Goal: Information Seeking & Learning: Learn about a topic

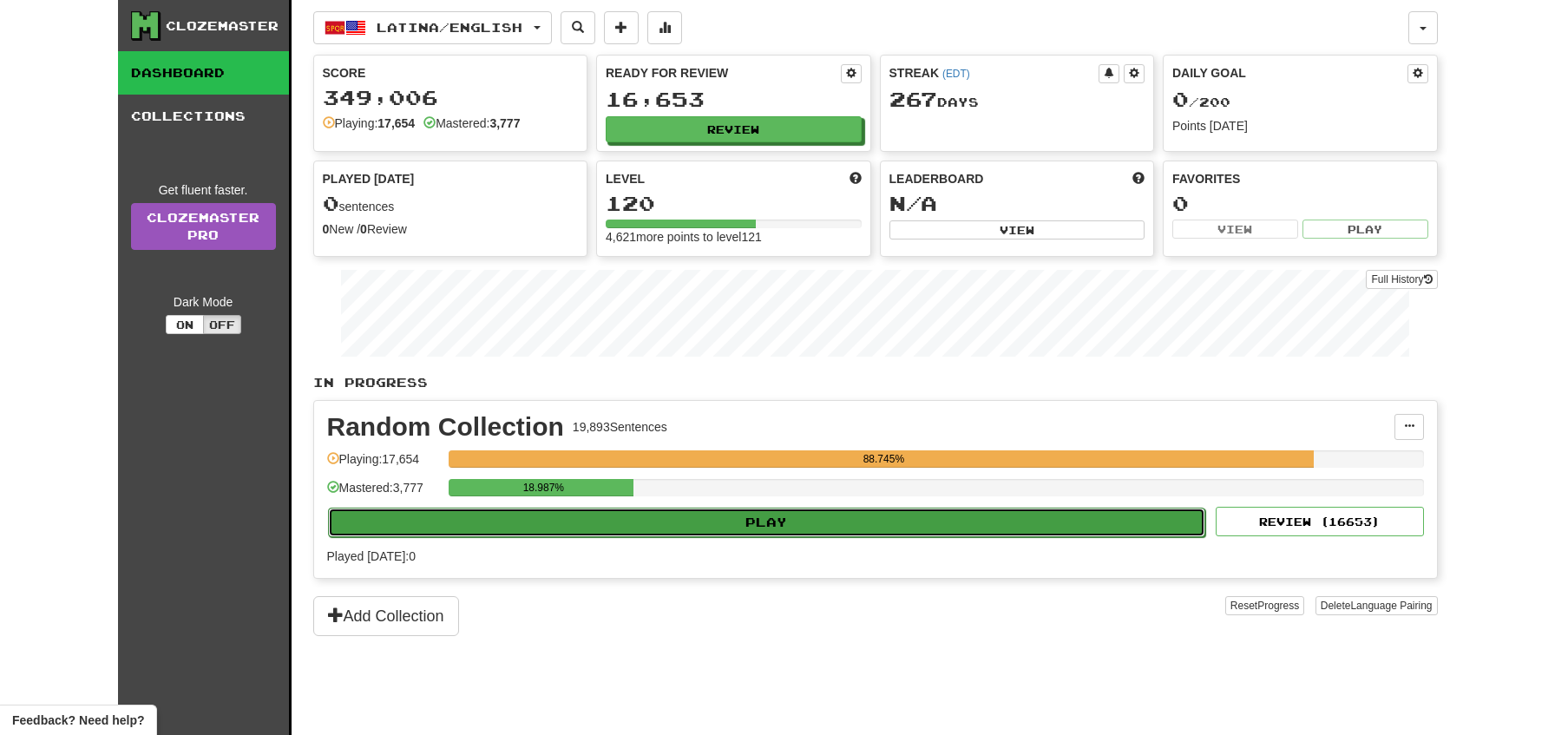
click at [823, 527] on button "Play" at bounding box center [767, 522] width 878 height 30
select select "**"
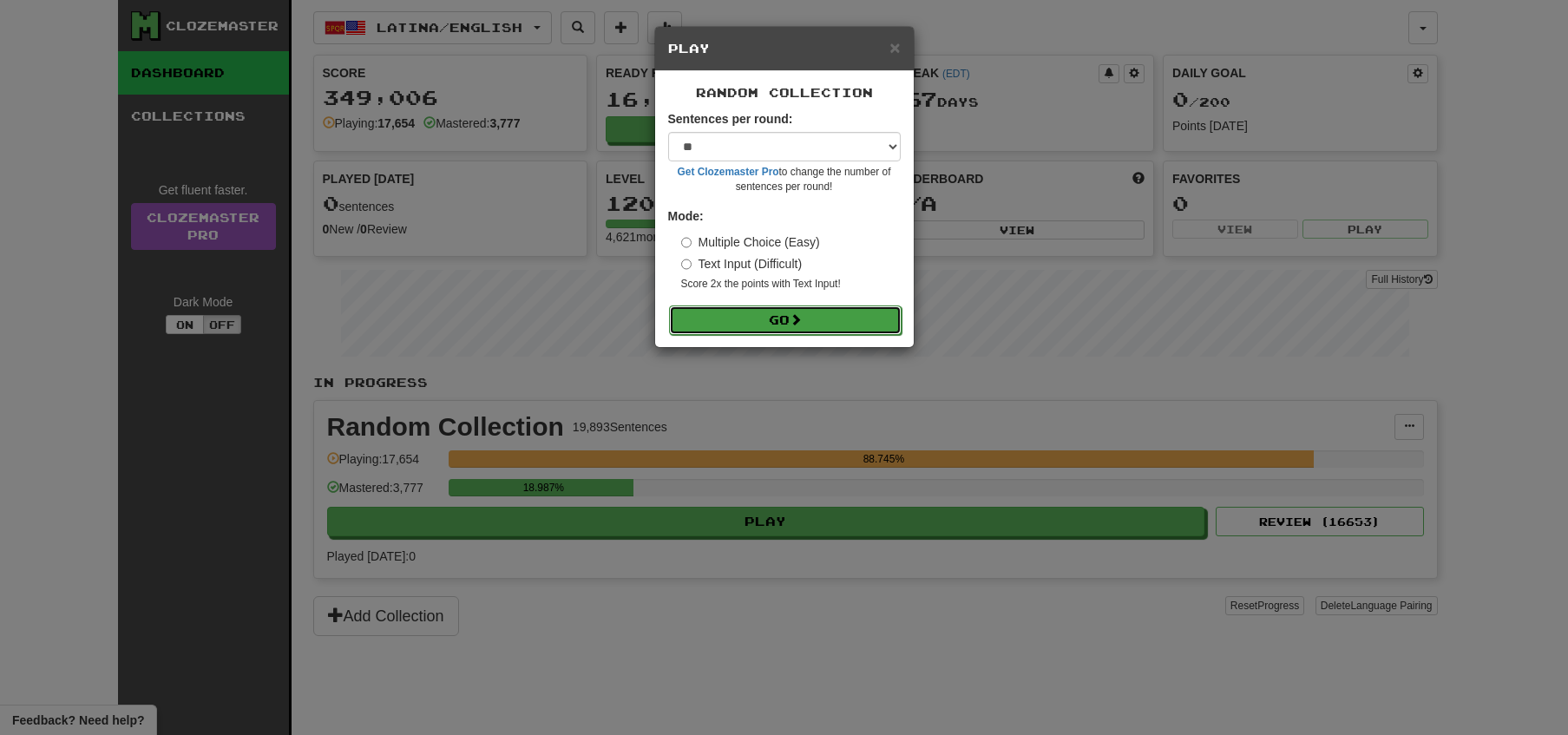
click at [789, 332] on button "Go" at bounding box center [785, 320] width 233 height 30
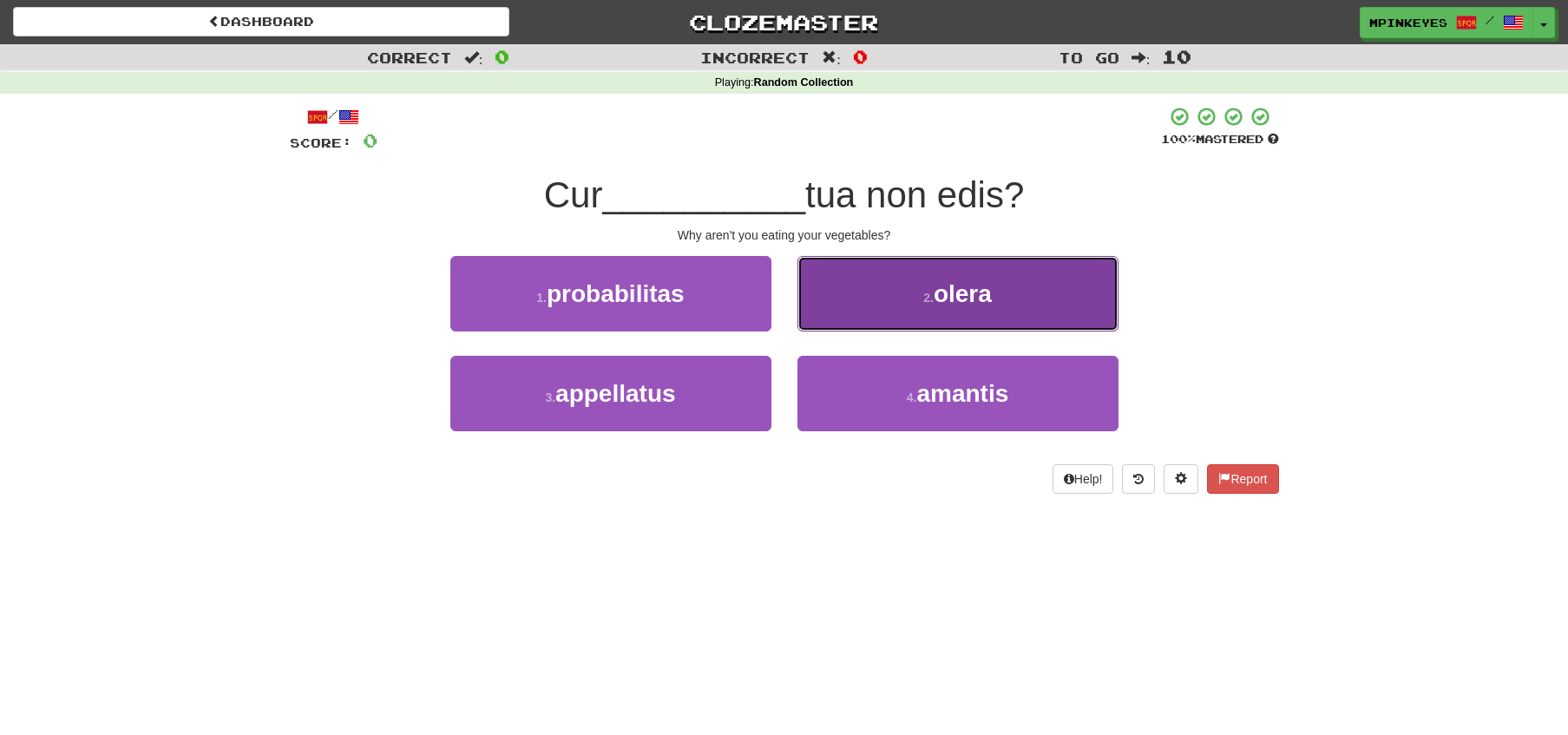
click at [874, 302] on button "2 . olera" at bounding box center [958, 294] width 321 height 76
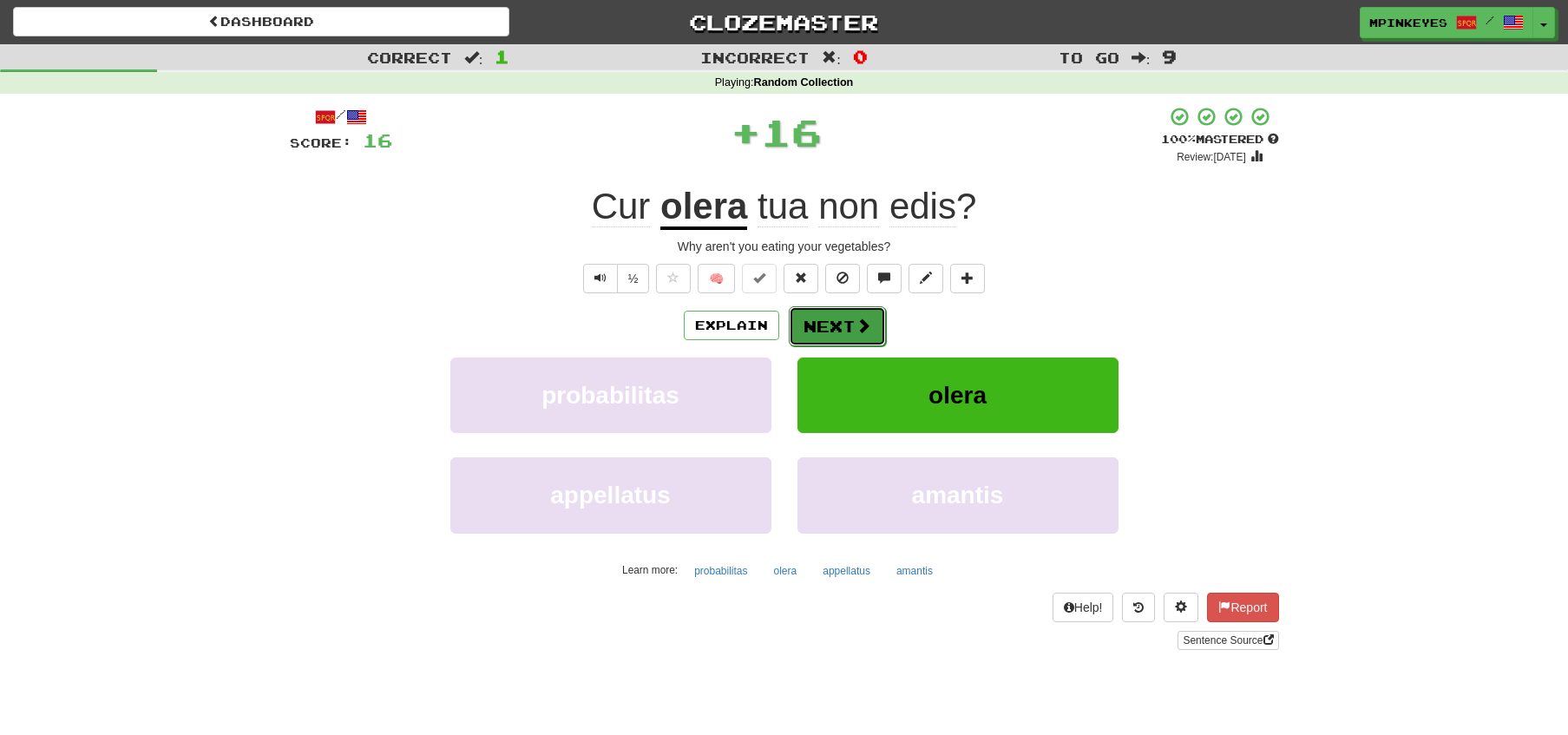
click at [808, 336] on button "Next" at bounding box center [836, 326] width 97 height 40
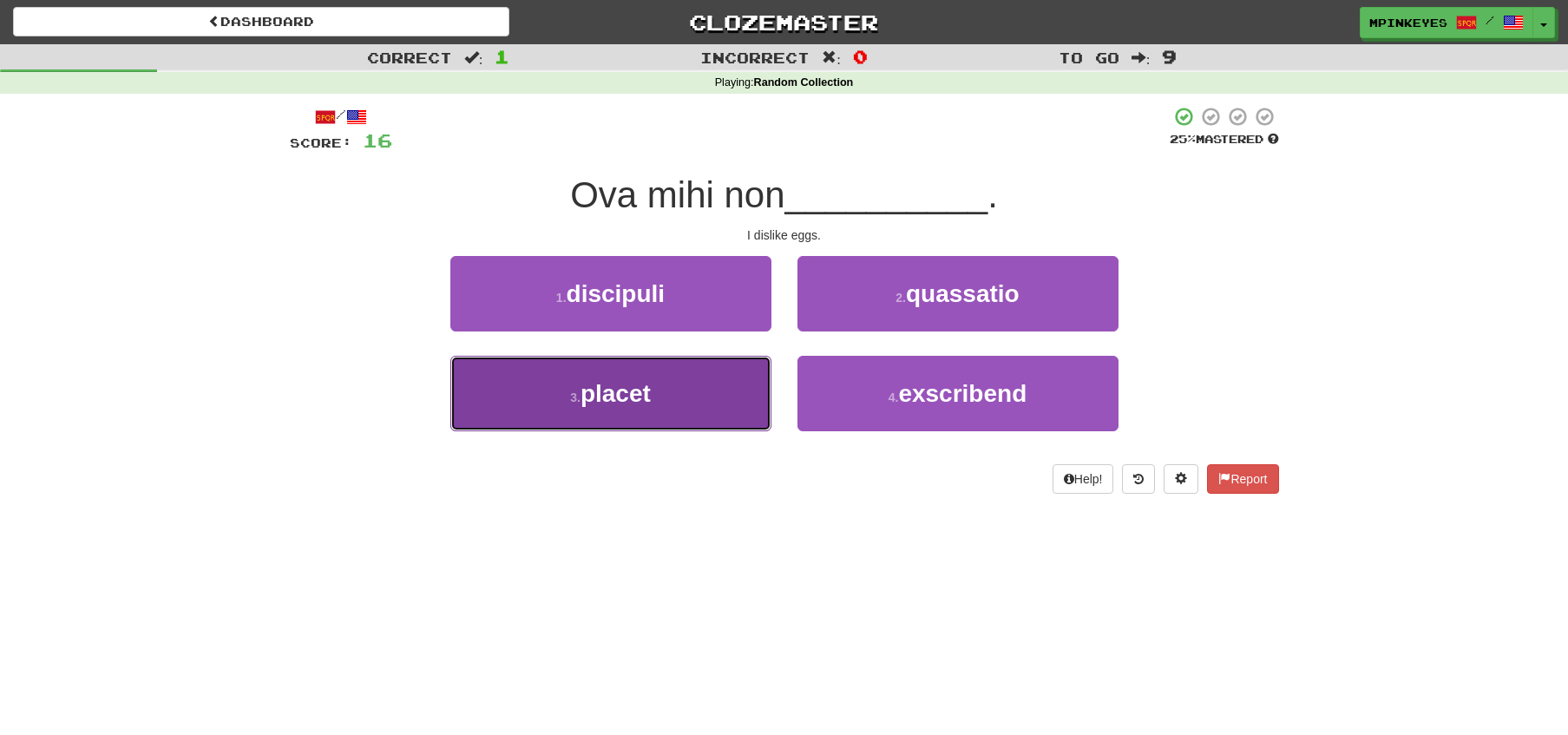
click at [724, 400] on button "3 . placet" at bounding box center [610, 393] width 321 height 76
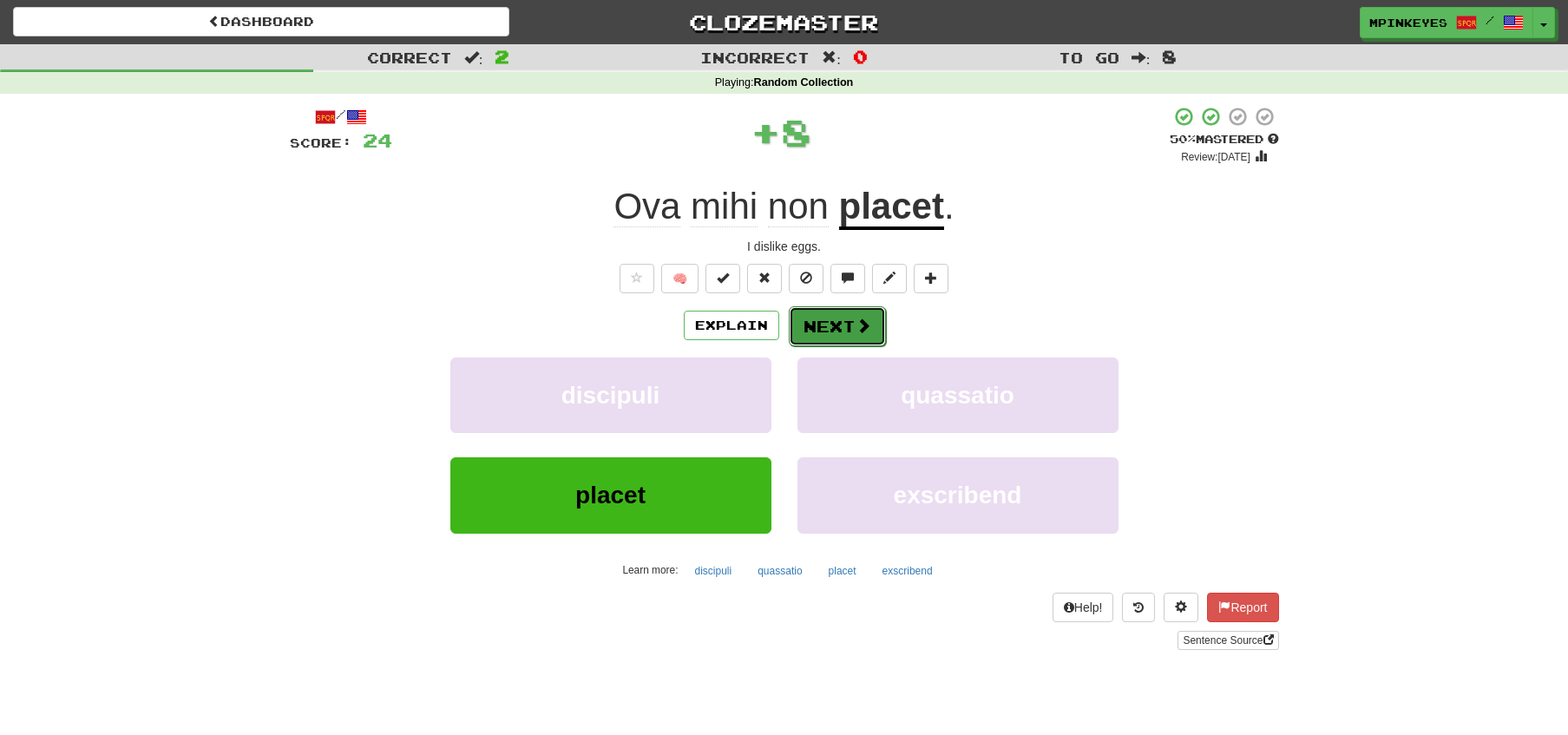
click at [852, 321] on button "Next" at bounding box center [836, 326] width 97 height 40
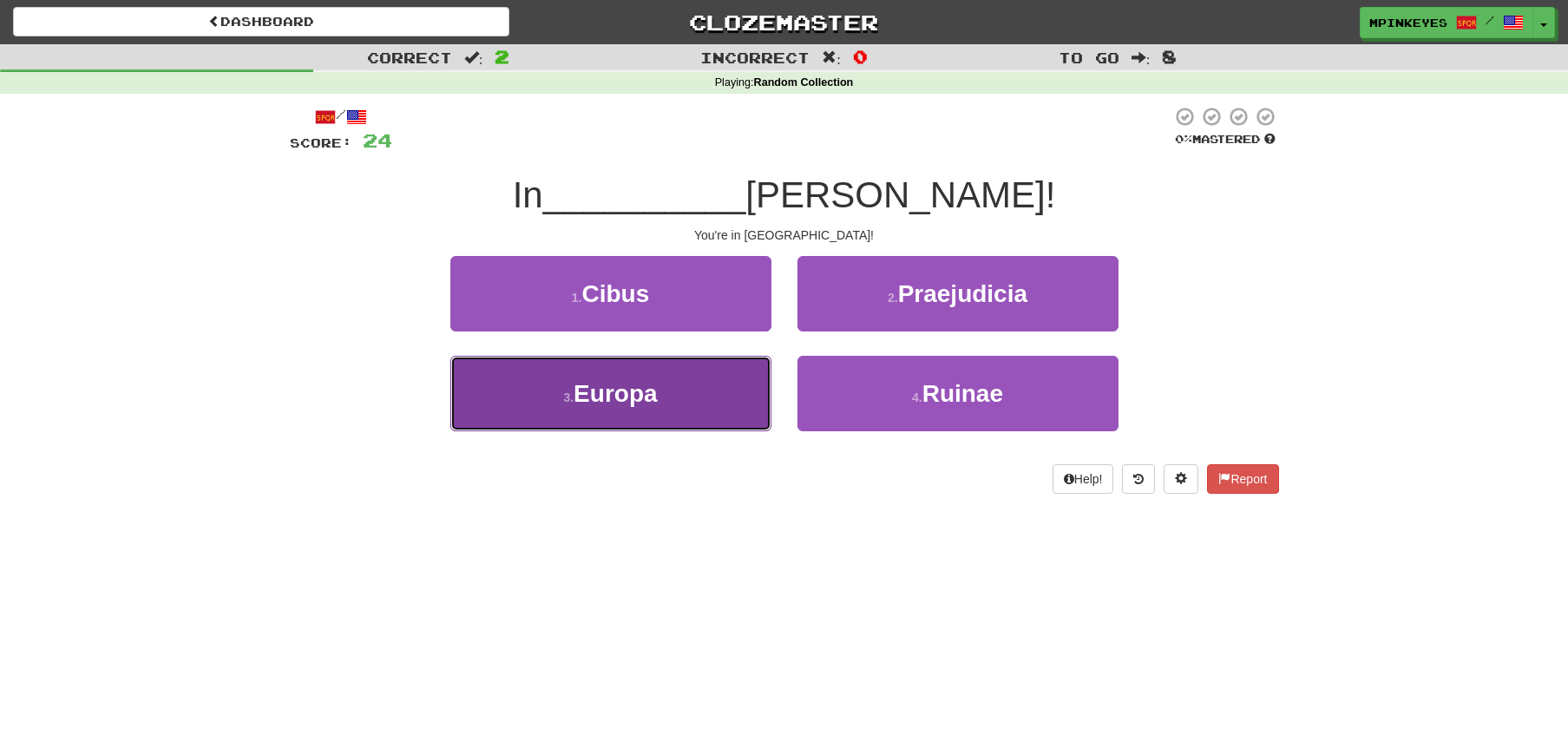
click at [680, 400] on button "3 . Europa" at bounding box center [610, 393] width 321 height 76
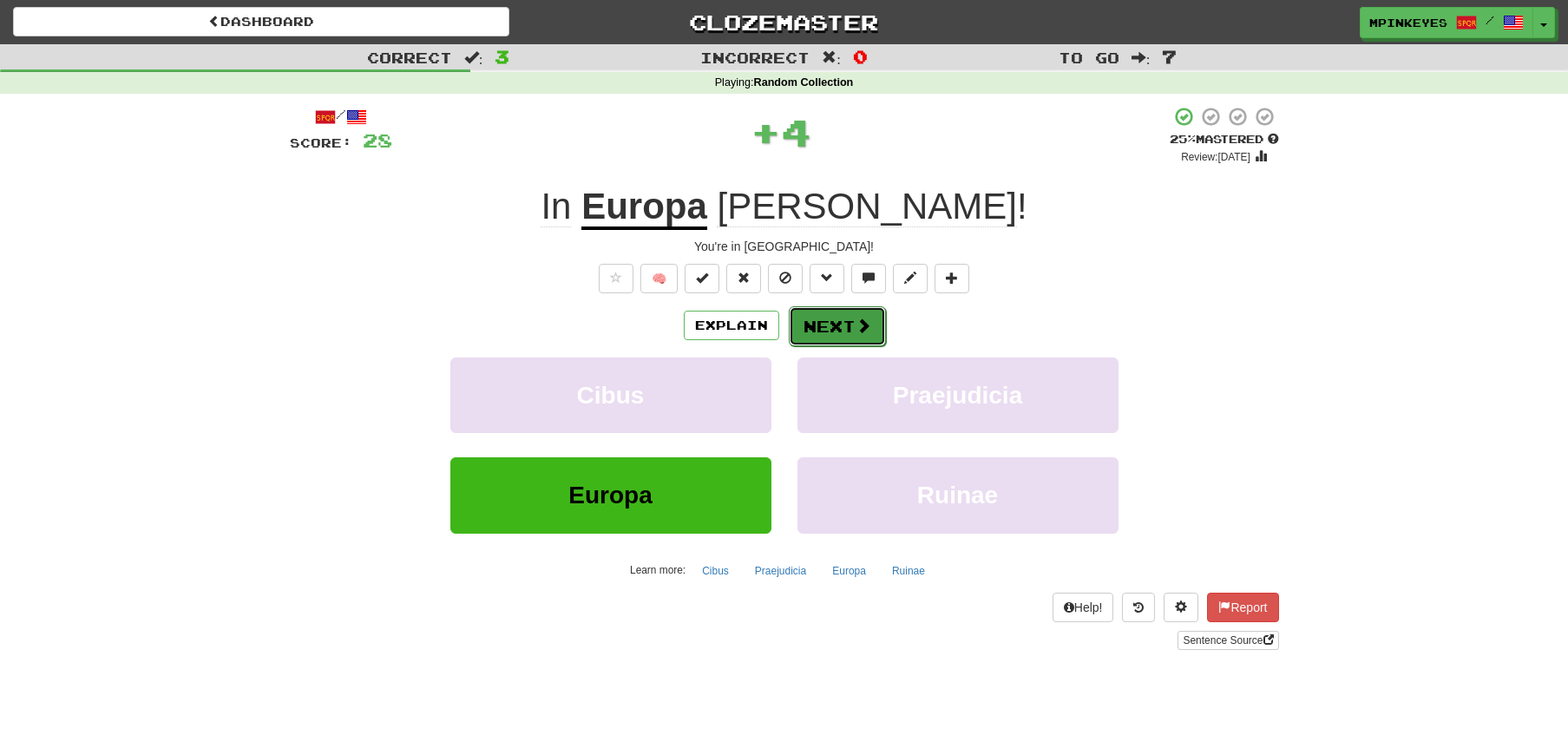
click at [818, 328] on button "Next" at bounding box center [836, 326] width 97 height 40
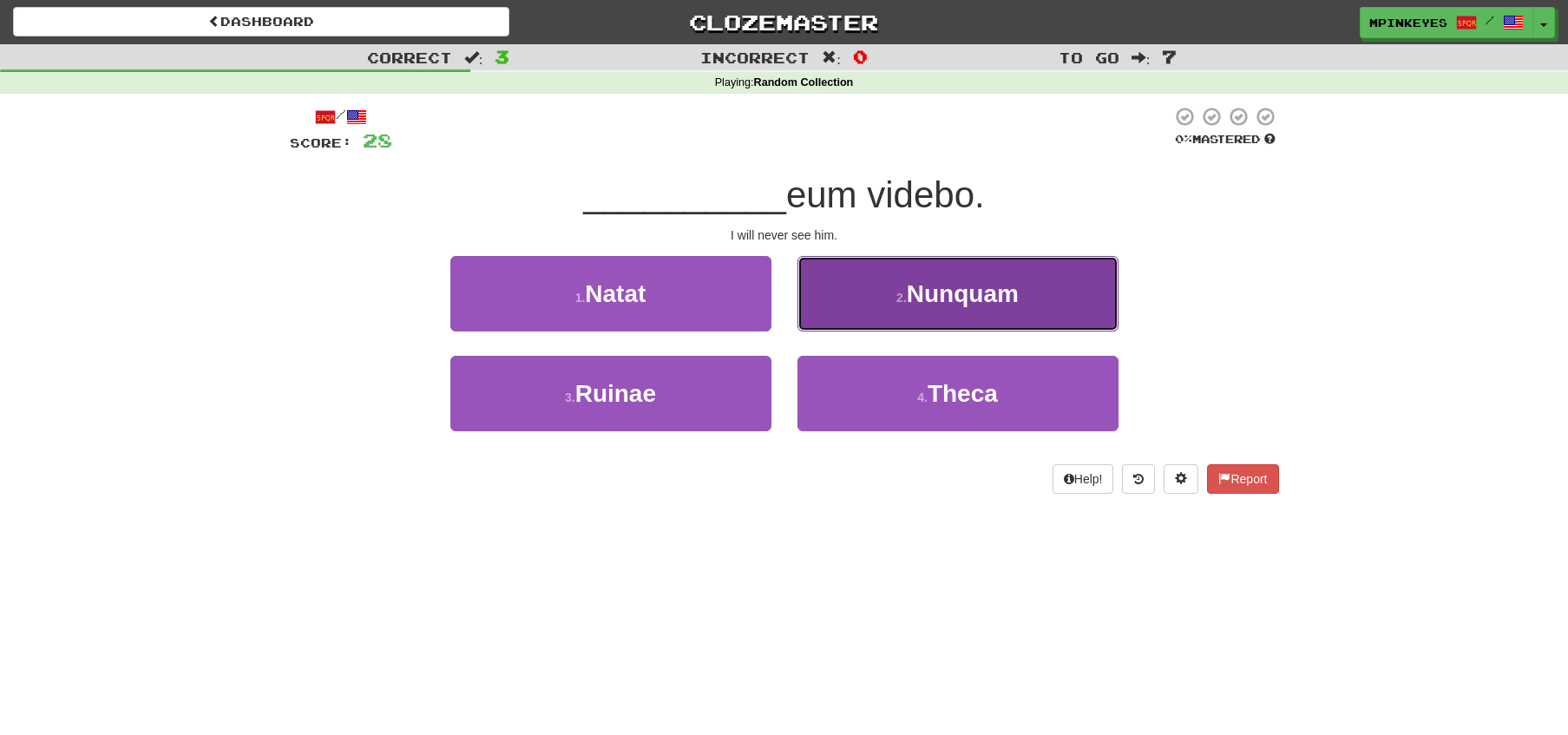
click at [842, 295] on button "2 . Nunquam" at bounding box center [958, 294] width 321 height 76
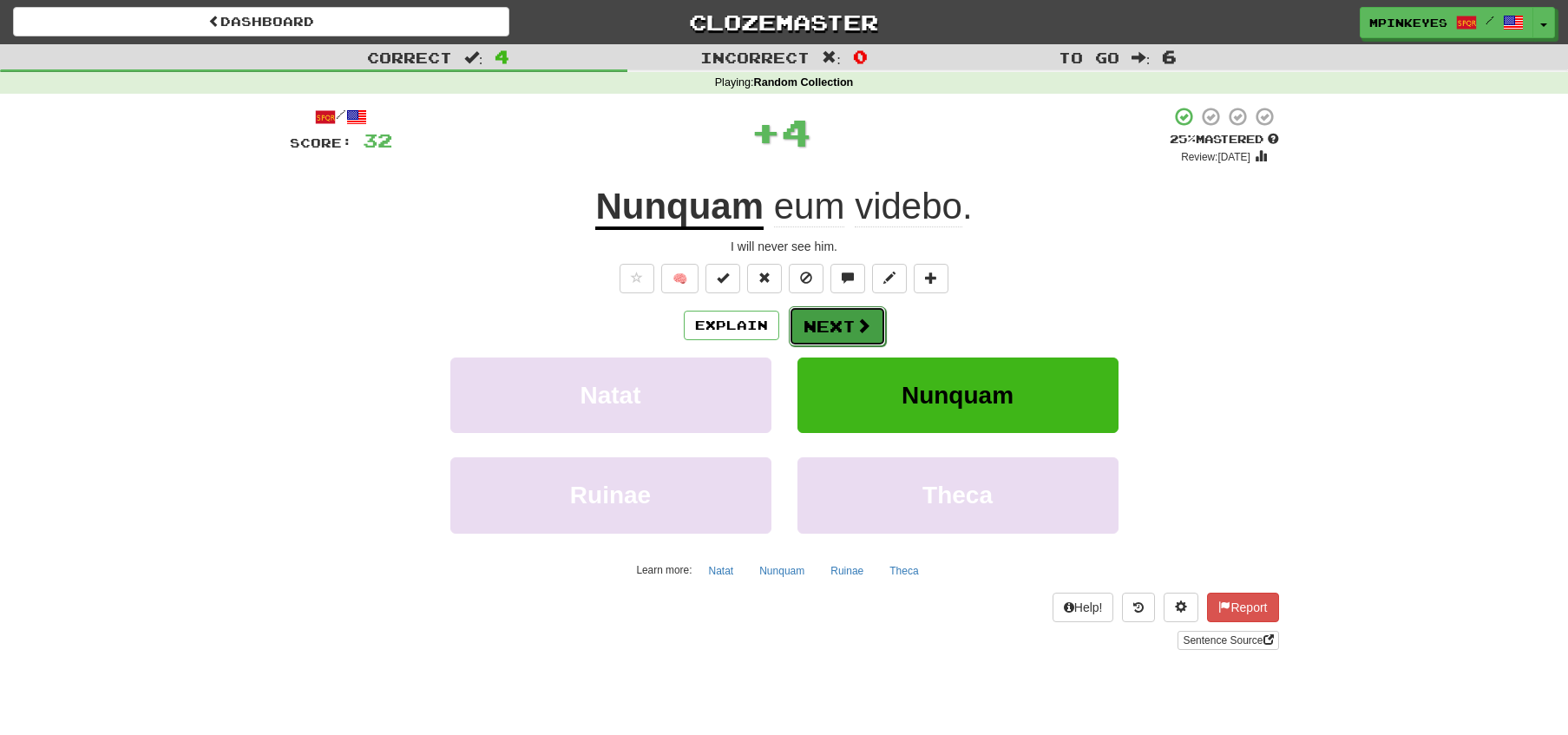
click at [821, 318] on button "Next" at bounding box center [836, 326] width 97 height 40
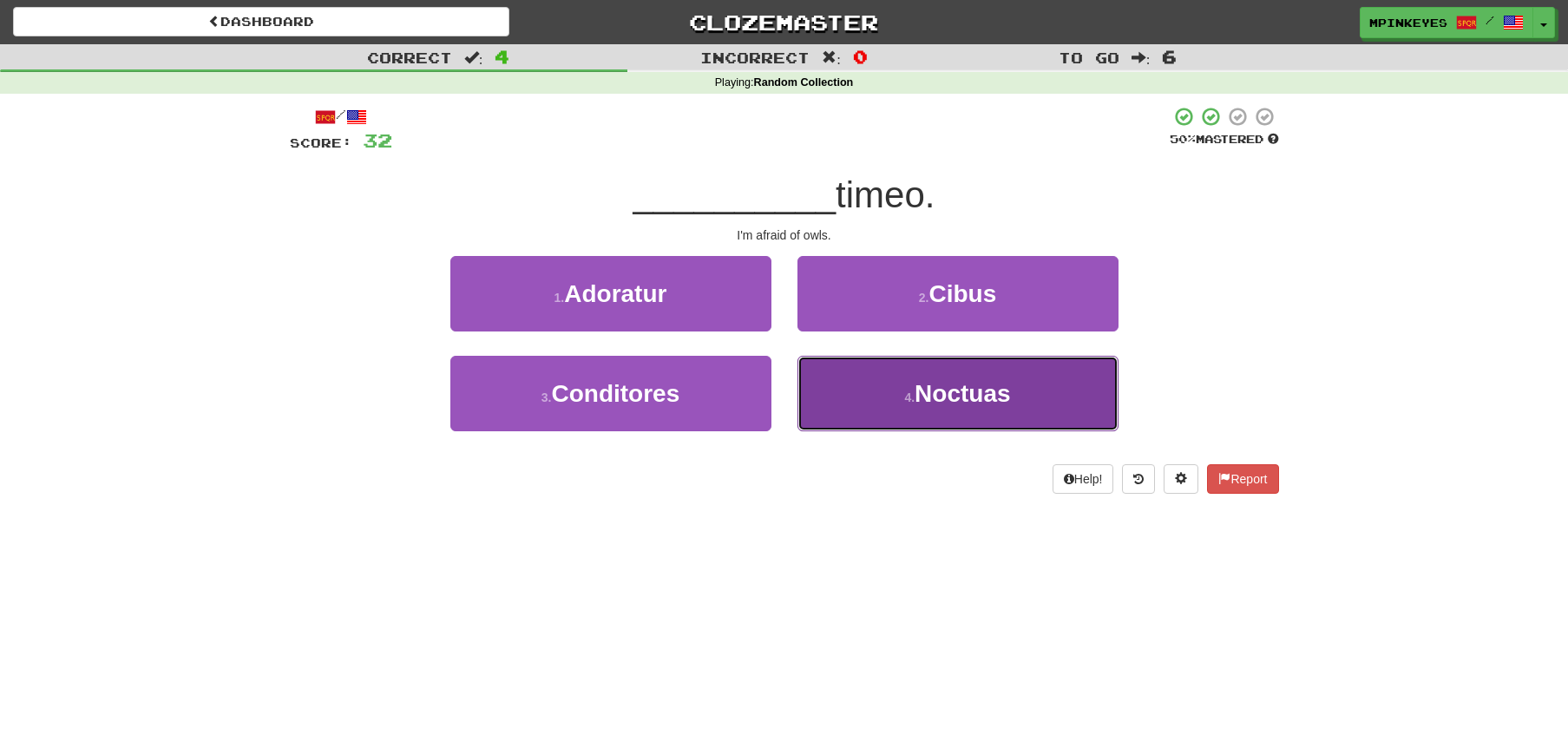
click at [902, 422] on button "4 . Noctuas" at bounding box center [958, 393] width 321 height 76
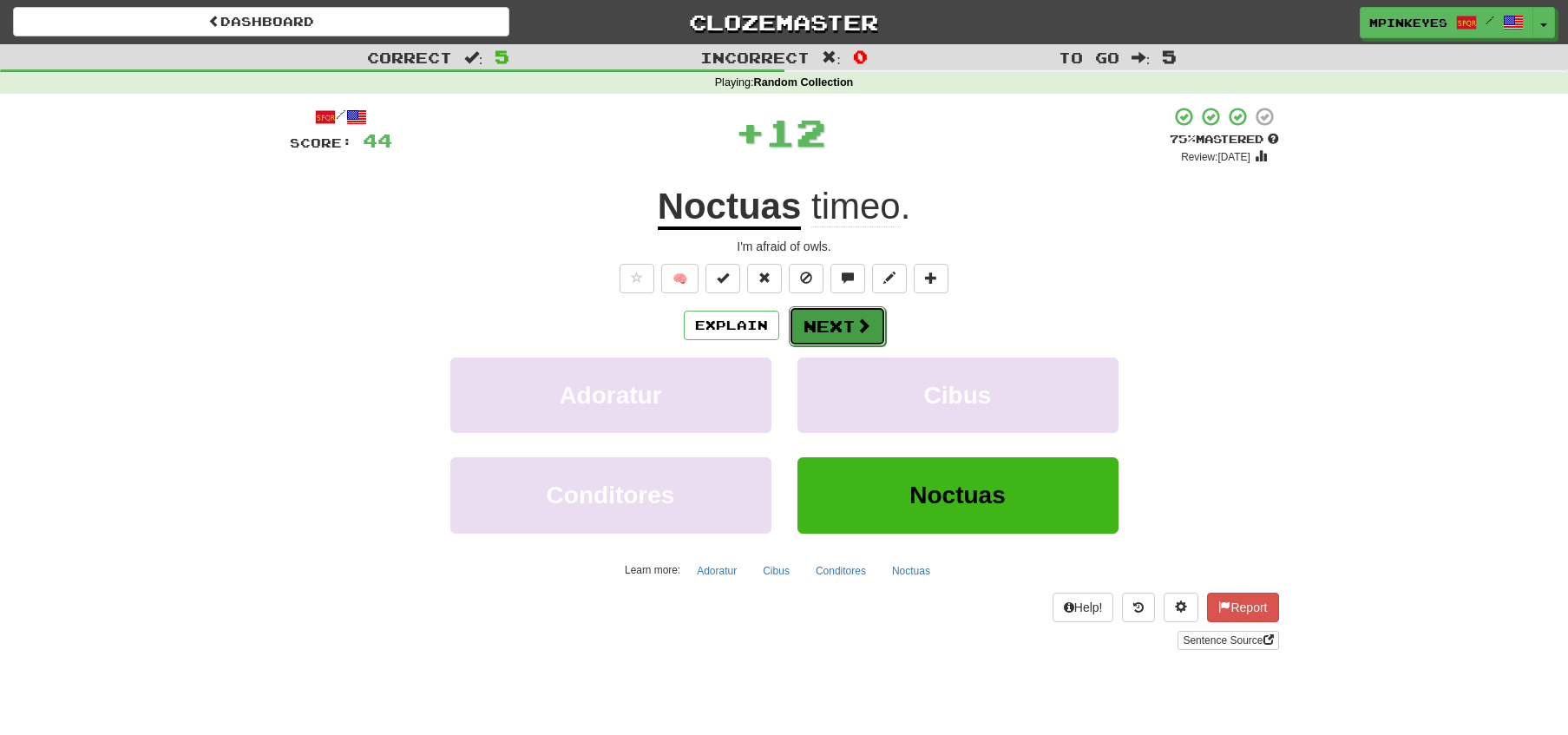
click at [829, 319] on button "Next" at bounding box center [836, 326] width 97 height 40
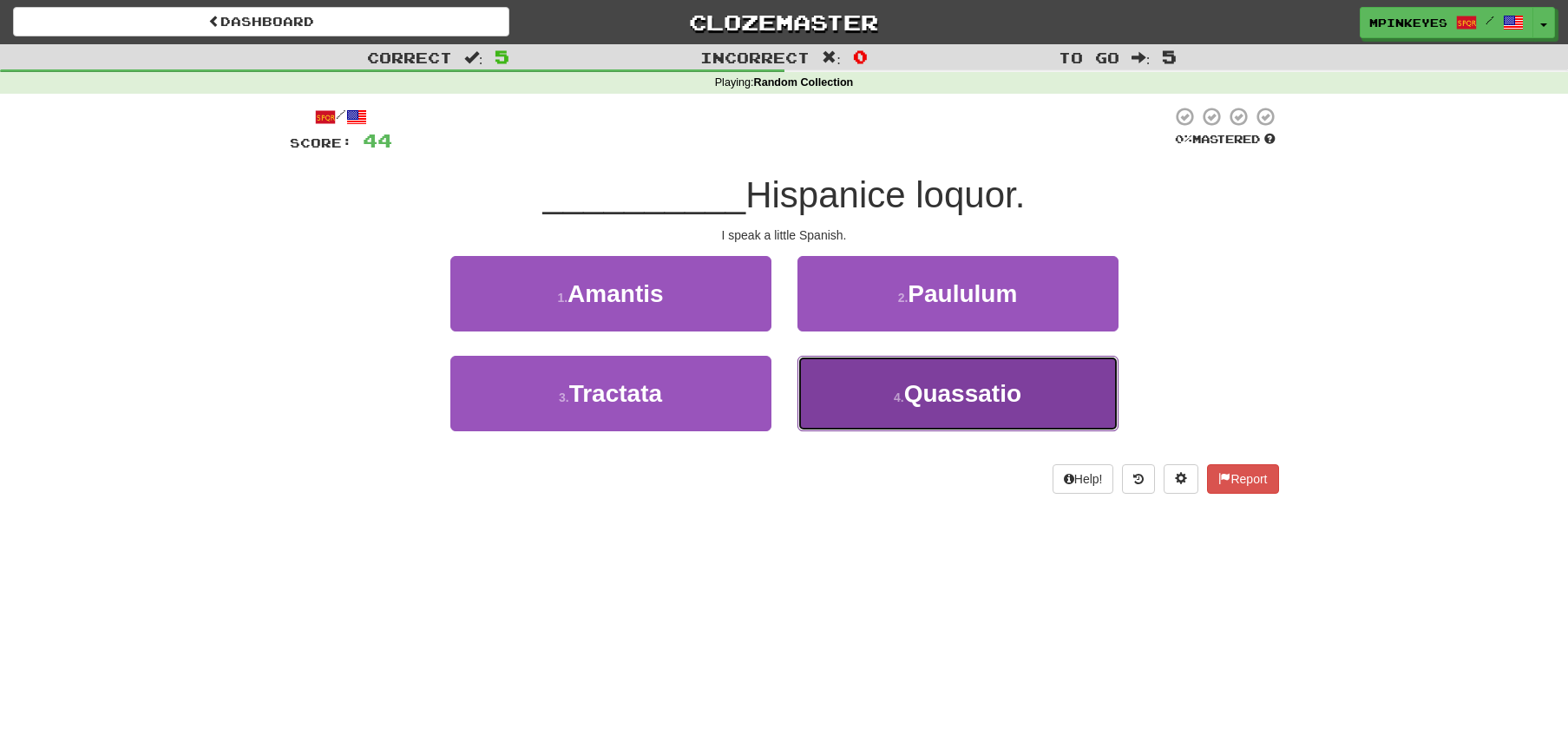
click at [829, 388] on button "4 . Quassatio" at bounding box center [958, 393] width 321 height 76
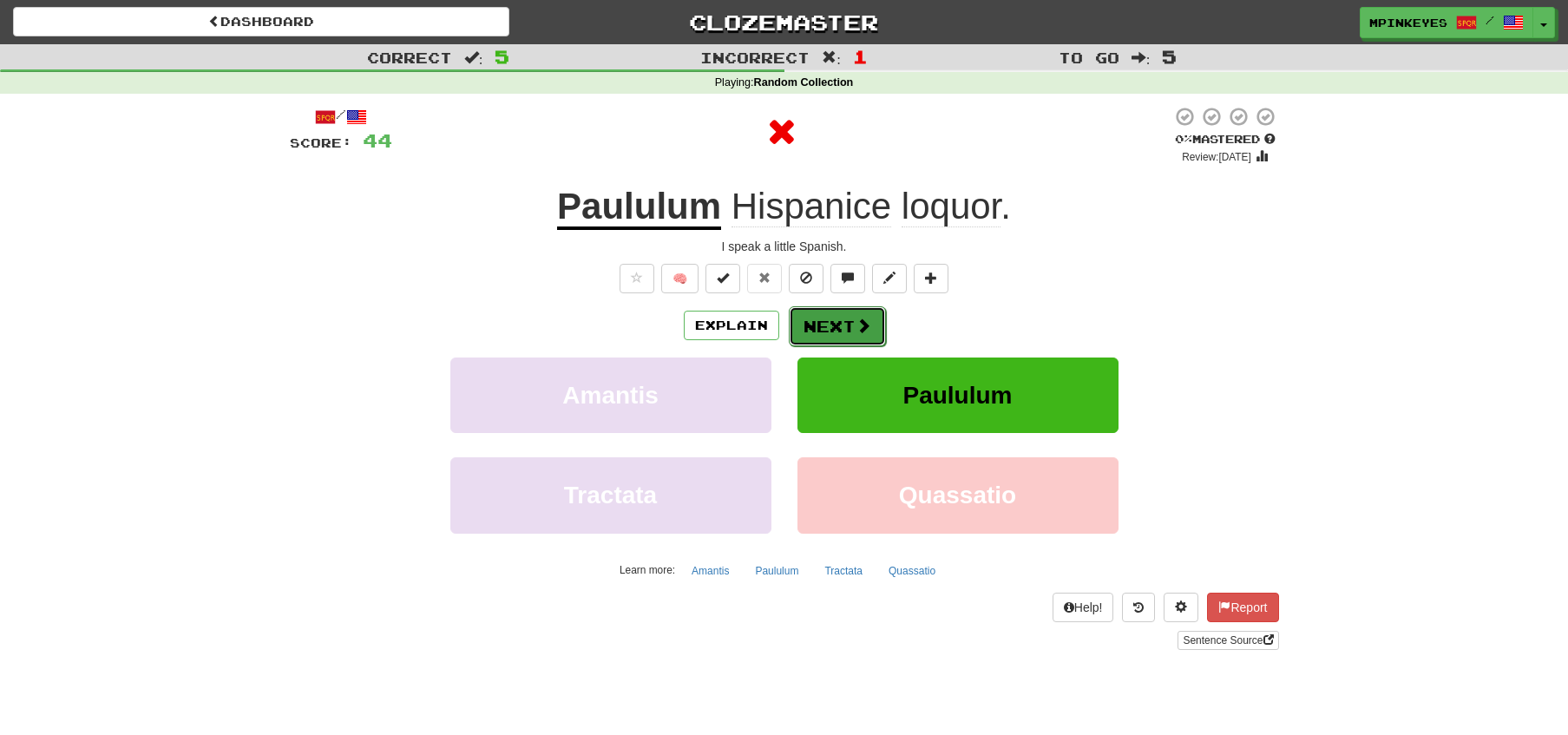
click at [816, 311] on button "Next" at bounding box center [836, 326] width 97 height 40
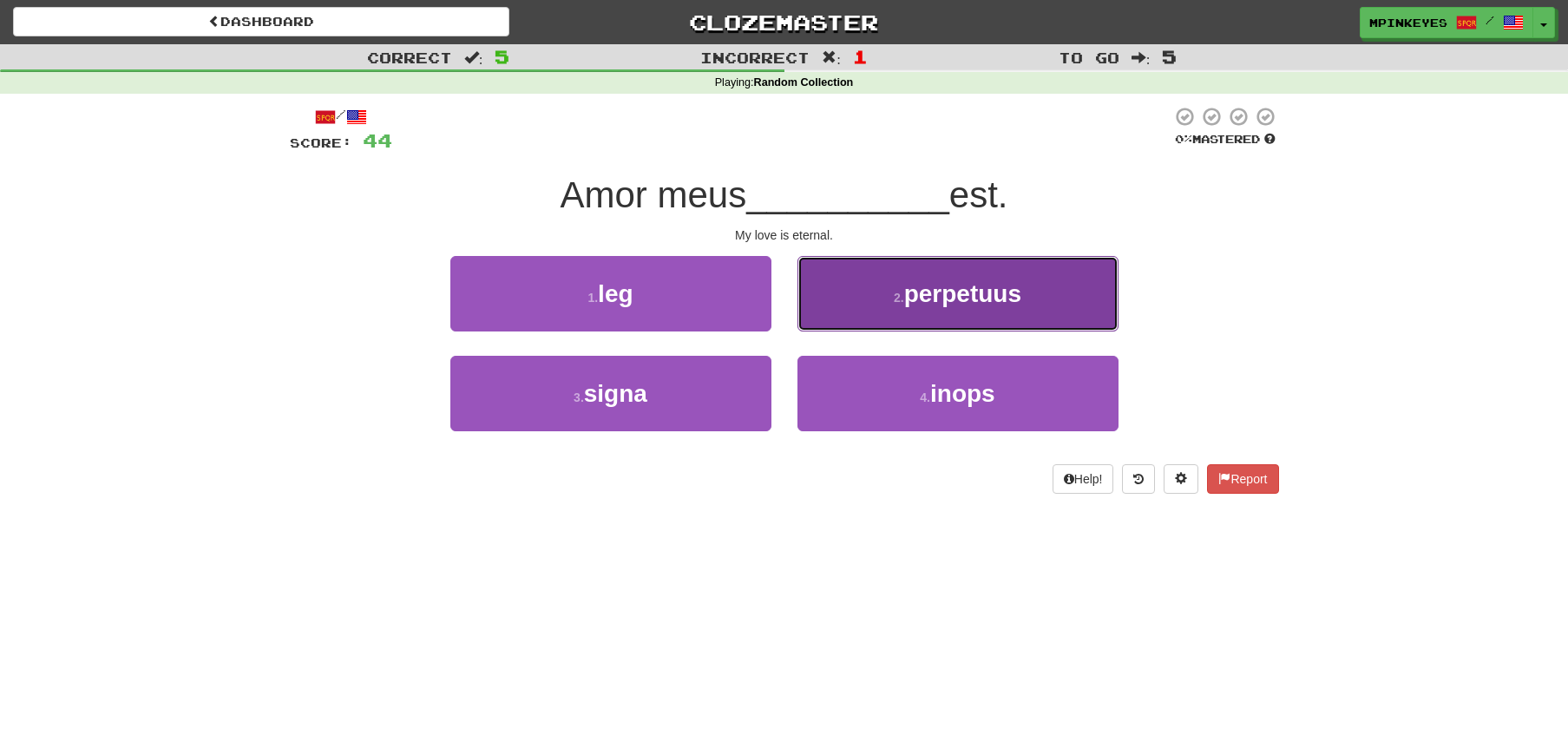
click at [896, 316] on button "2 . perpetuus" at bounding box center [958, 294] width 321 height 76
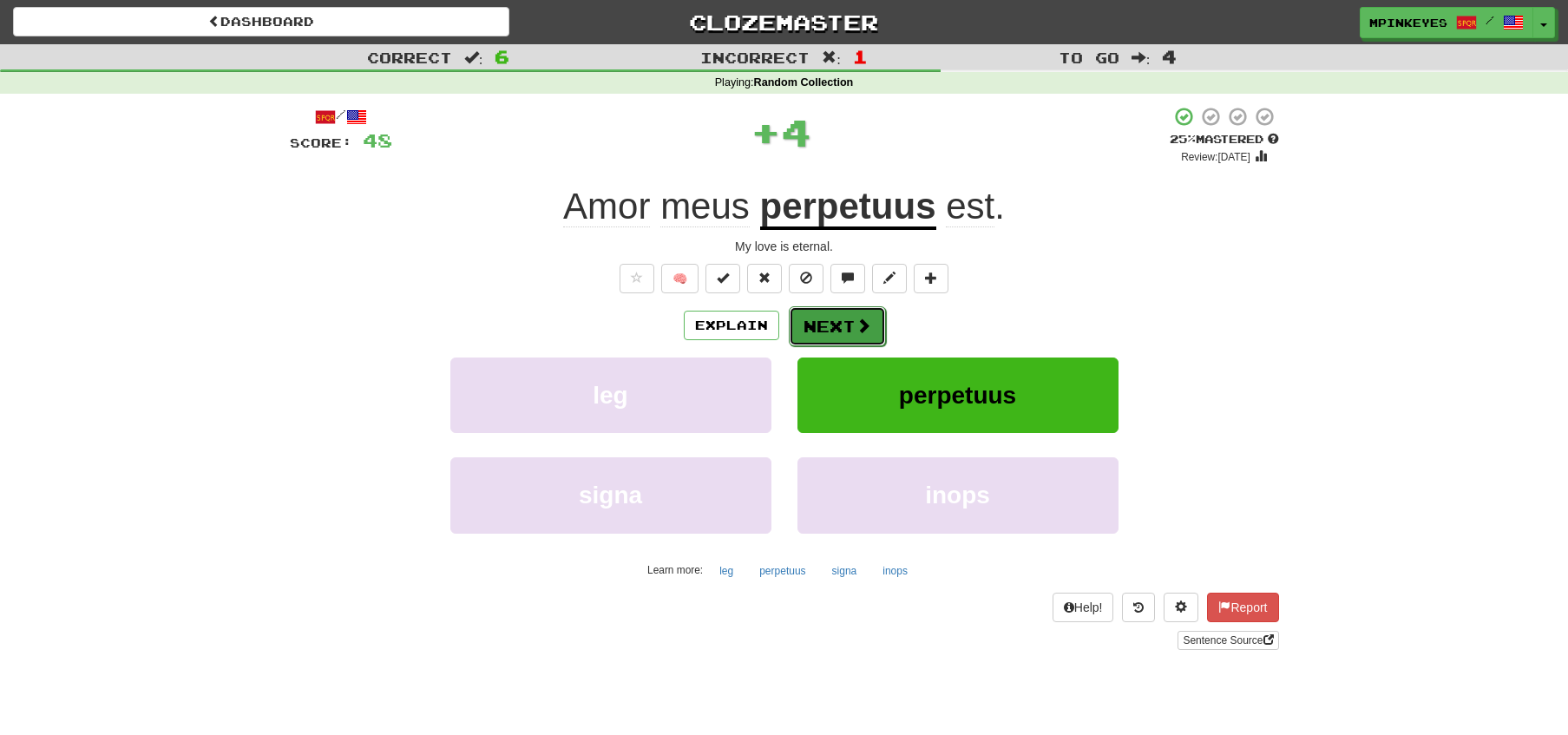
click at [835, 325] on button "Next" at bounding box center [836, 326] width 97 height 40
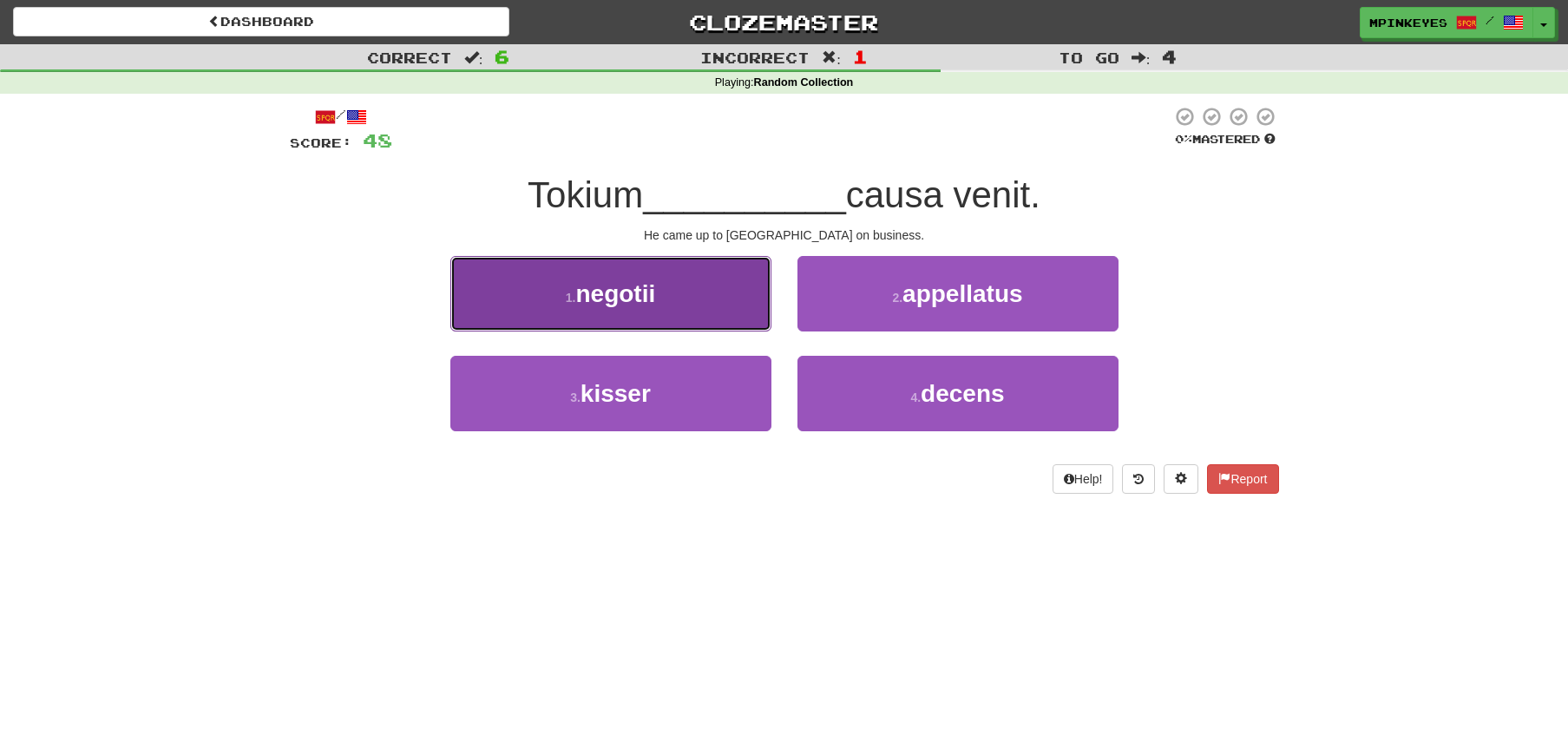
click at [746, 316] on button "1 . negotii" at bounding box center [610, 294] width 321 height 76
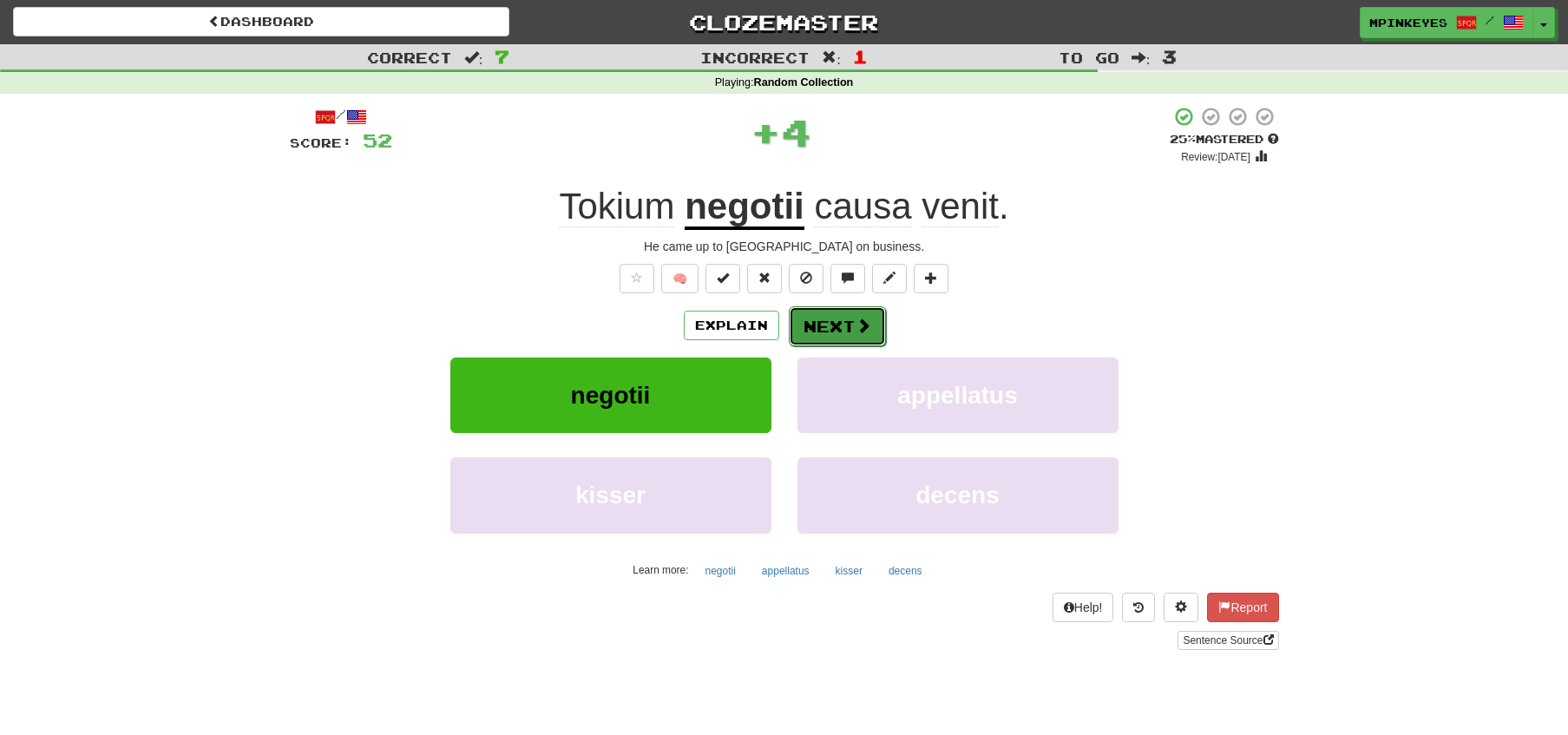
click at [819, 324] on button "Next" at bounding box center [836, 326] width 97 height 40
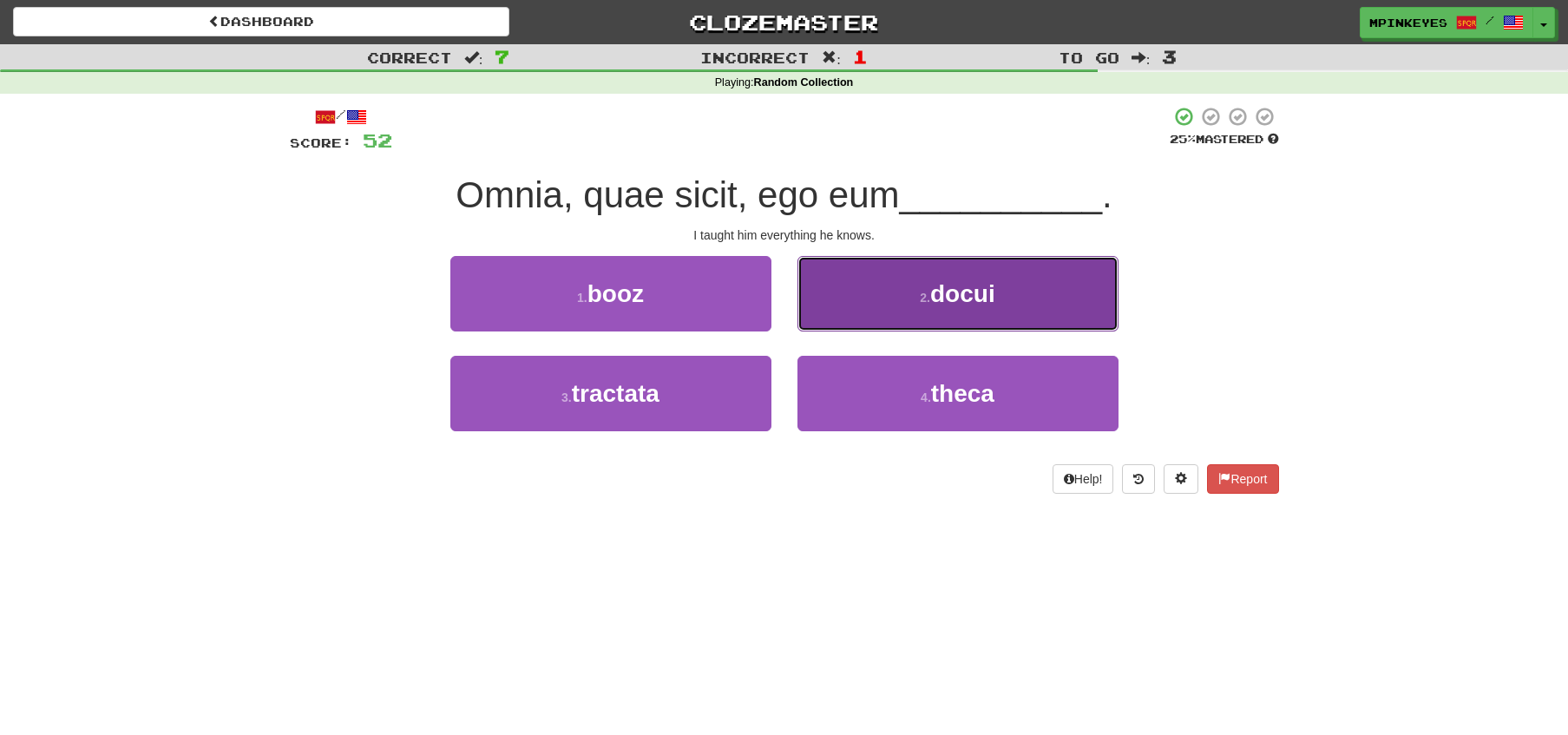
click at [840, 304] on button "2 . docui" at bounding box center [958, 294] width 321 height 76
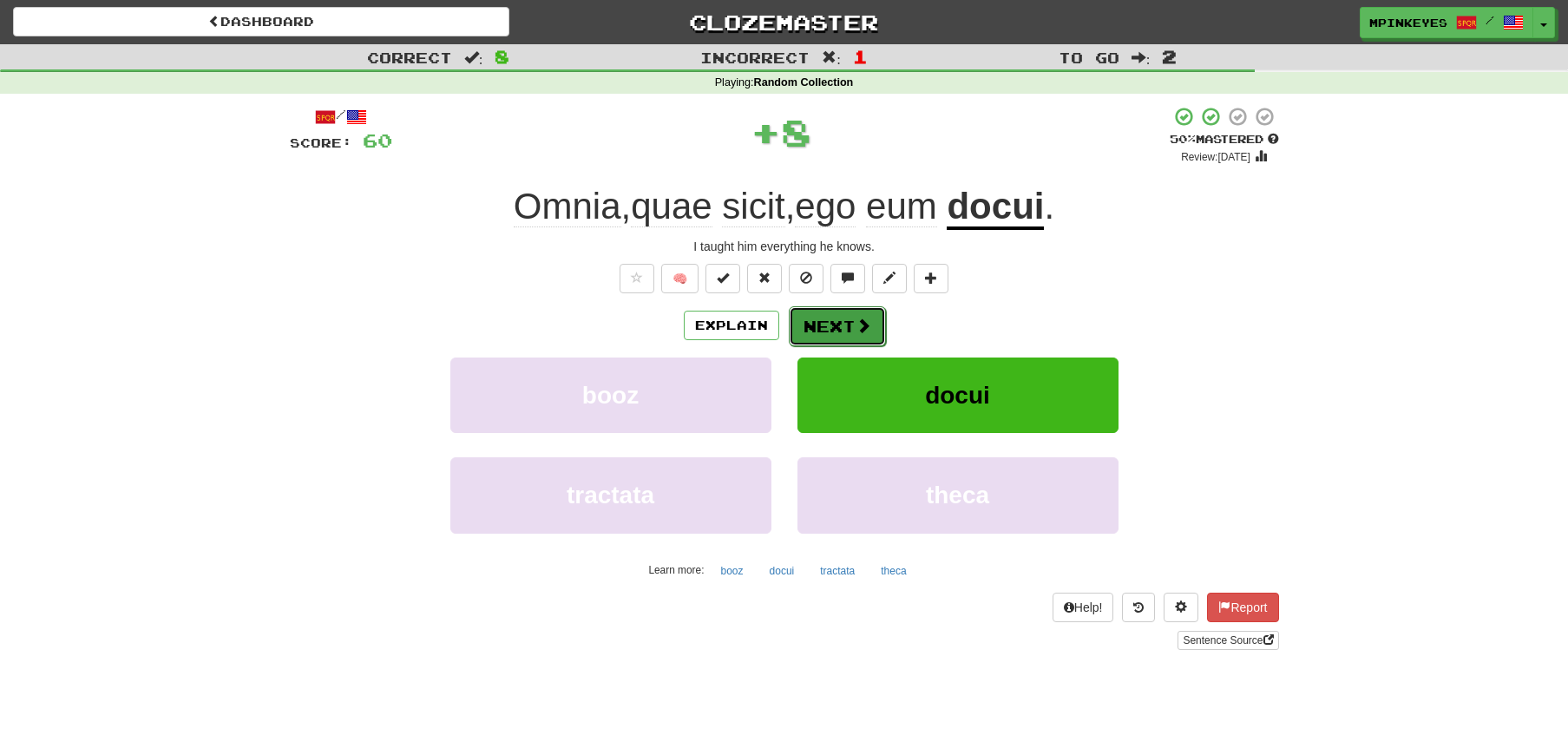
click at [832, 316] on button "Next" at bounding box center [836, 326] width 97 height 40
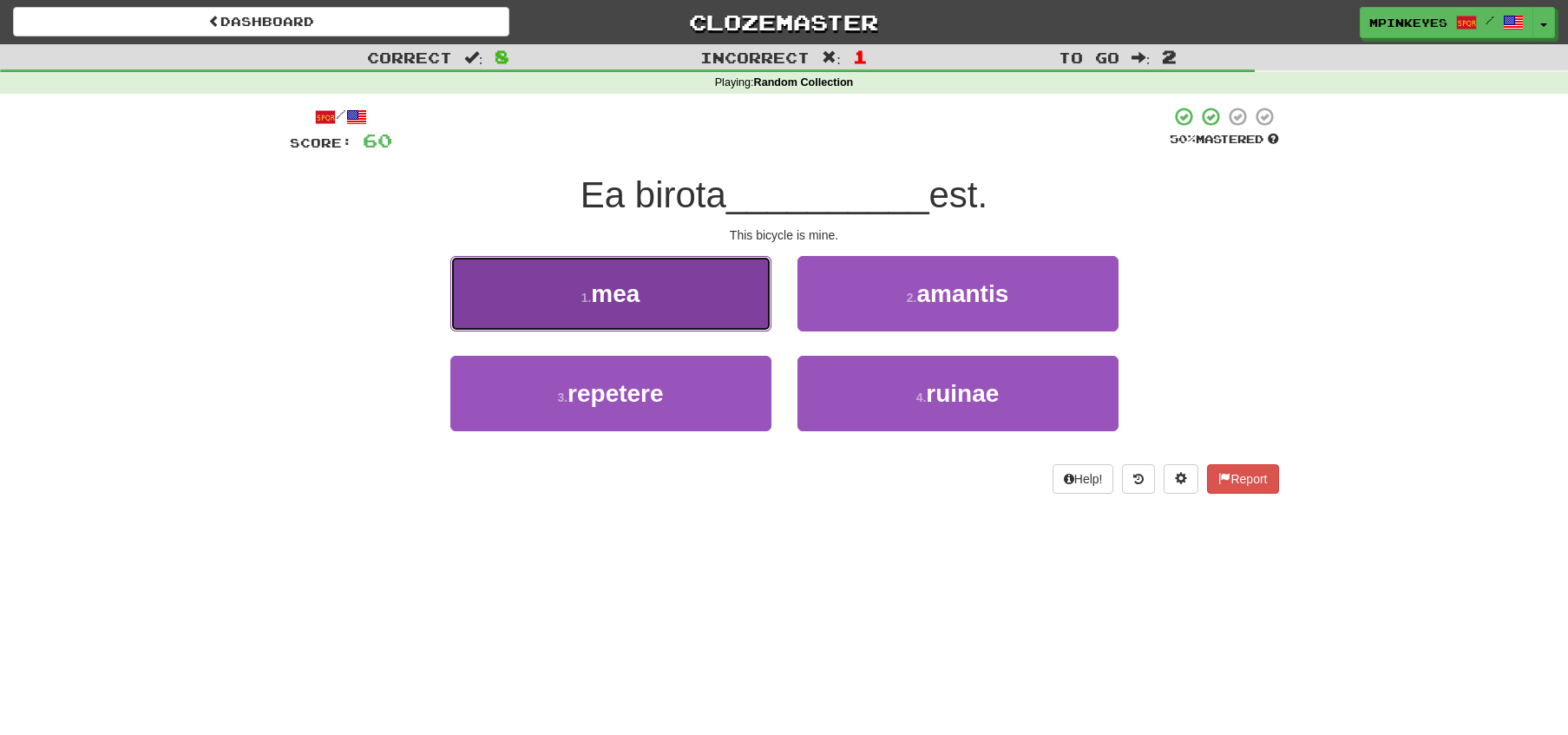
click at [705, 290] on button "1 . mea" at bounding box center [610, 294] width 321 height 76
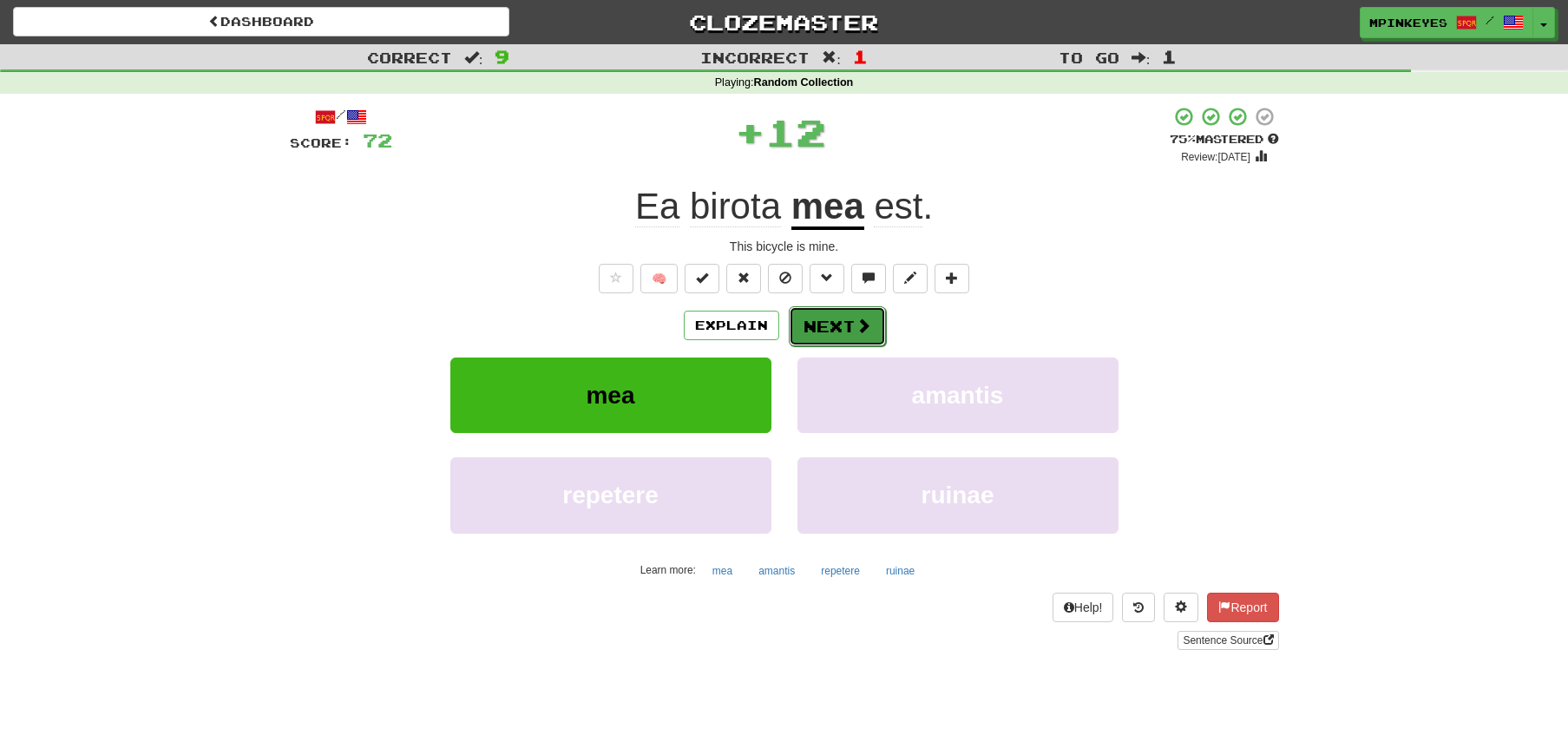
click at [823, 310] on button "Next" at bounding box center [836, 326] width 97 height 40
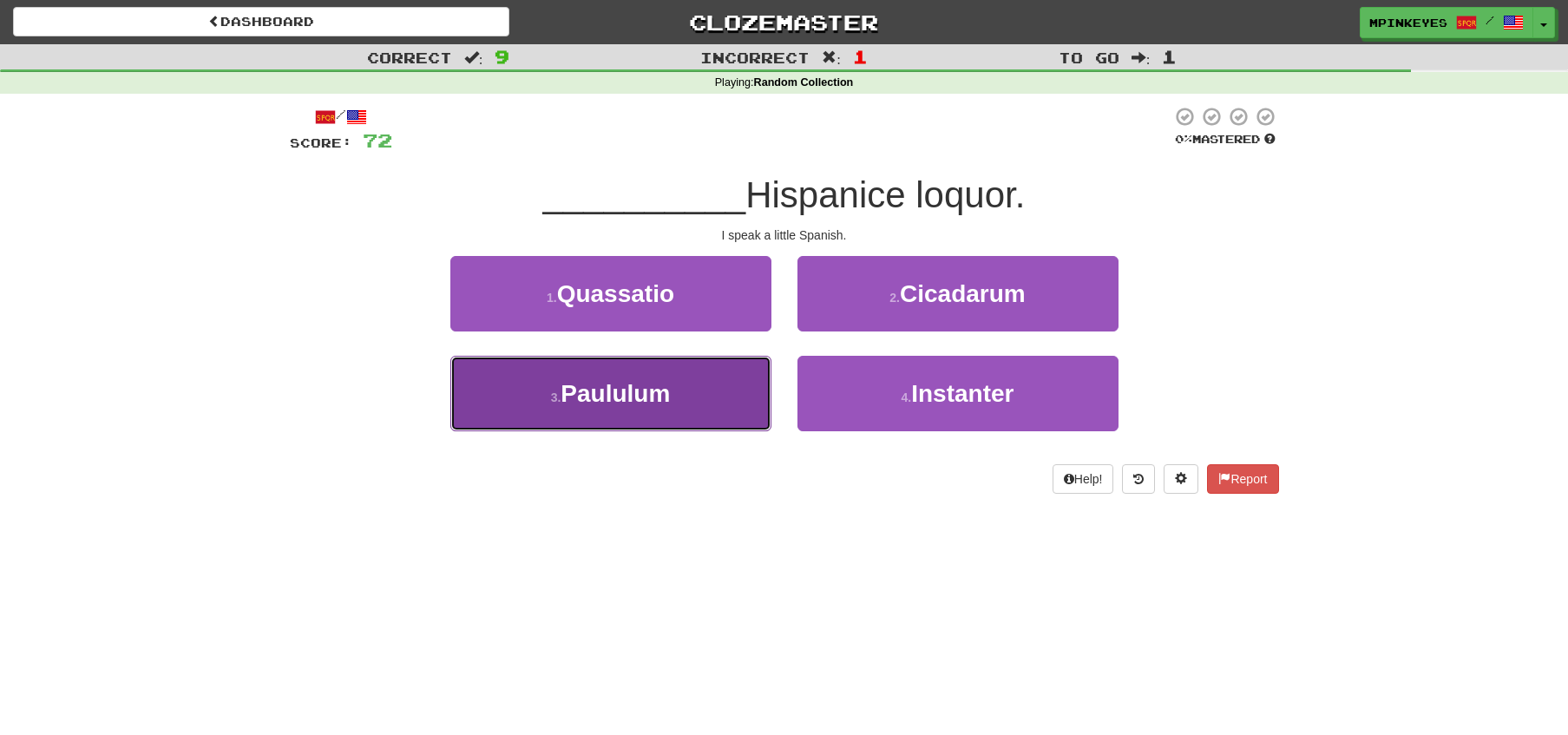
click at [703, 374] on button "3 . Paululum" at bounding box center [610, 393] width 321 height 76
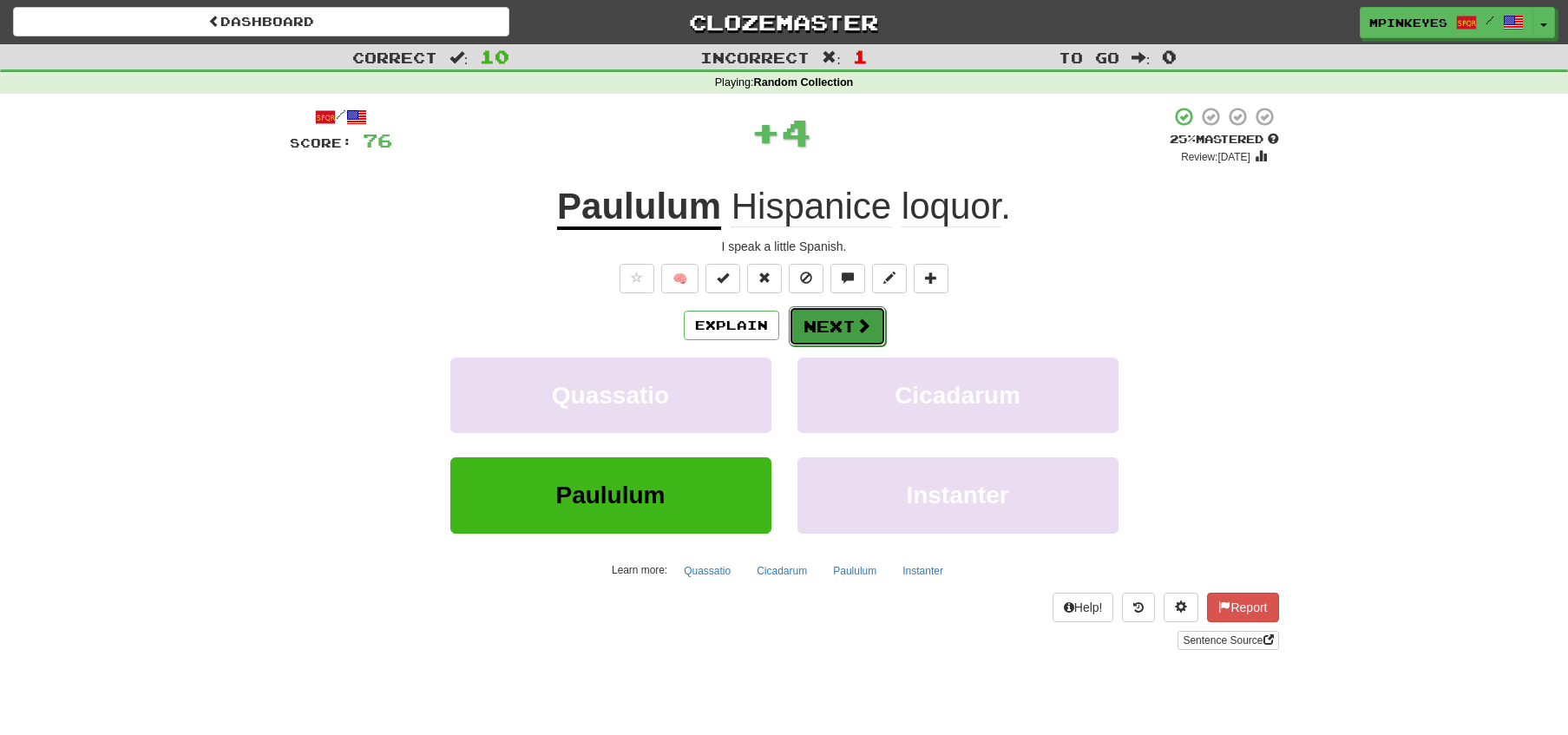
click at [845, 324] on button "Next" at bounding box center [836, 326] width 97 height 40
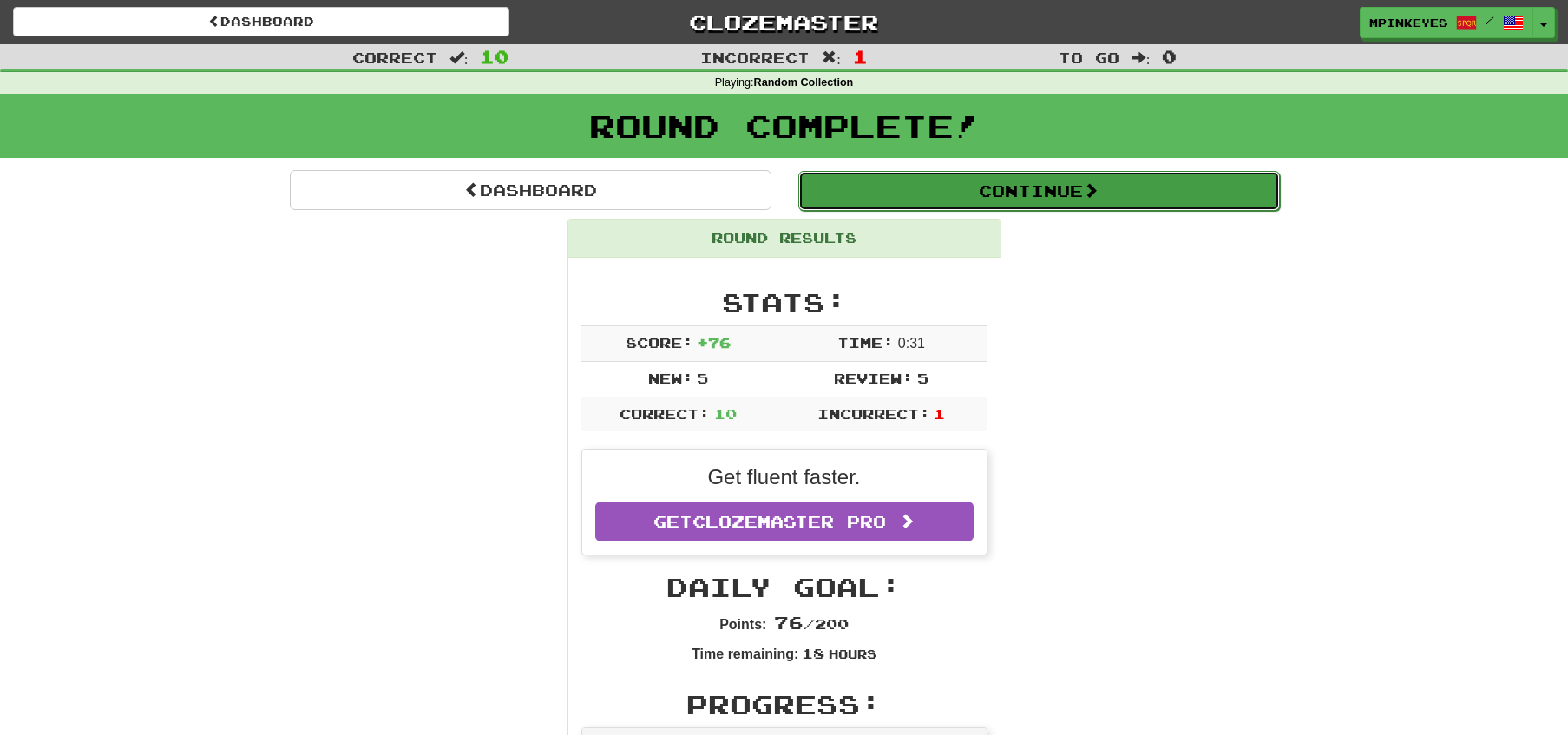
click at [923, 194] on button "Continue" at bounding box center [1039, 191] width 481 height 40
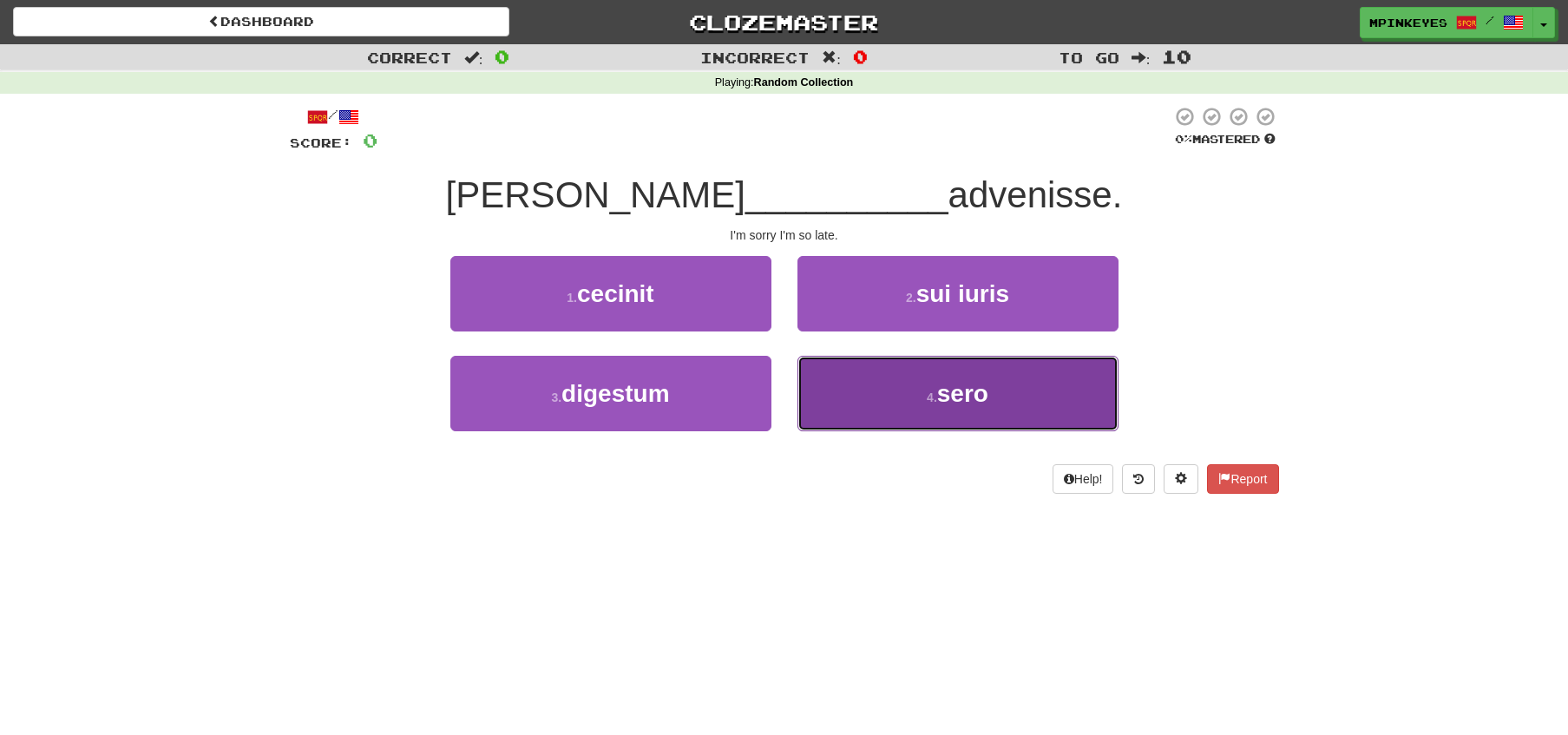
click at [841, 407] on button "4 . sero" at bounding box center [958, 393] width 321 height 76
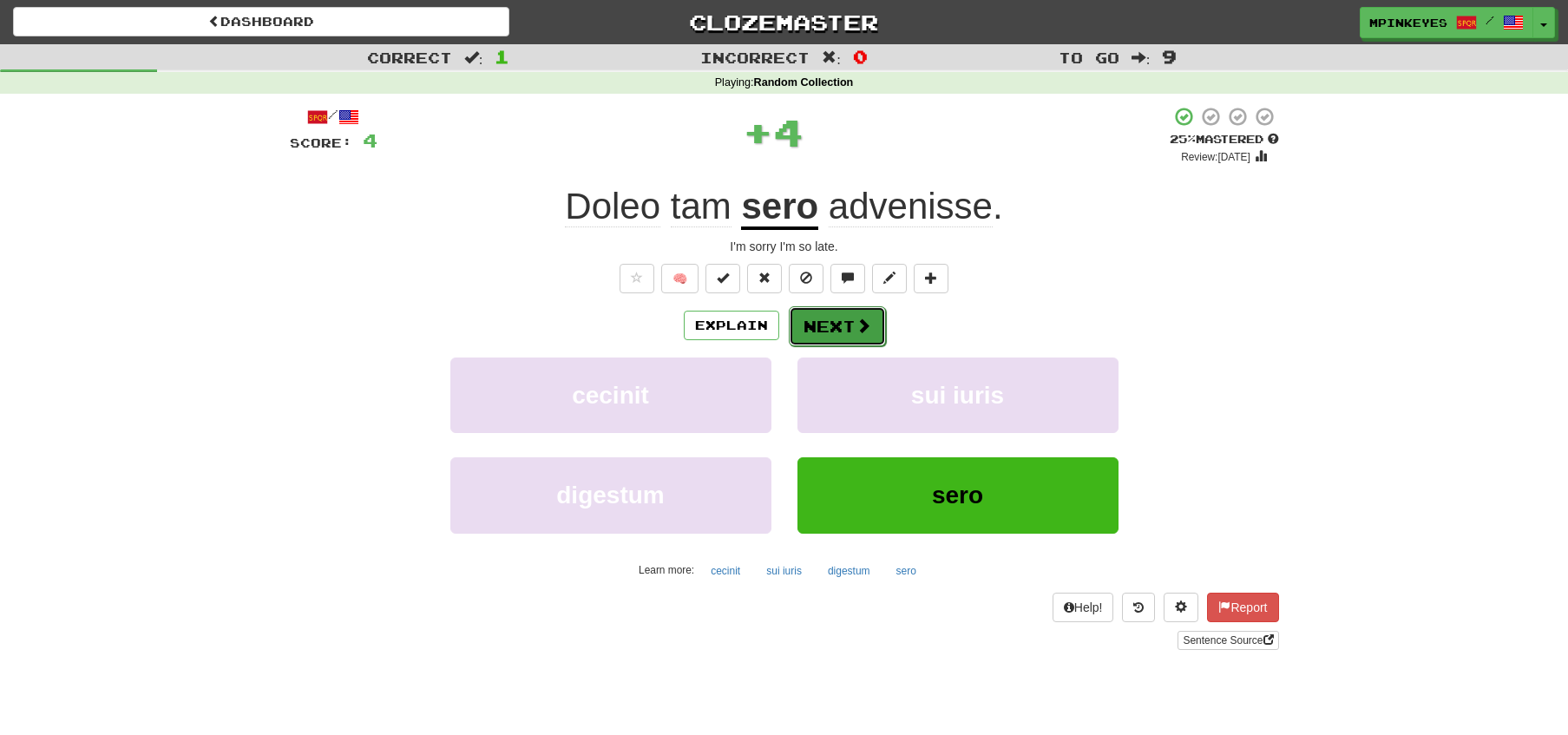
click at [821, 322] on button "Next" at bounding box center [836, 326] width 97 height 40
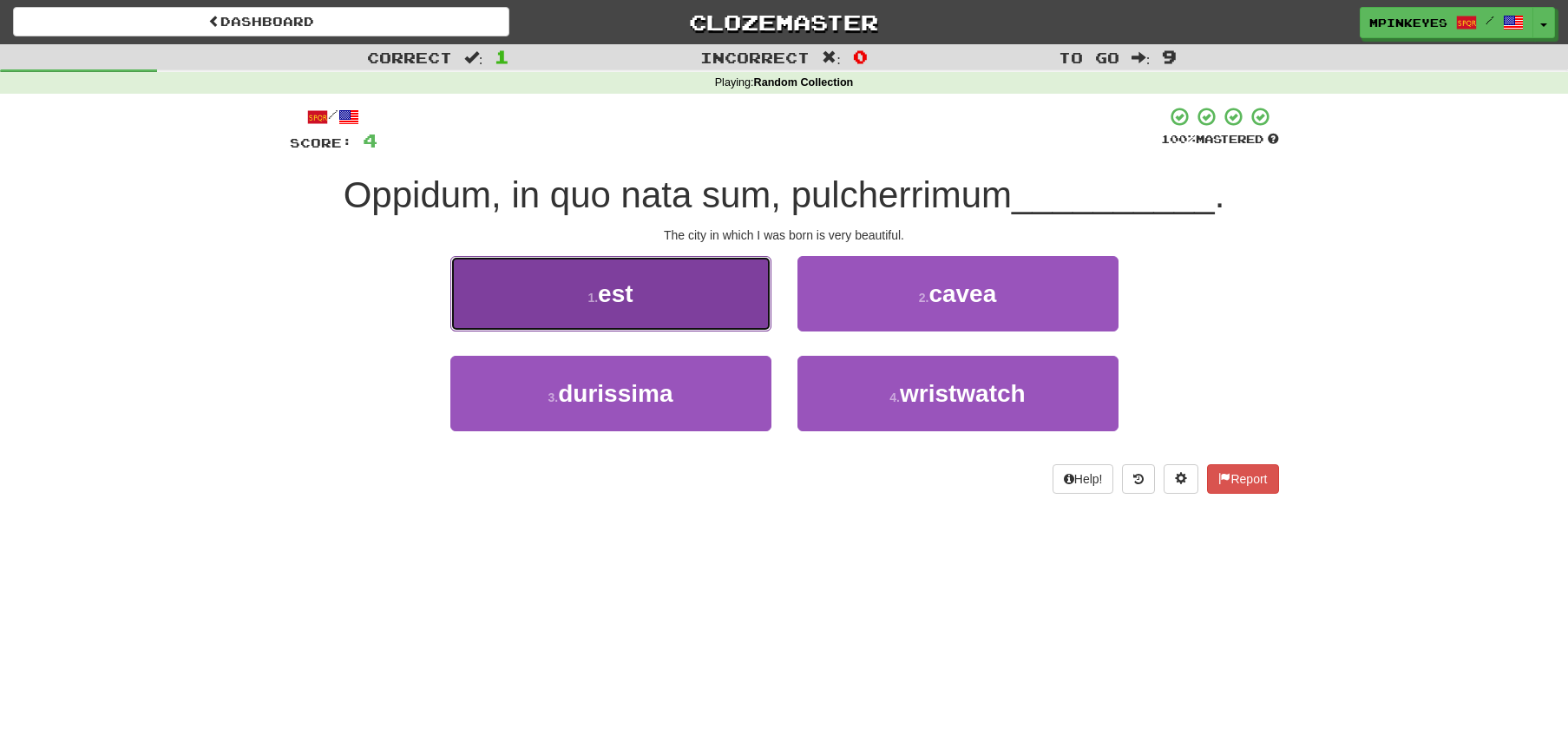
click at [719, 281] on button "1 . est" at bounding box center [610, 294] width 321 height 76
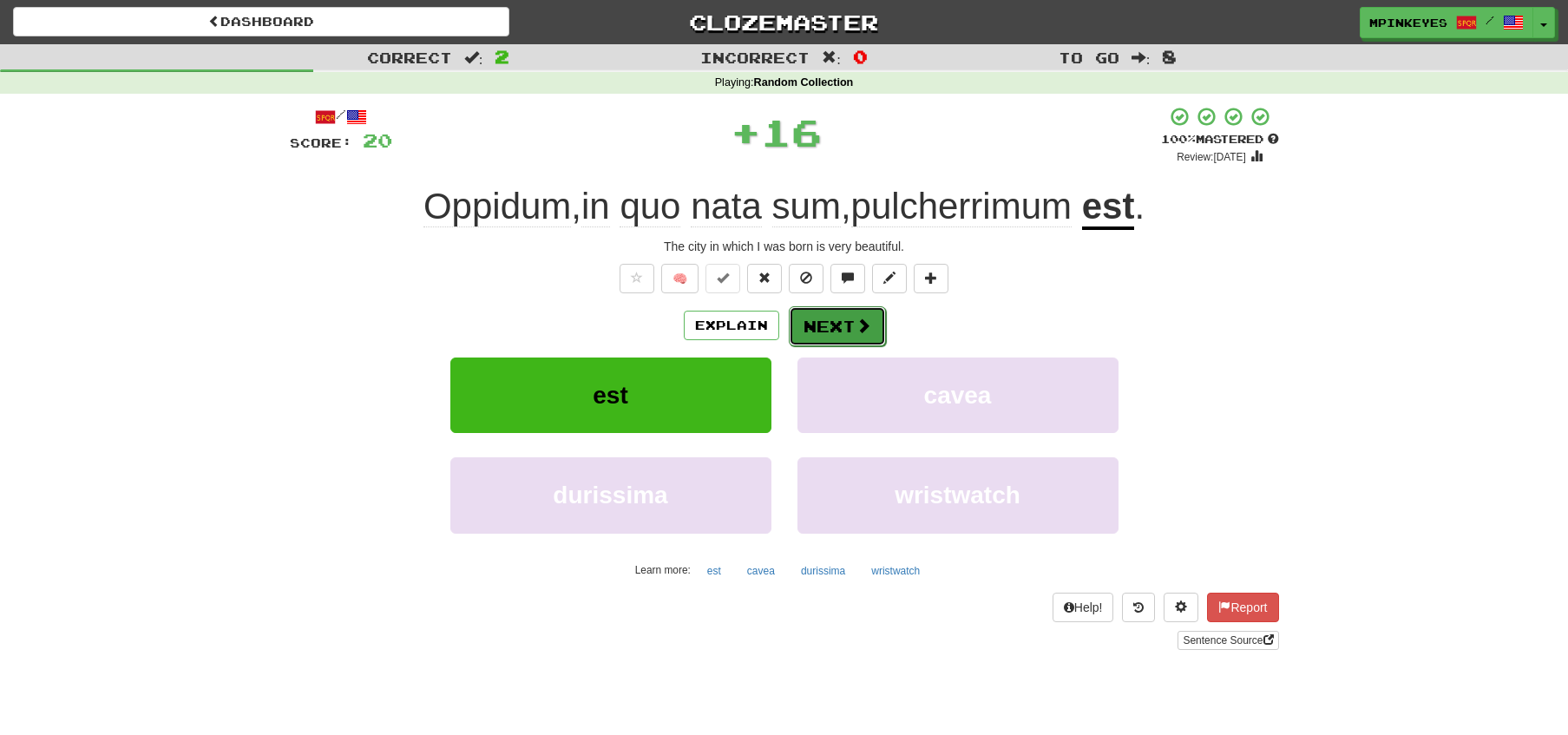
click at [834, 337] on button "Next" at bounding box center [836, 326] width 97 height 40
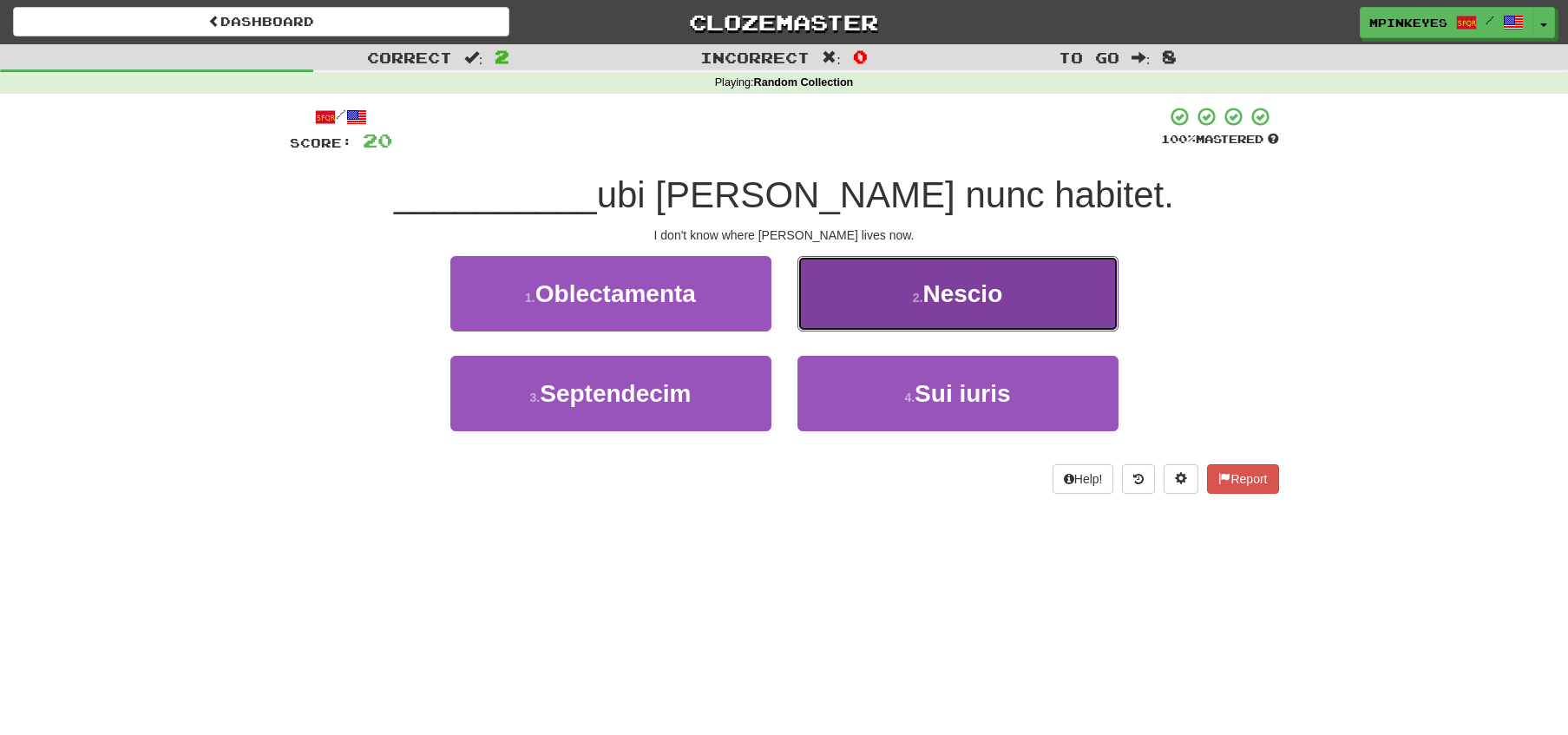
click at [844, 289] on button "2 . Nescio" at bounding box center [958, 294] width 321 height 76
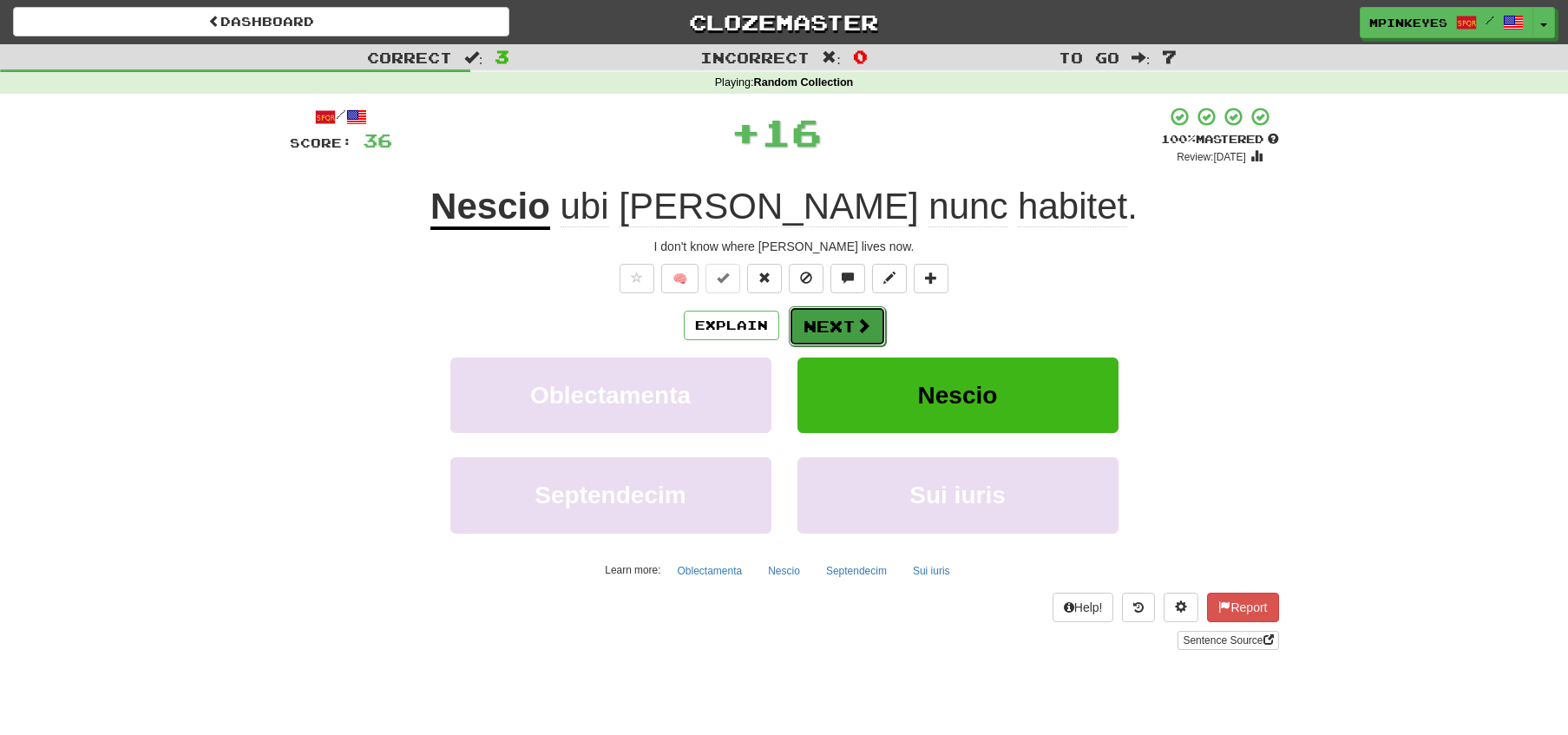
click at [807, 325] on button "Next" at bounding box center [836, 326] width 97 height 40
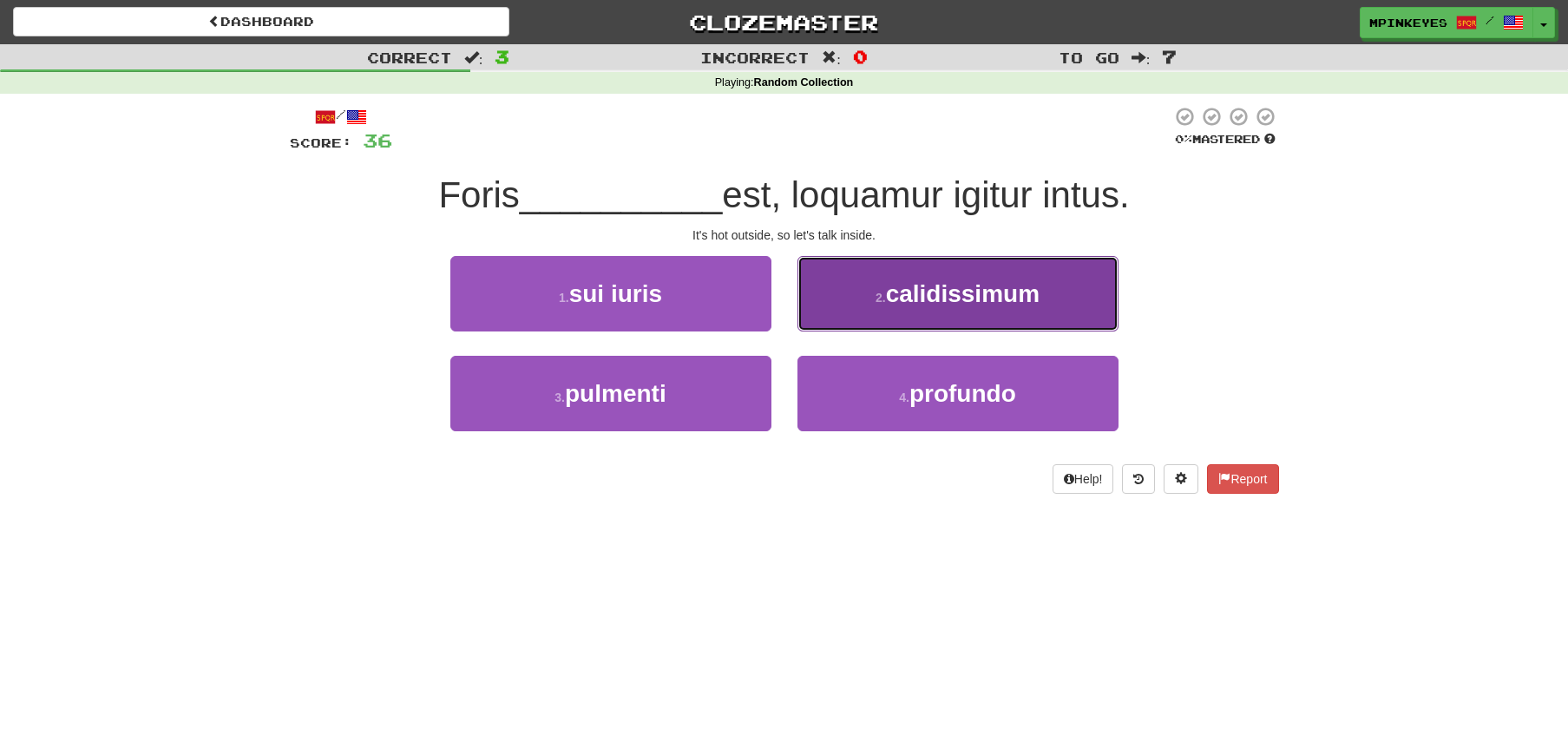
click at [849, 281] on button "2 . calidissimum" at bounding box center [958, 294] width 321 height 76
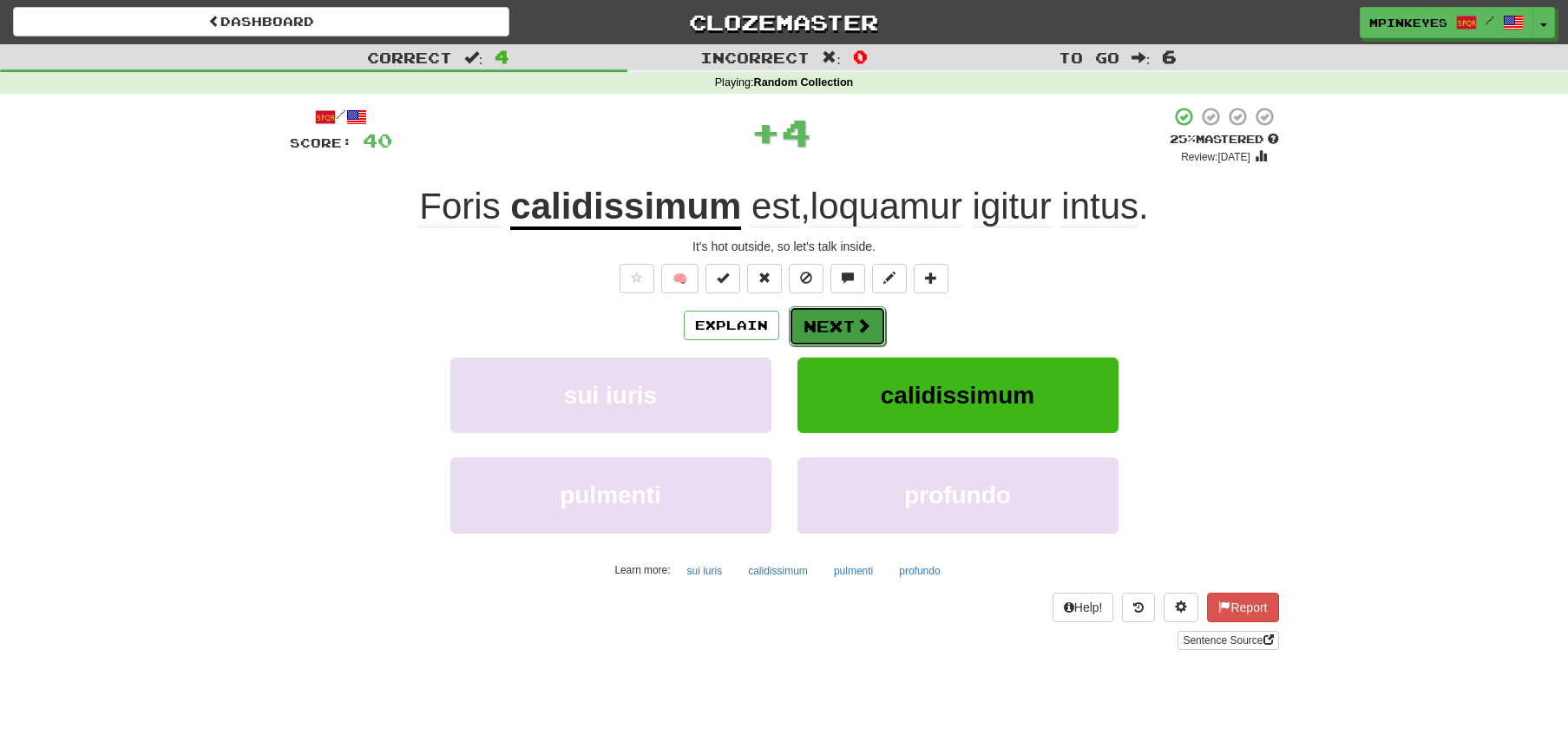
click at [815, 318] on button "Next" at bounding box center [836, 326] width 97 height 40
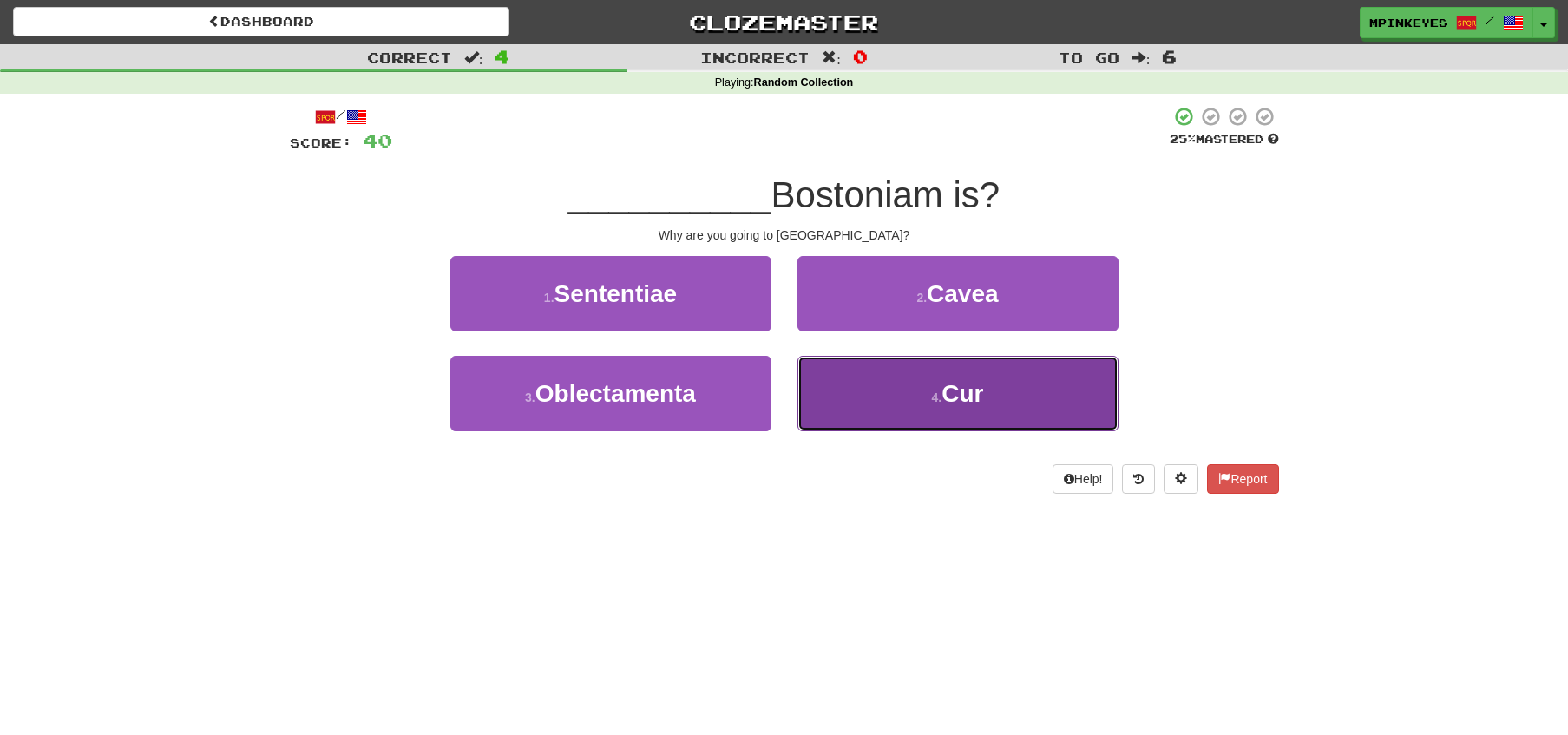
click at [823, 376] on button "4 . Cur" at bounding box center [958, 393] width 321 height 76
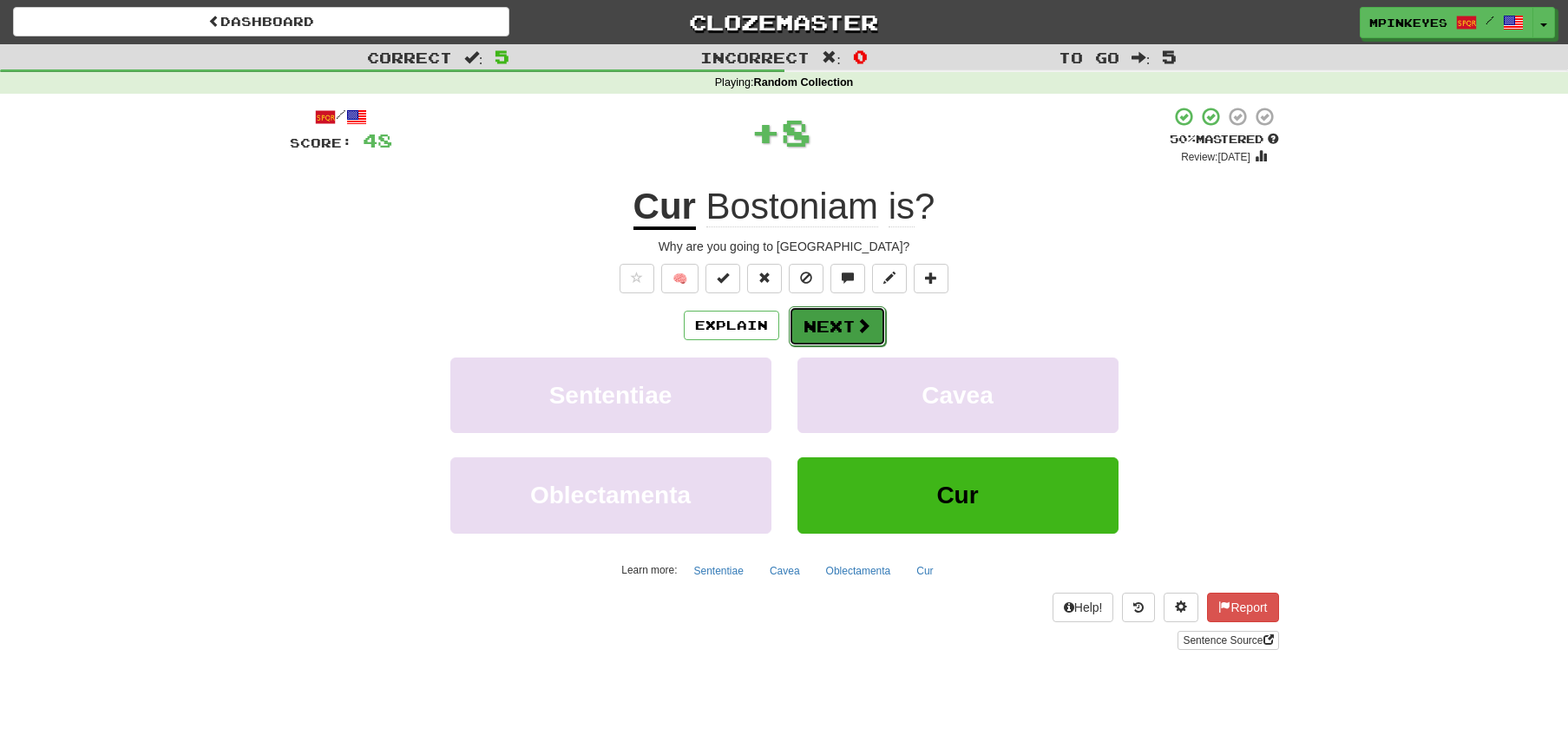
click at [817, 321] on button "Next" at bounding box center [836, 326] width 97 height 40
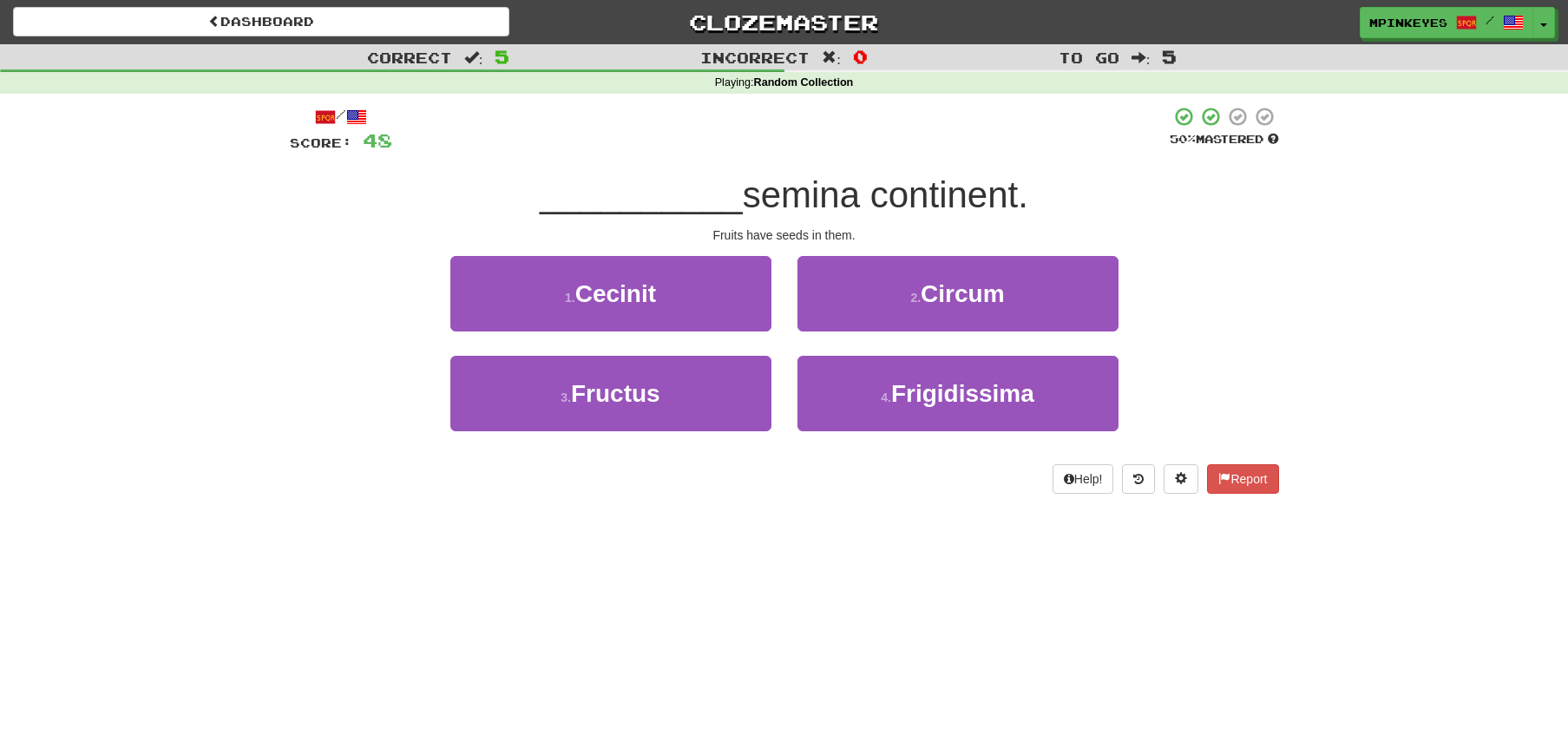
click at [778, 351] on div "1 . Cecinit" at bounding box center [610, 306] width 347 height 99
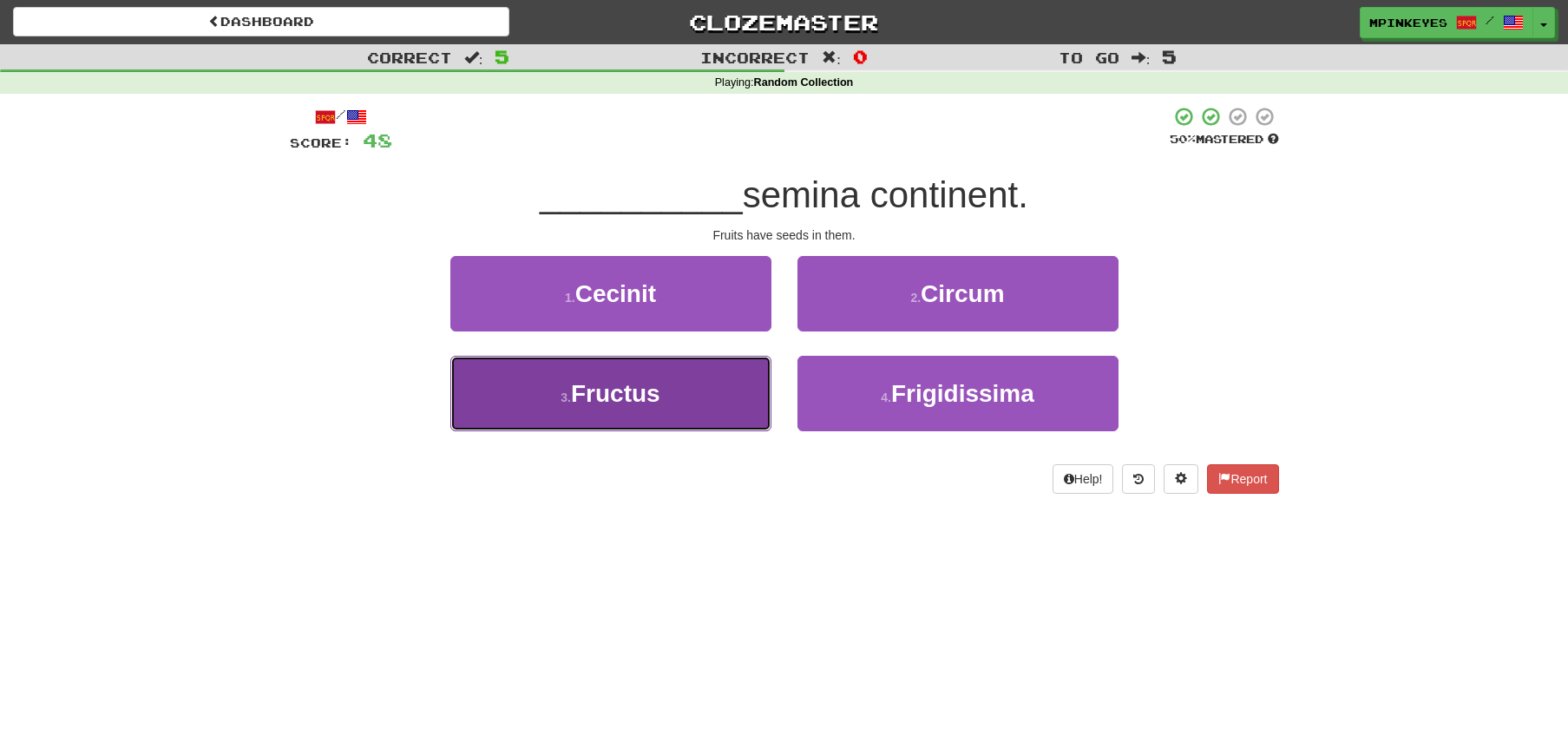
click at [739, 375] on button "3 . Fructus" at bounding box center [610, 393] width 321 height 76
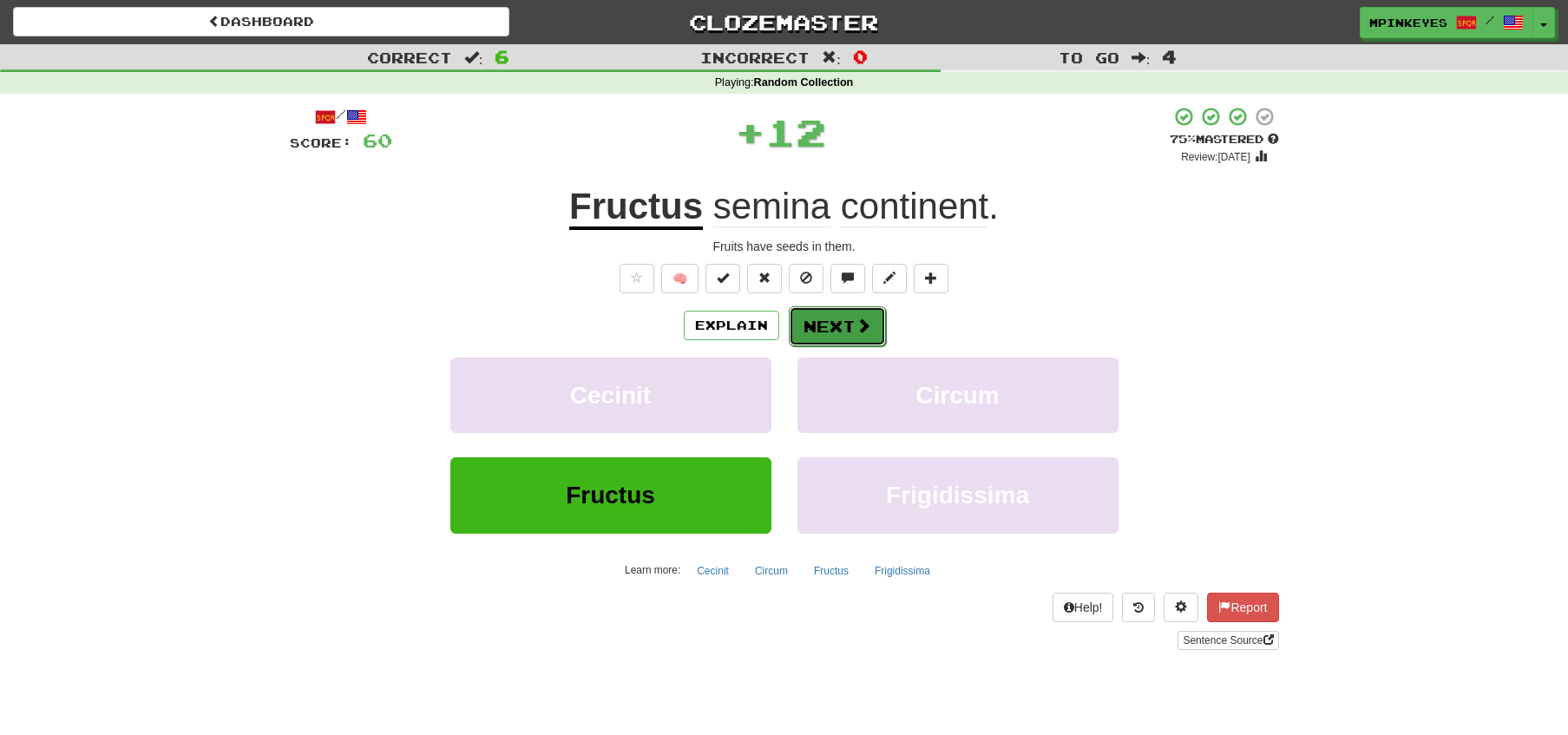
click at [843, 333] on button "Next" at bounding box center [836, 326] width 97 height 40
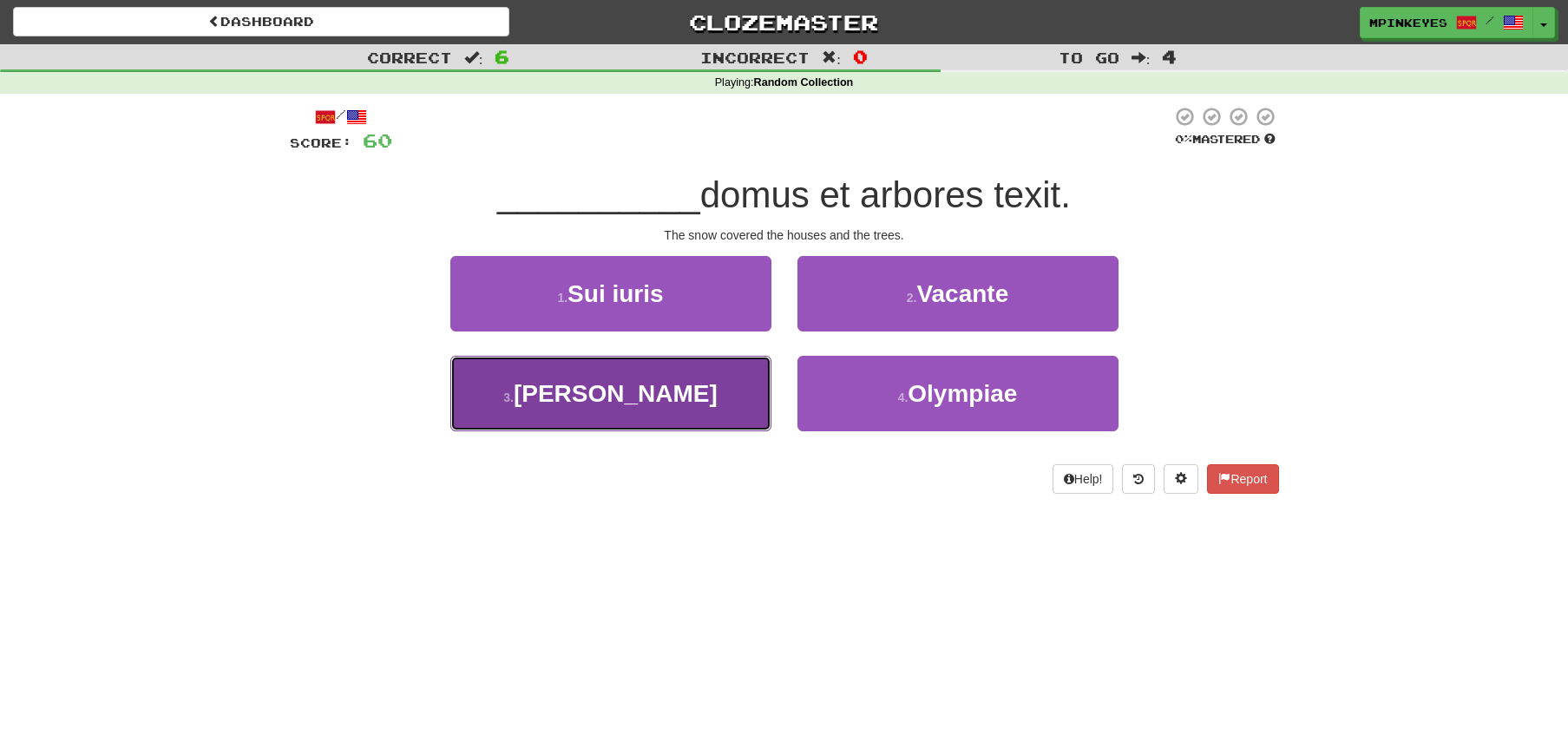
click at [759, 390] on button "3 . Nix" at bounding box center [610, 393] width 321 height 76
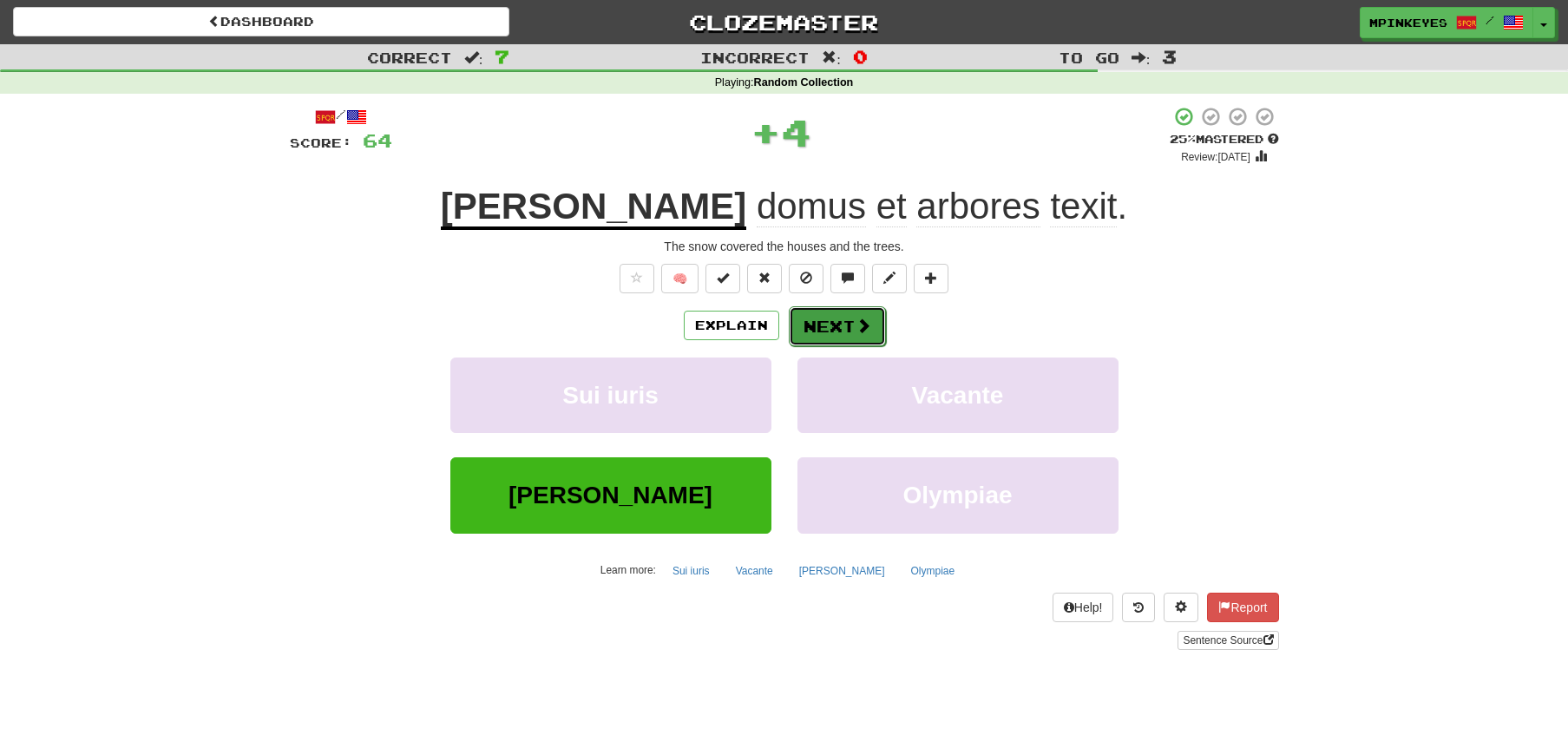
click at [831, 327] on button "Next" at bounding box center [836, 326] width 97 height 40
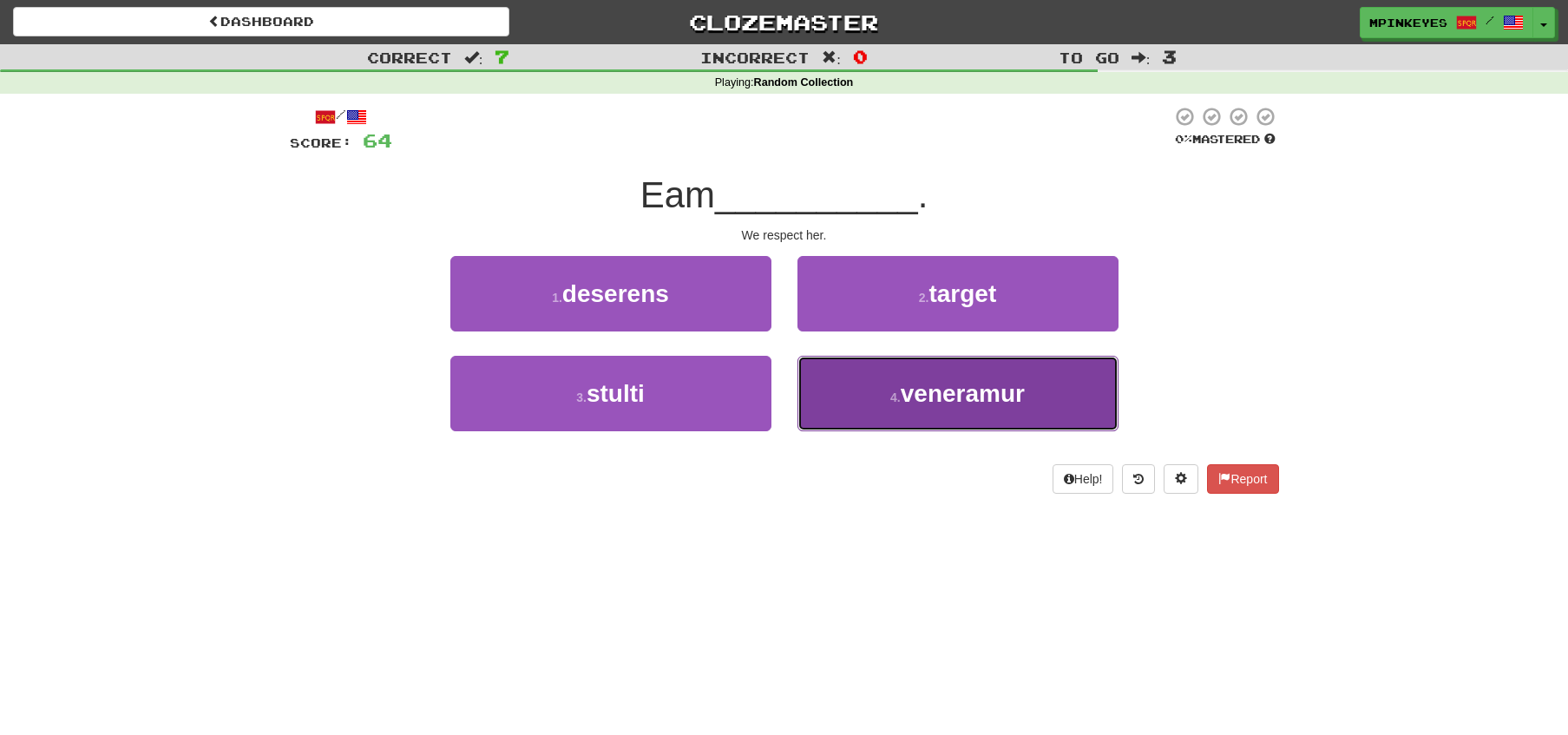
click at [830, 374] on button "4 . veneramur" at bounding box center [958, 393] width 321 height 76
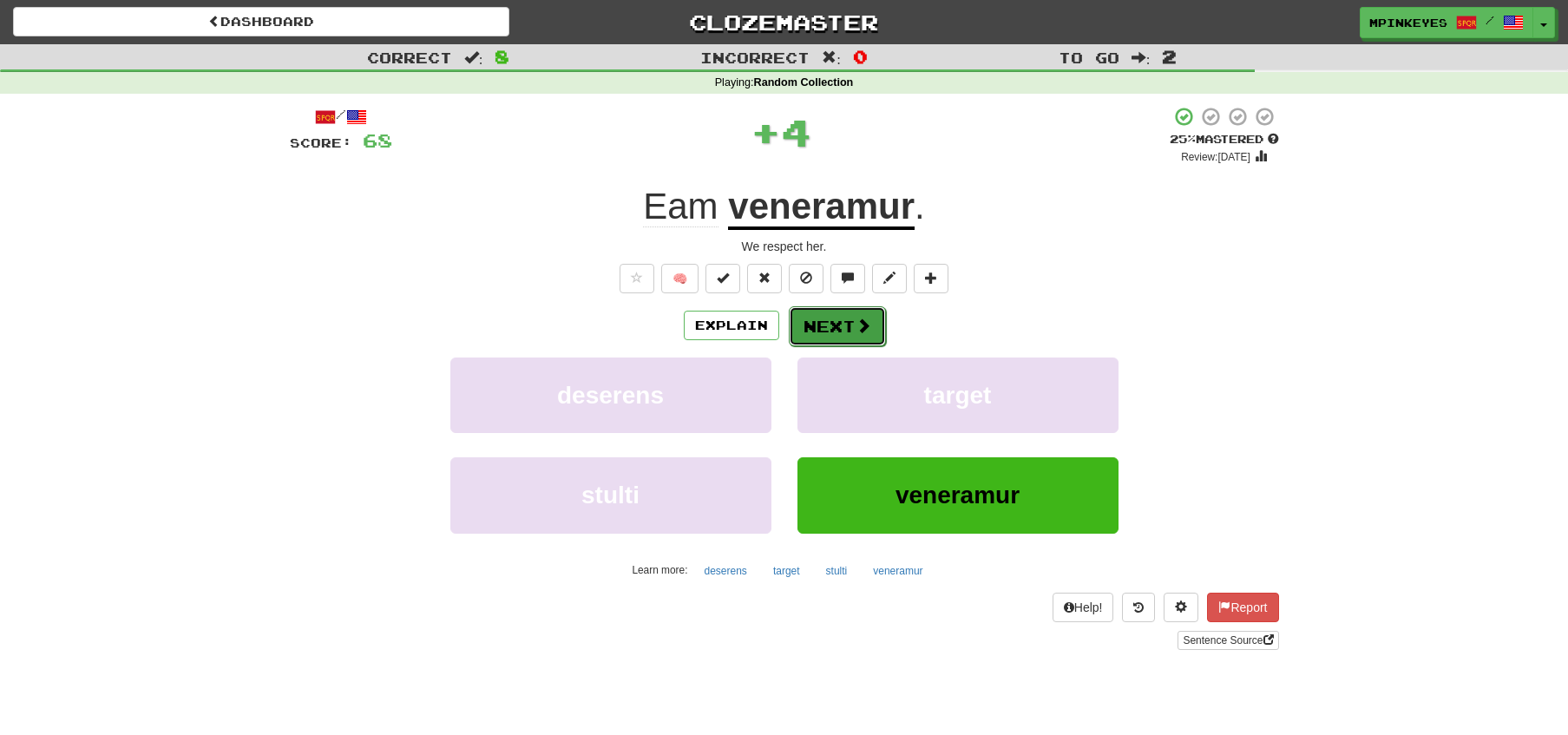
click at [827, 315] on button "Next" at bounding box center [836, 326] width 97 height 40
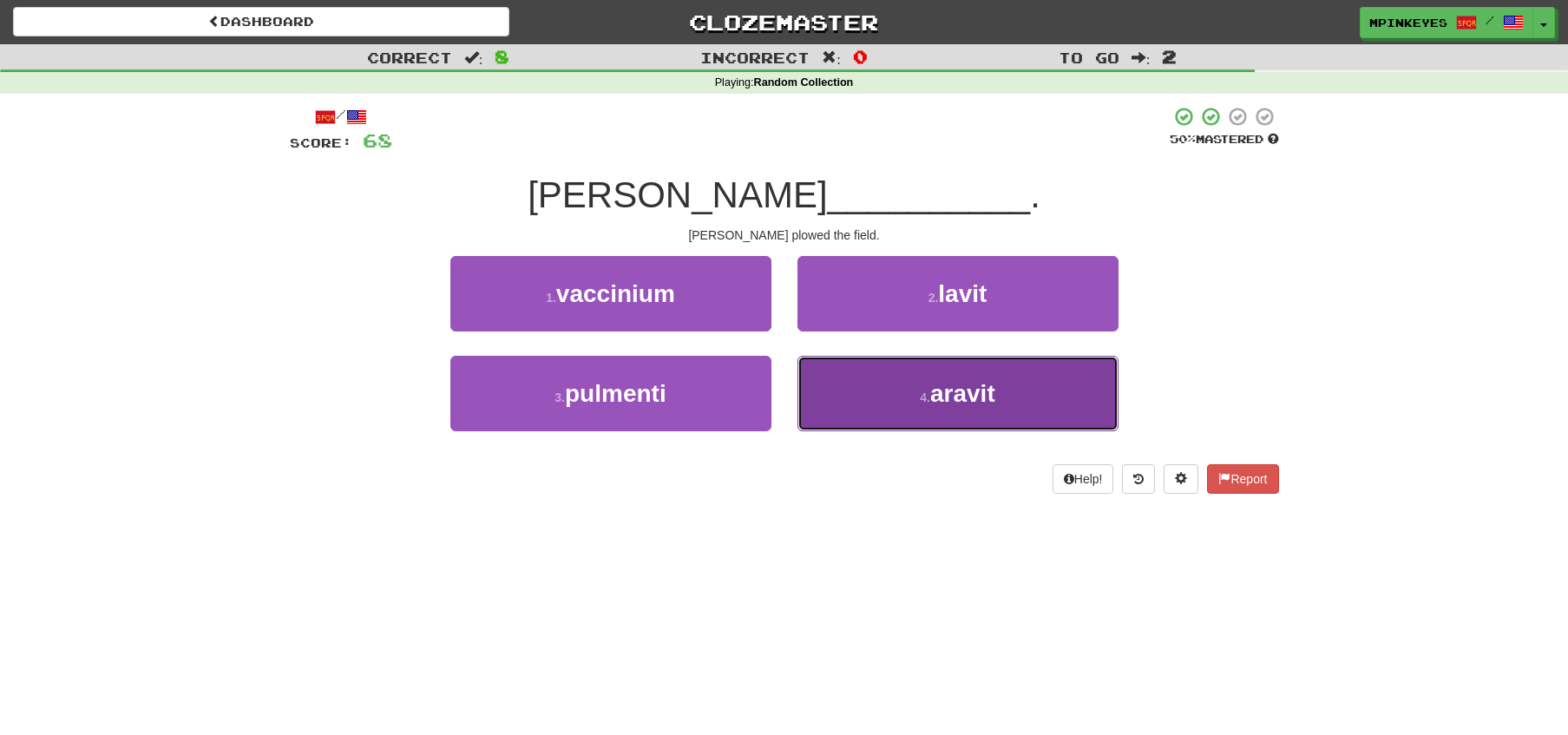
click at [855, 385] on button "4 . aravit" at bounding box center [958, 393] width 321 height 76
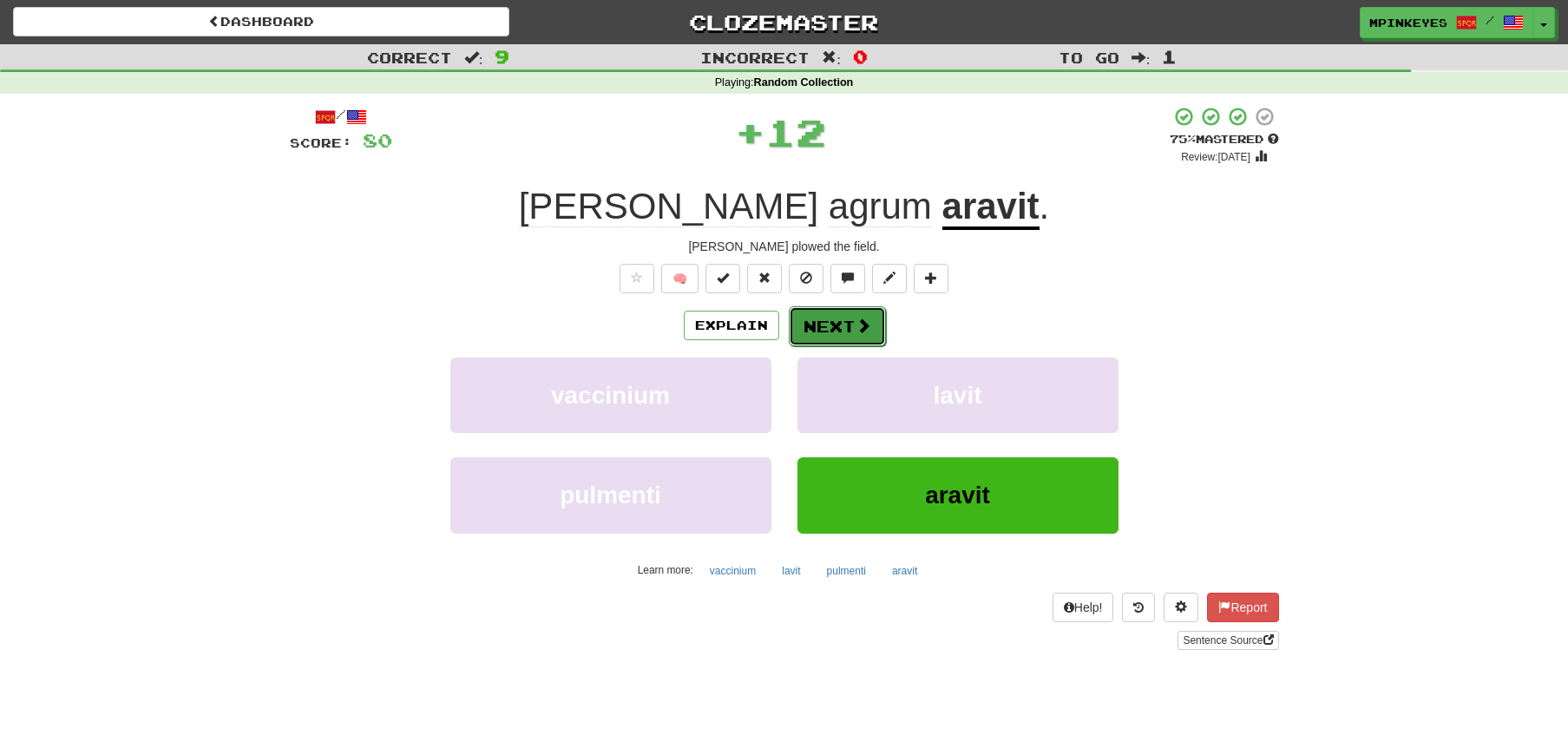
click at [824, 314] on button "Next" at bounding box center [836, 326] width 97 height 40
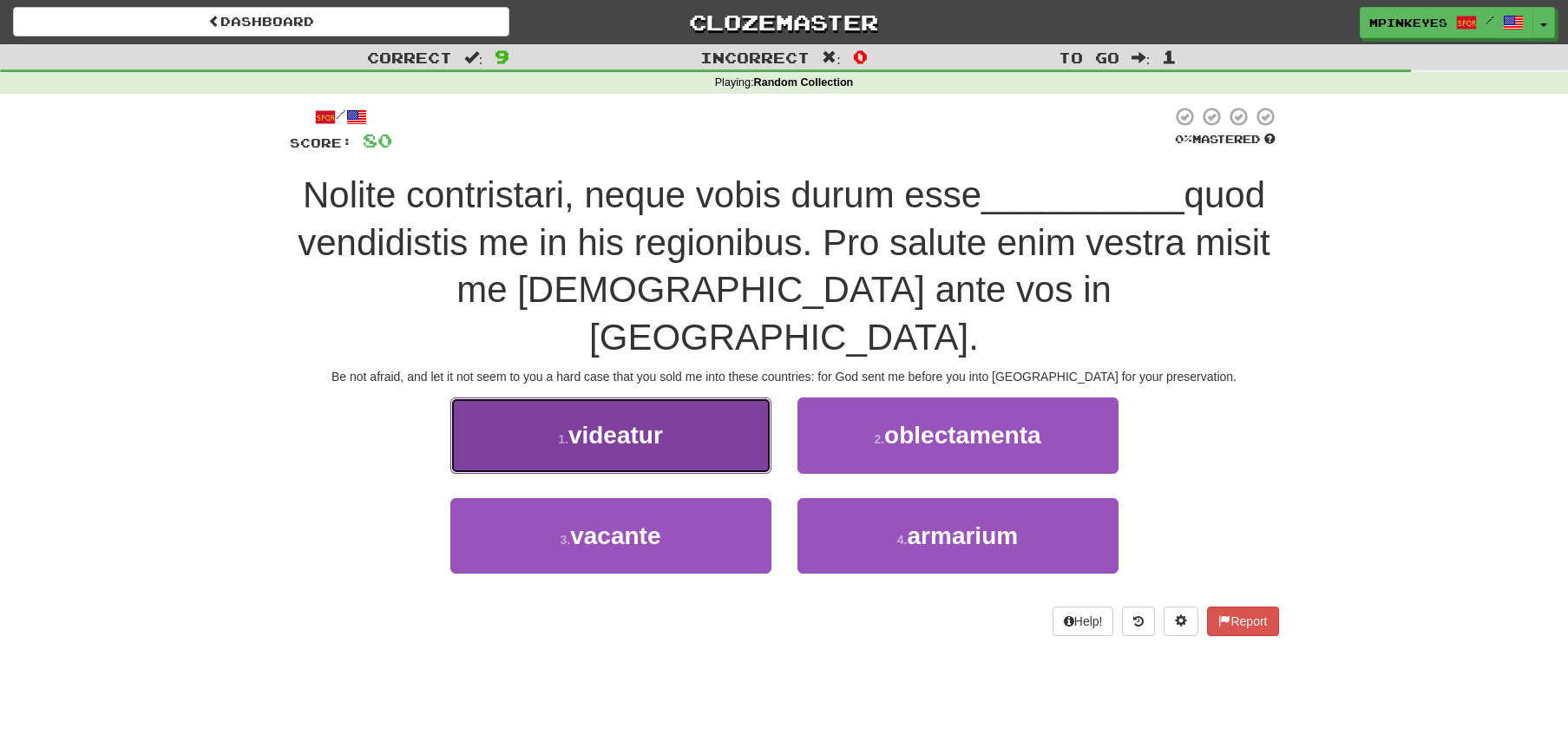
click at [751, 398] on button "1 . videatur" at bounding box center [610, 435] width 321 height 76
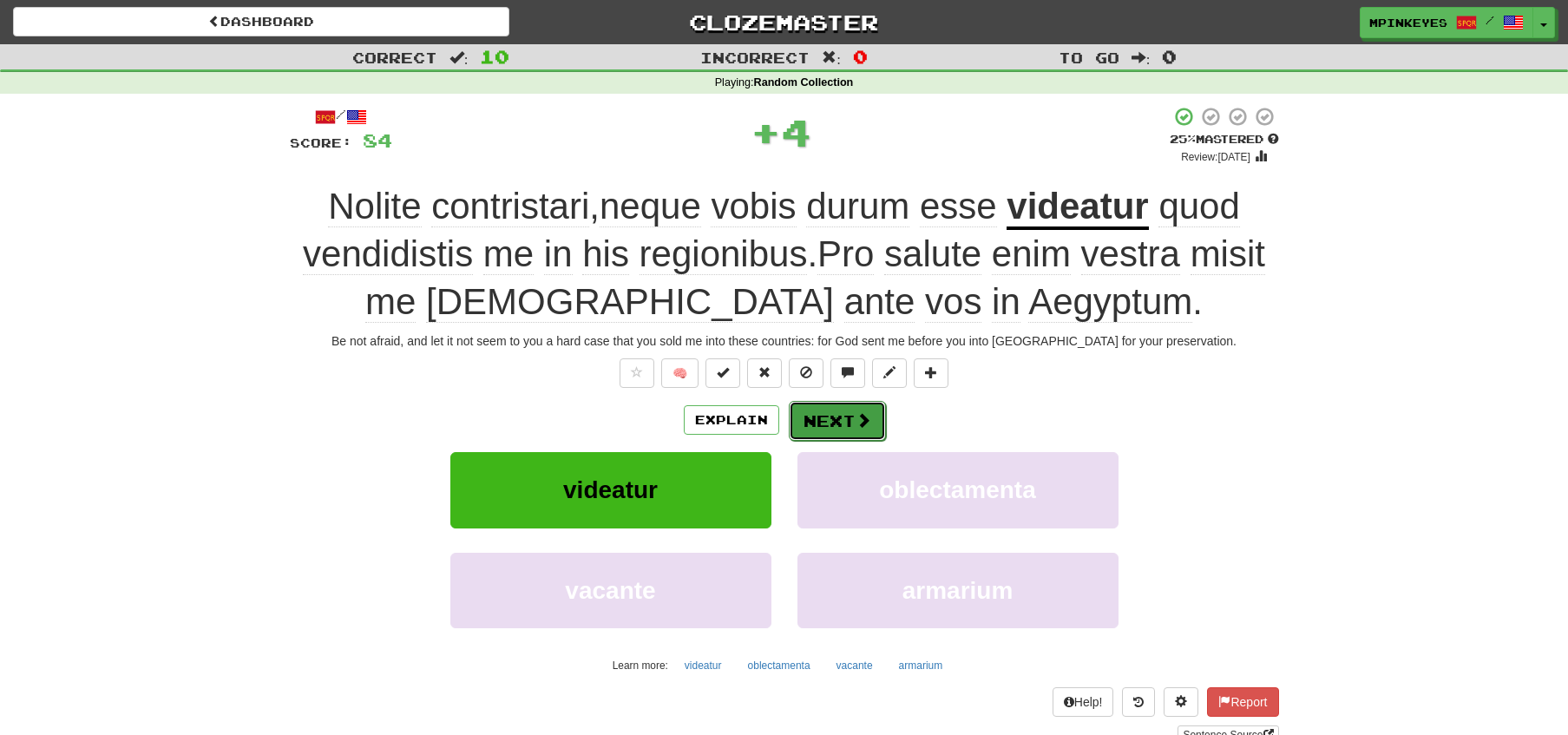
click at [831, 415] on button "Next" at bounding box center [836, 421] width 97 height 40
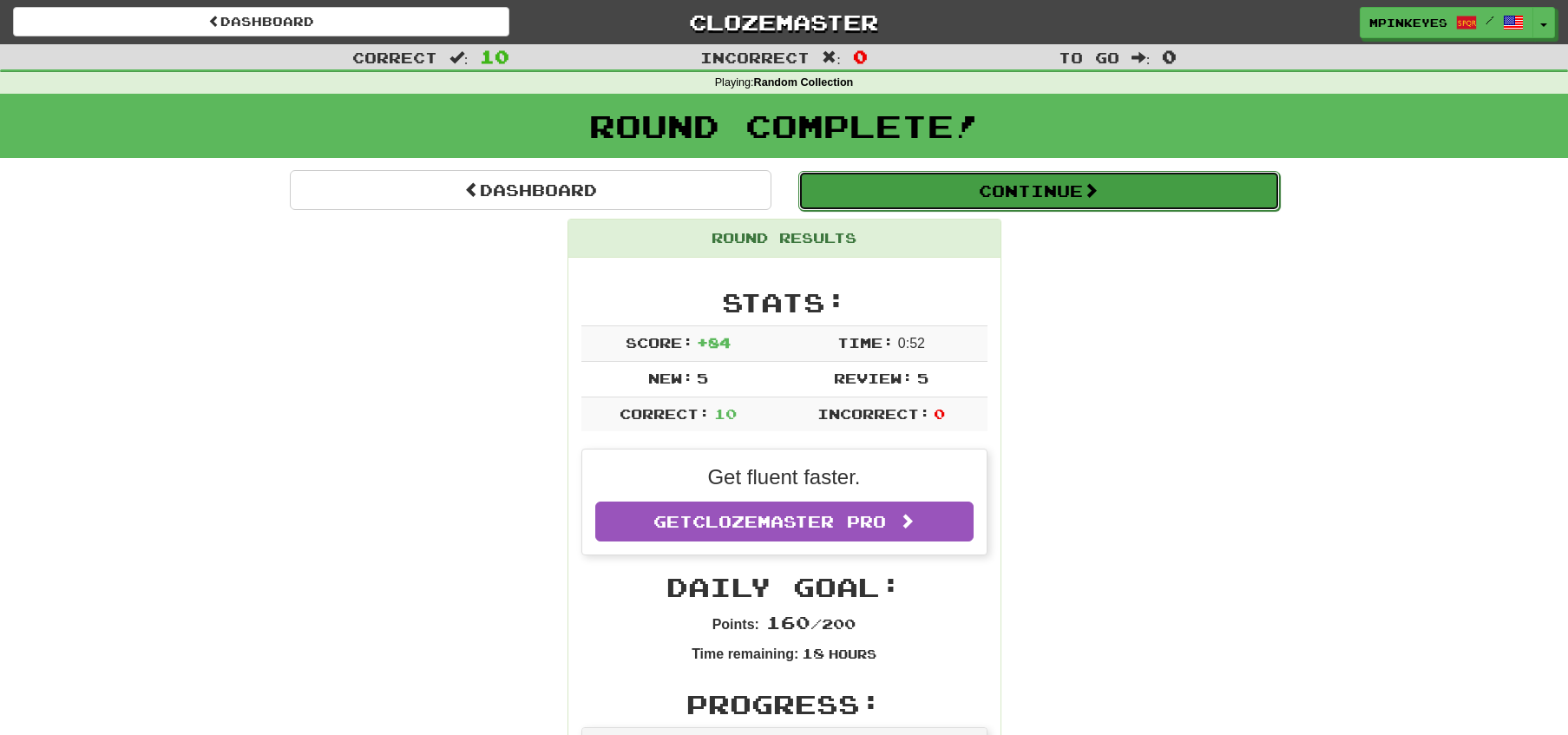
click at [900, 194] on button "Continue" at bounding box center [1039, 191] width 481 height 40
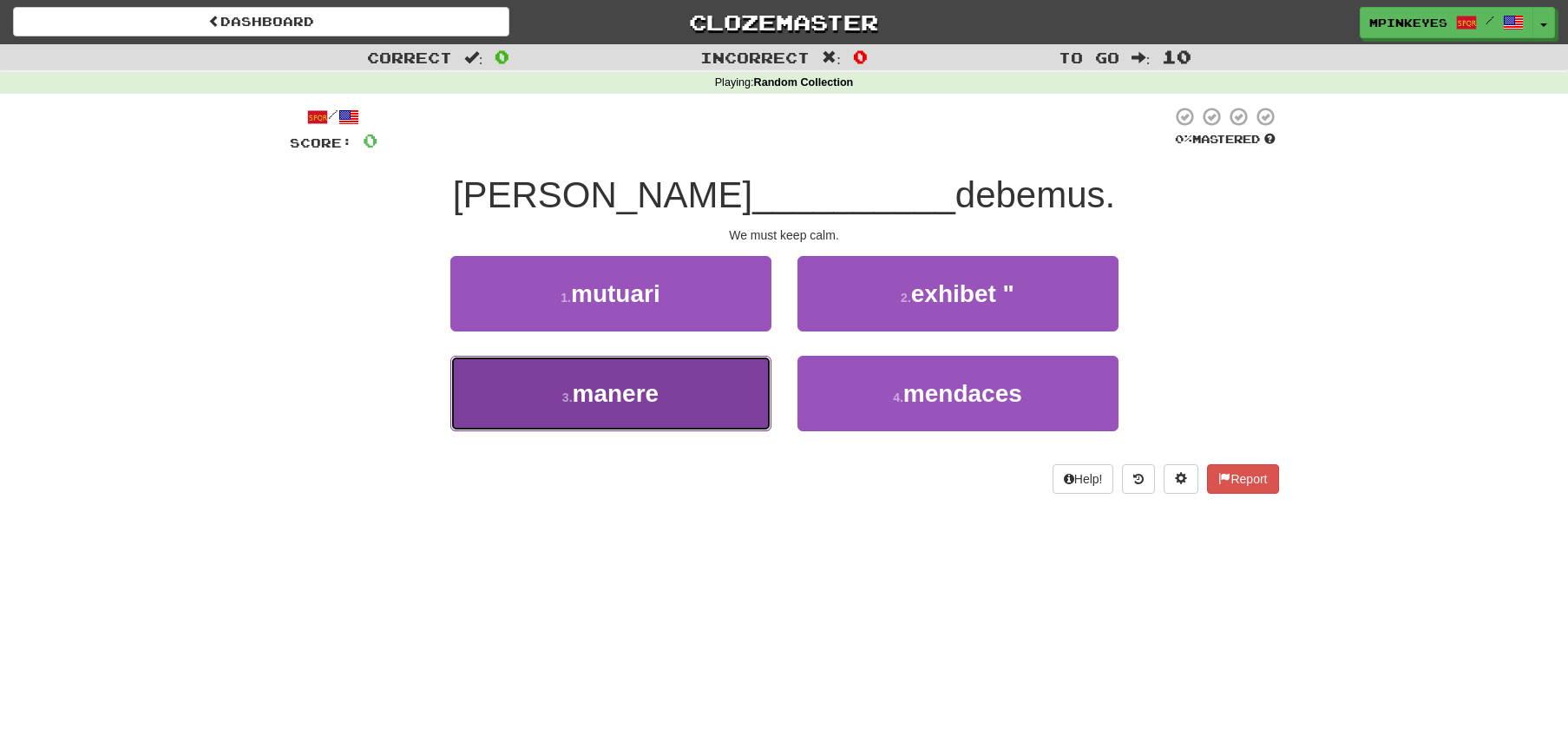
click at [725, 384] on button "3 . manere" at bounding box center [610, 393] width 321 height 76
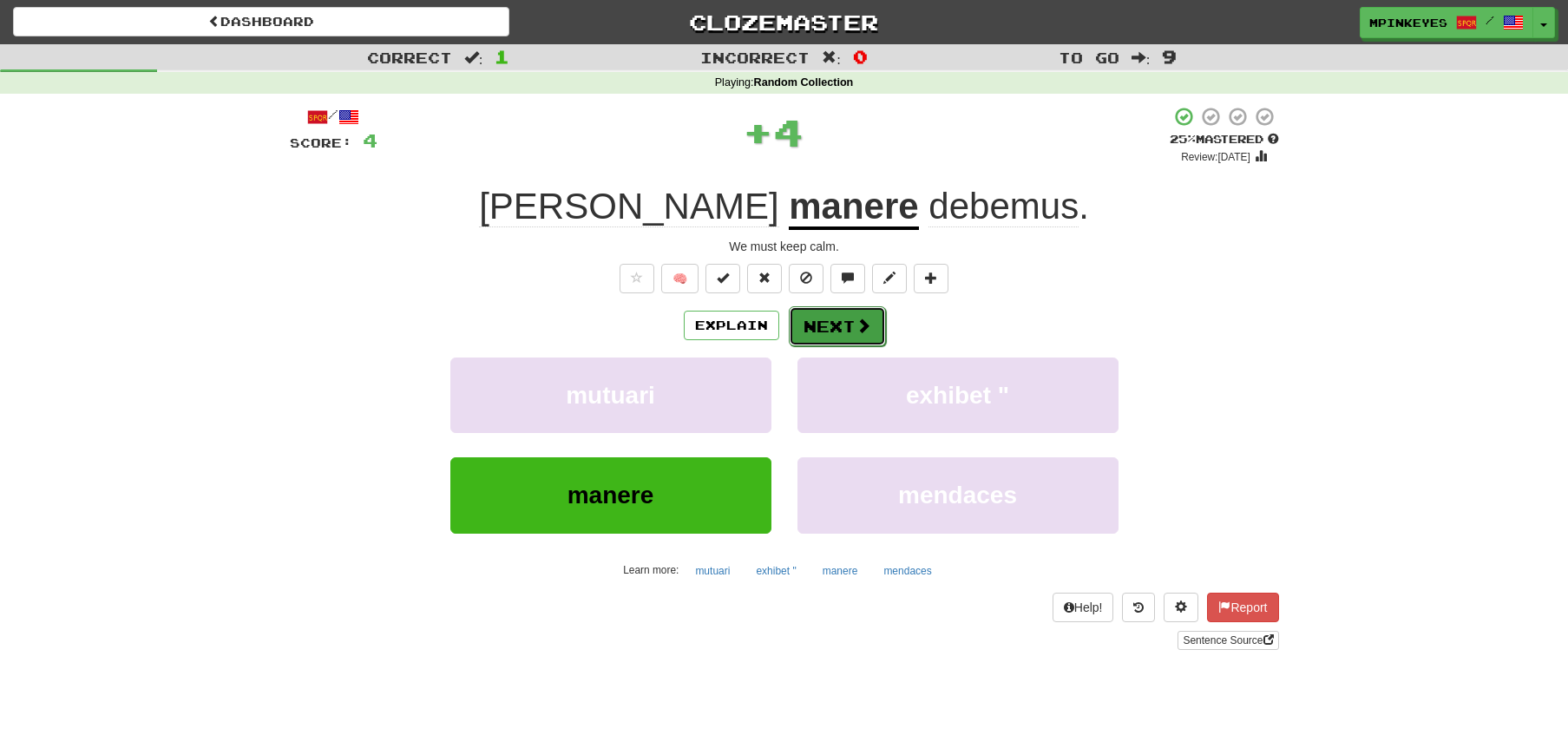
click at [820, 306] on button "Next" at bounding box center [836, 326] width 97 height 40
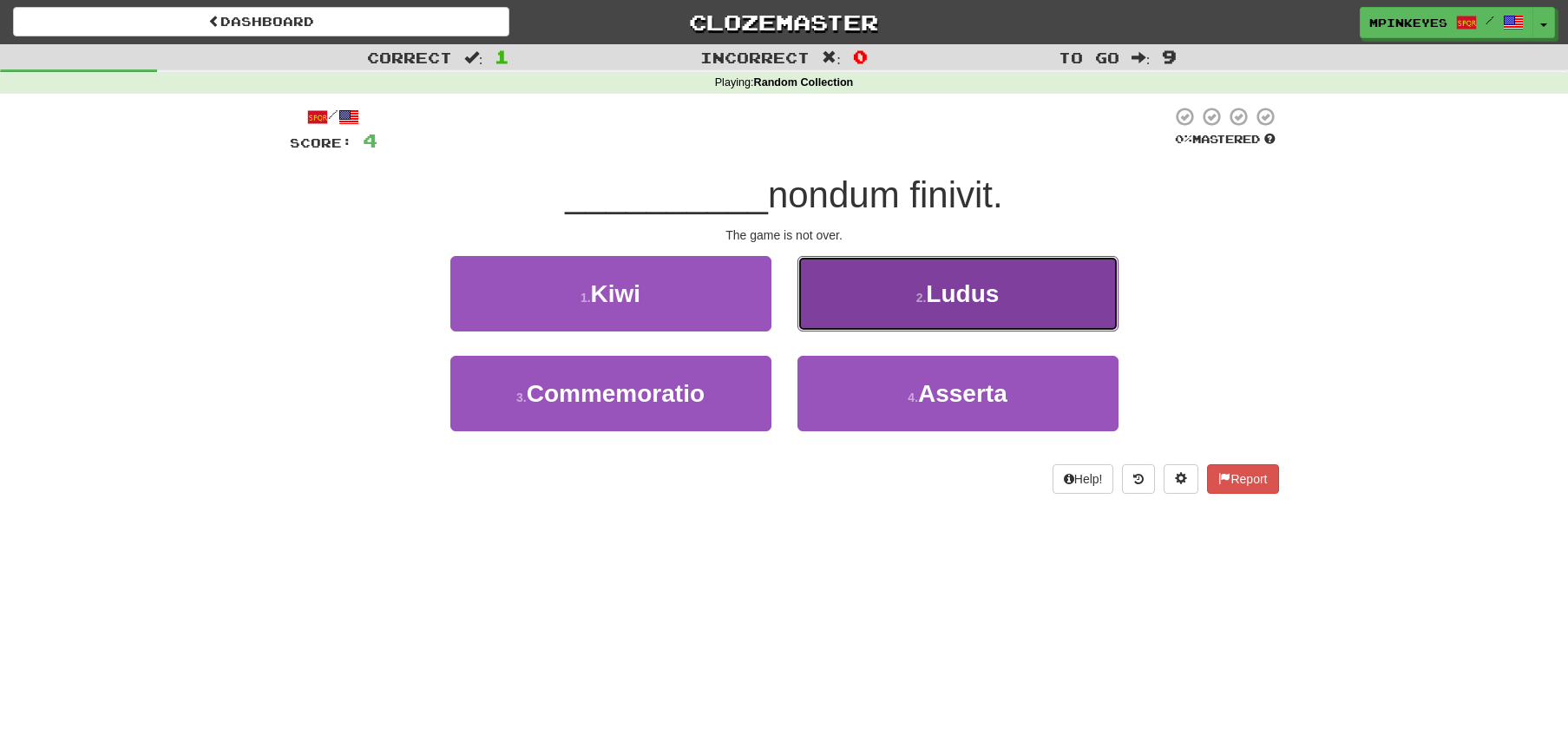
click at [872, 263] on button "2 . Ludus" at bounding box center [958, 294] width 321 height 76
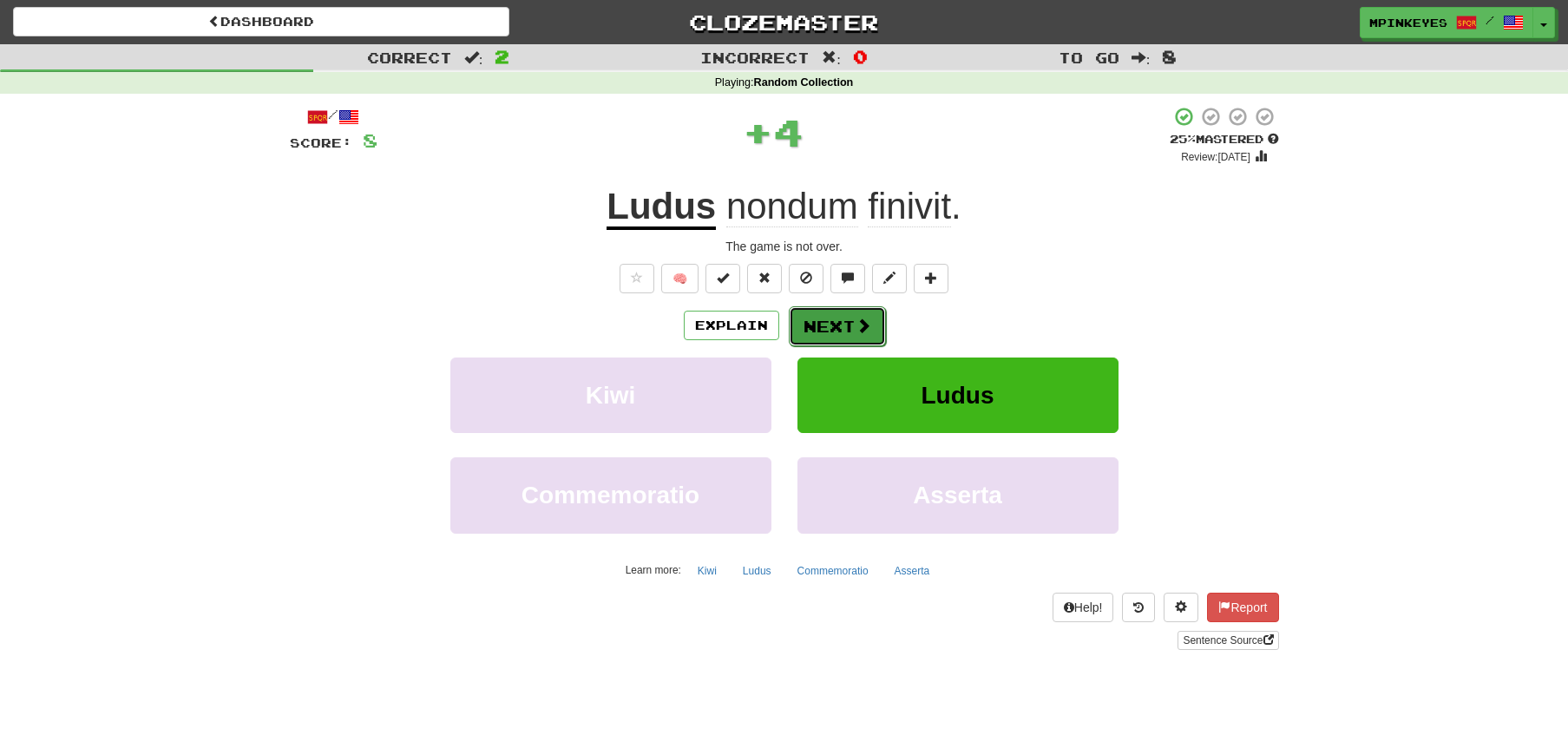
click at [815, 339] on button "Next" at bounding box center [836, 326] width 97 height 40
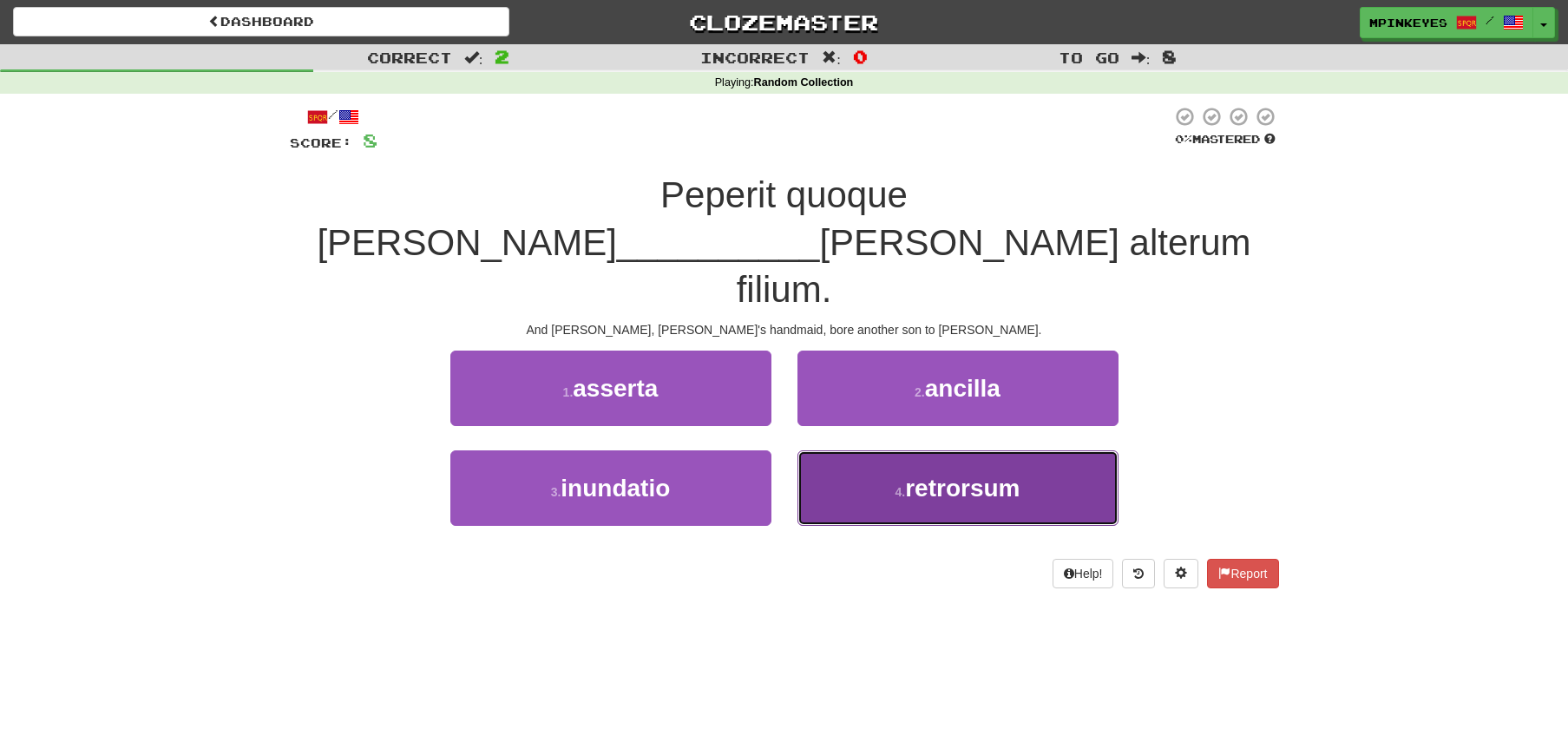
click at [831, 450] on button "4 . retrorsum" at bounding box center [958, 487] width 321 height 76
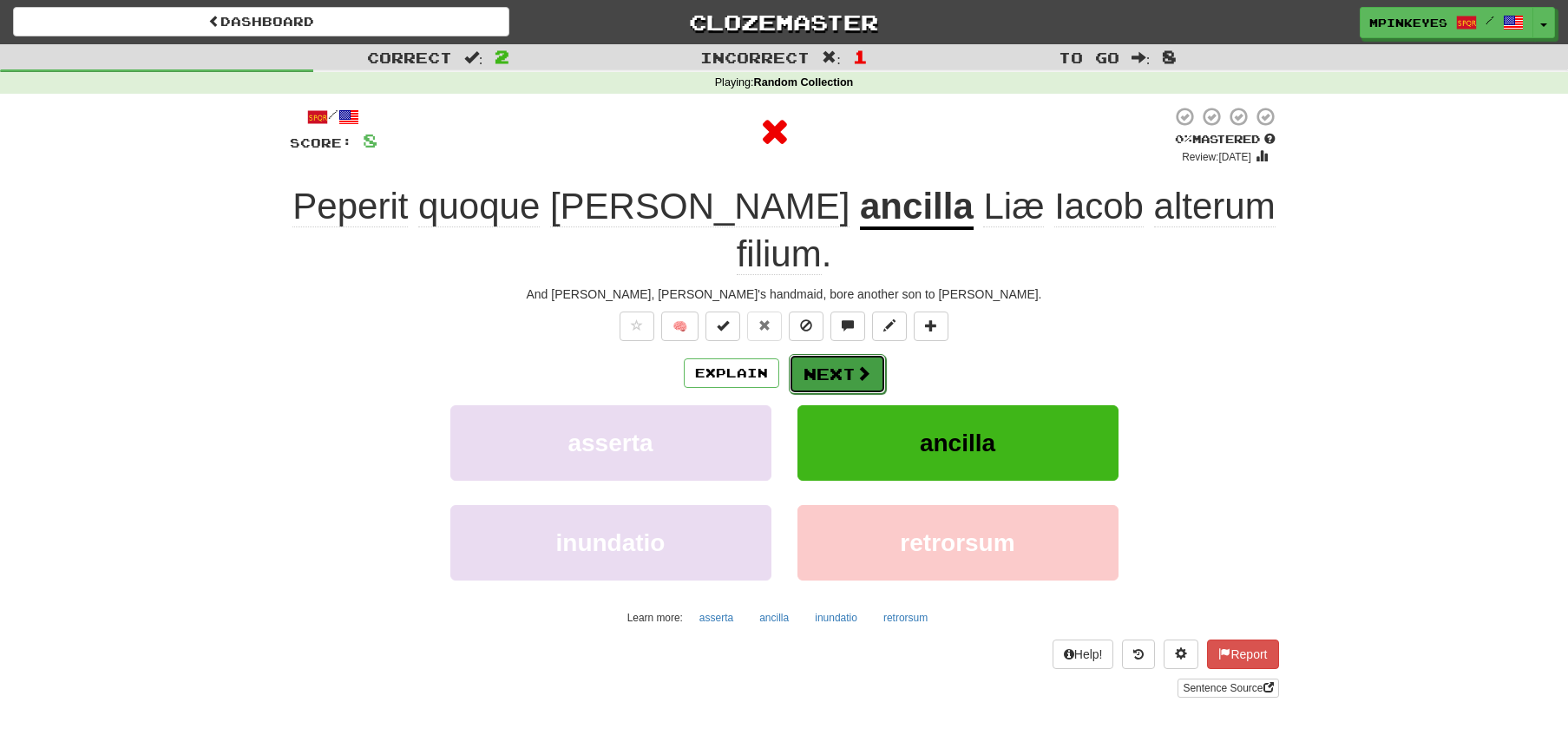
click at [826, 354] on button "Next" at bounding box center [836, 374] width 97 height 40
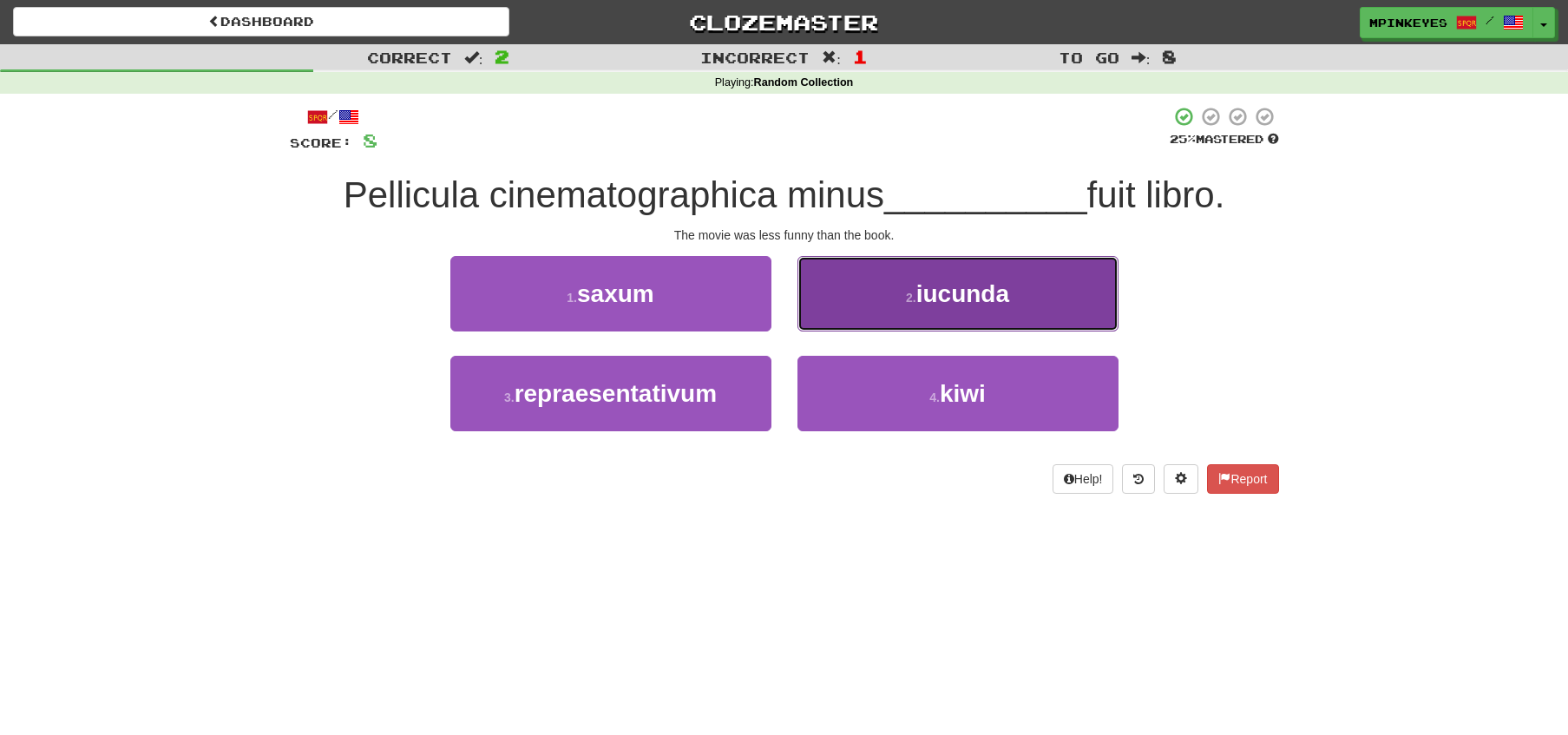
click at [828, 292] on button "2 . iucunda" at bounding box center [958, 294] width 321 height 76
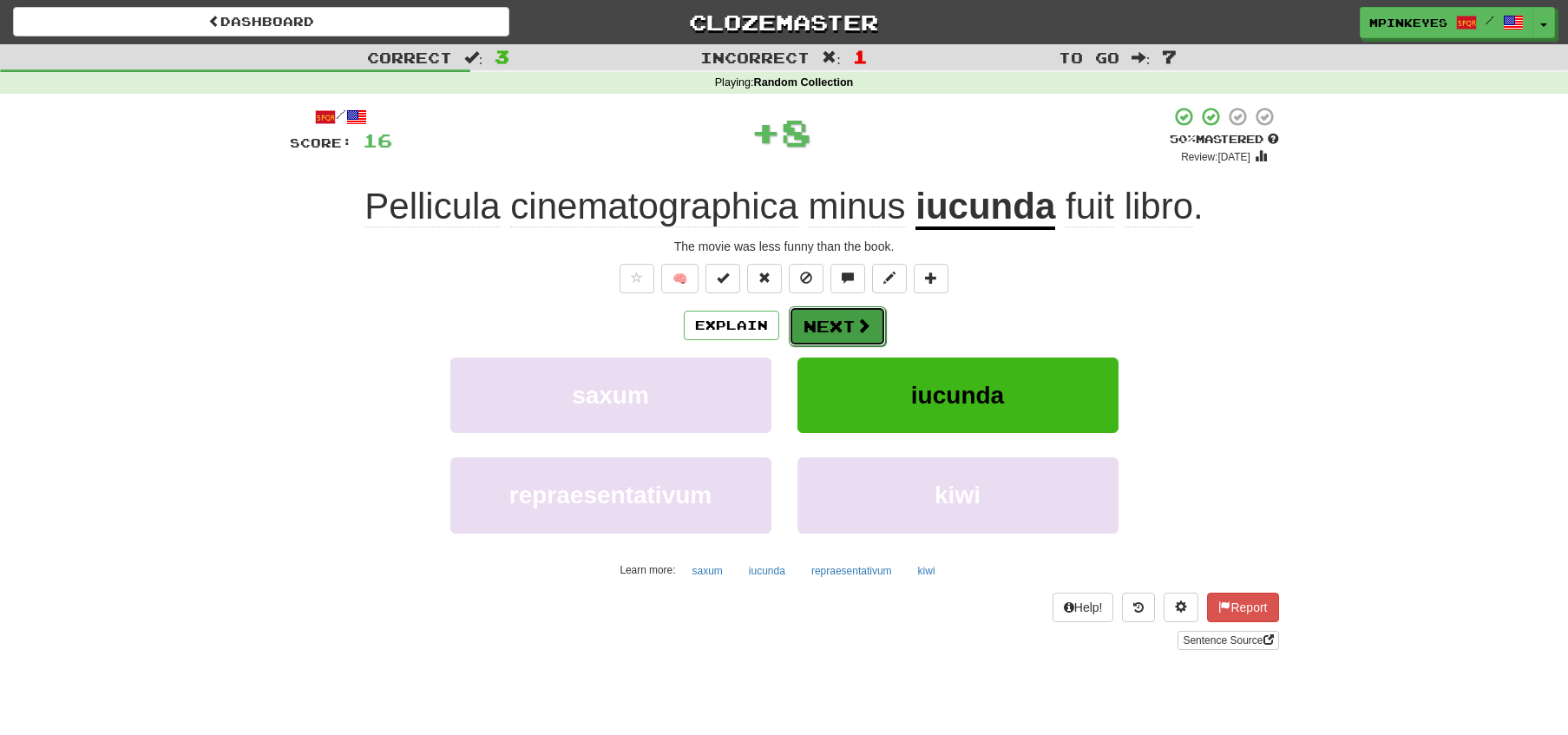
click at [808, 329] on button "Next" at bounding box center [836, 326] width 97 height 40
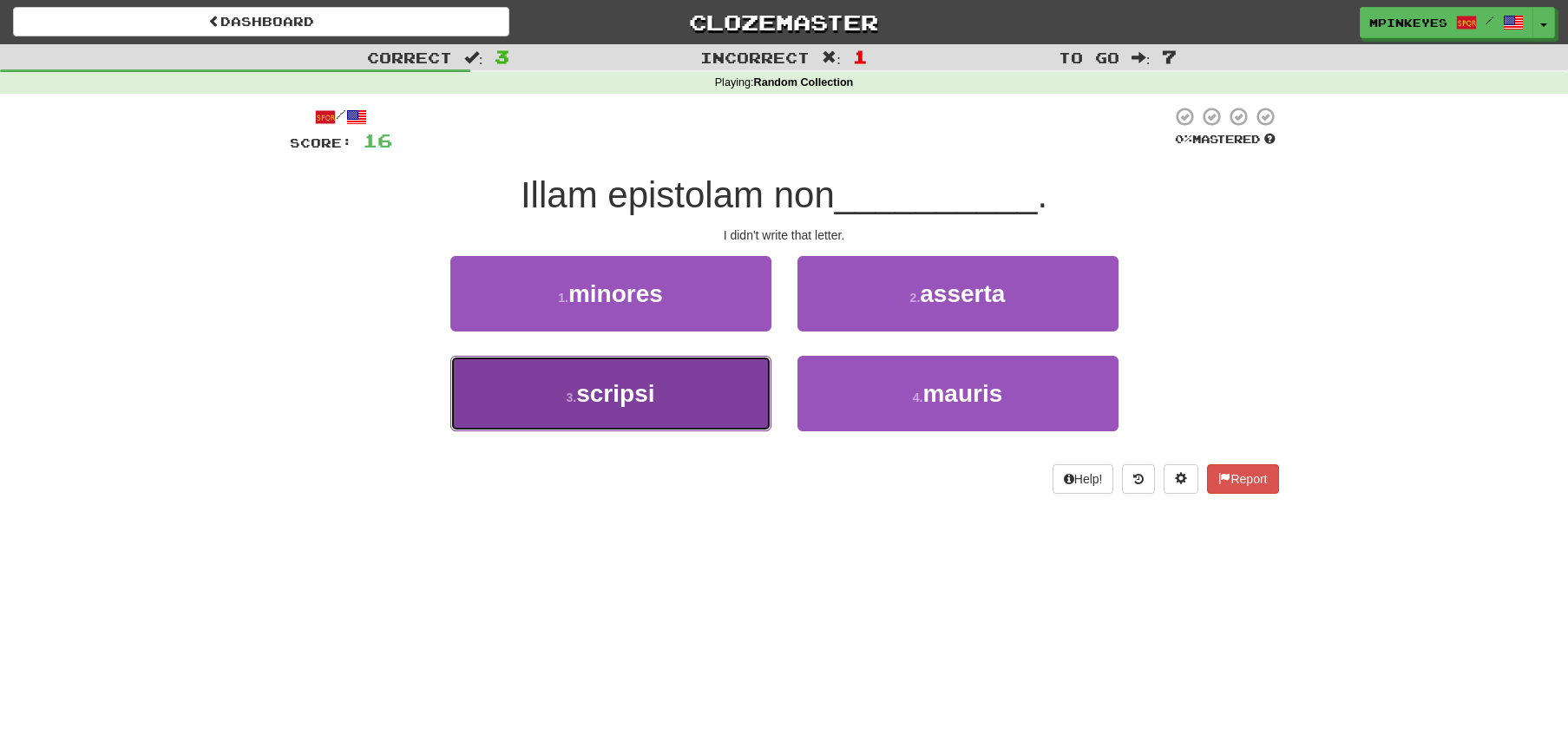
click at [706, 385] on button "3 . scripsi" at bounding box center [610, 393] width 321 height 76
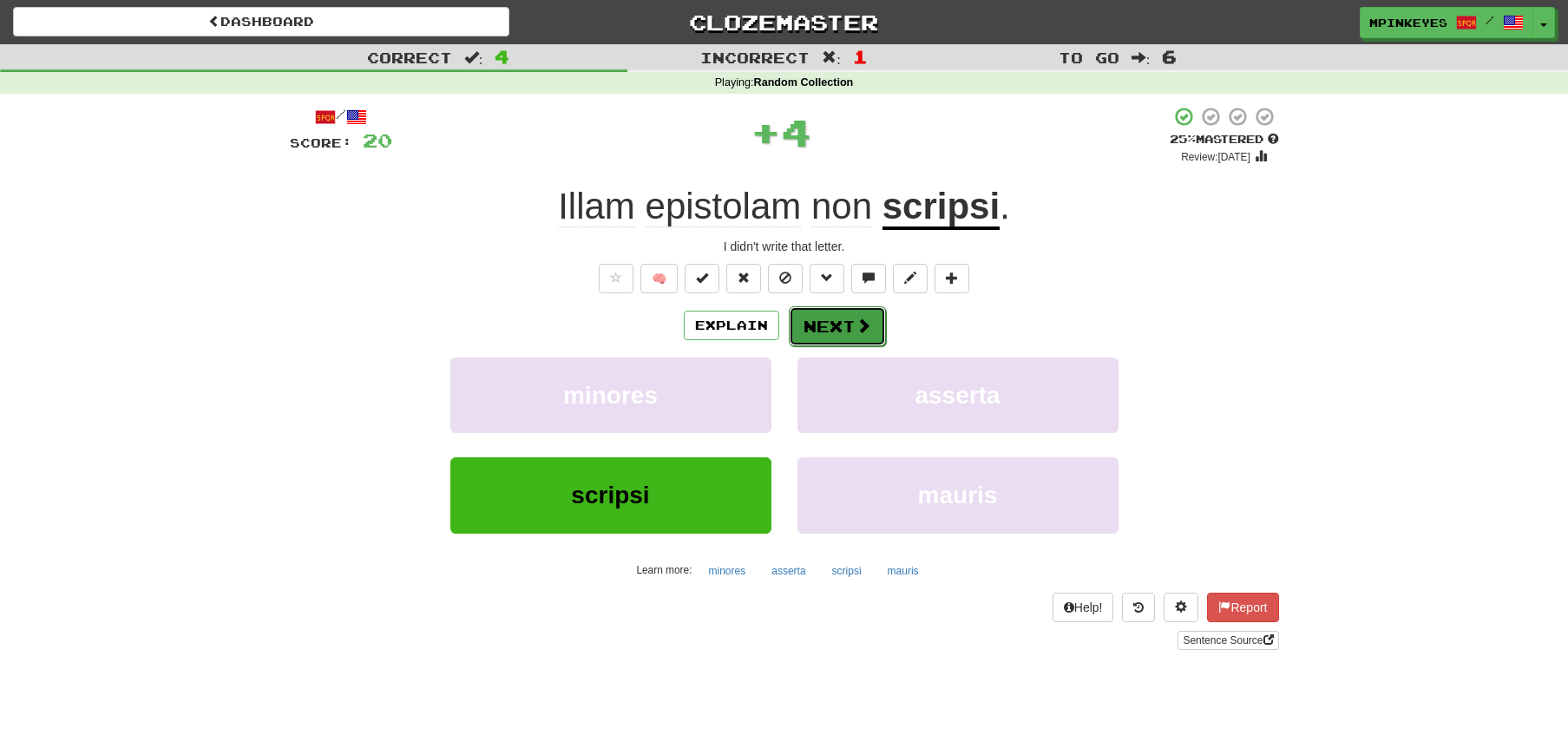
click at [815, 320] on button "Next" at bounding box center [836, 326] width 97 height 40
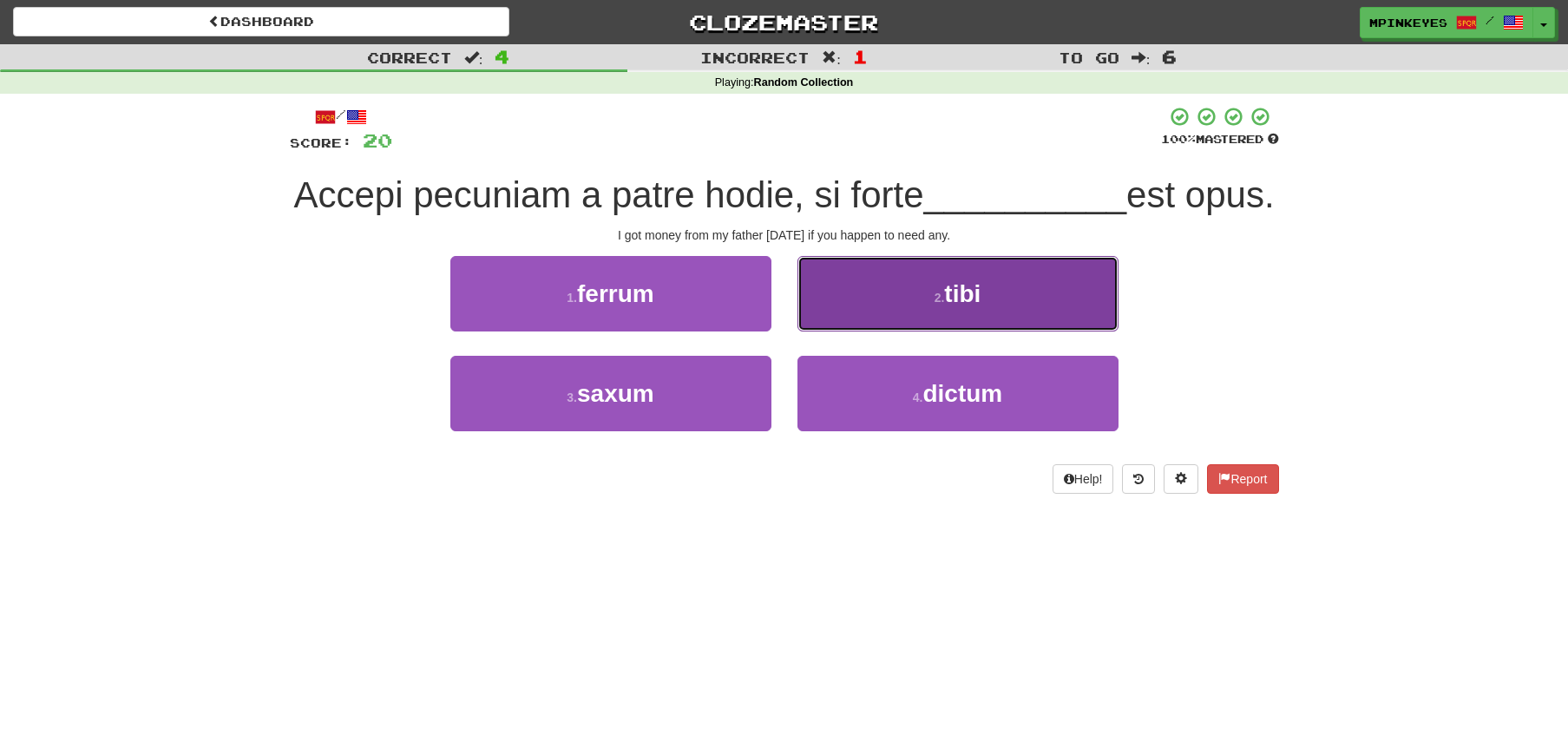
click at [833, 331] on button "2 . tibi" at bounding box center [958, 294] width 321 height 76
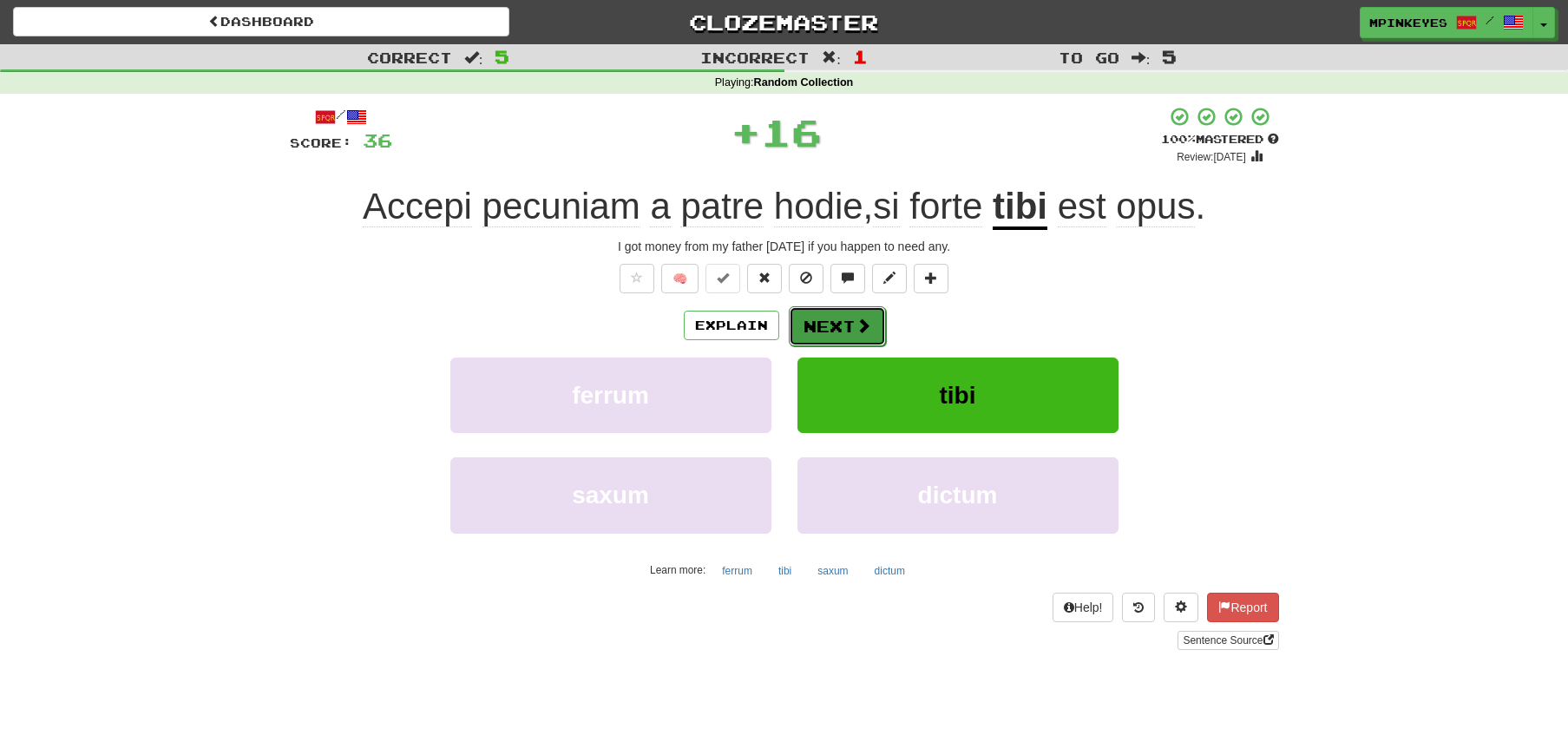
click at [815, 331] on button "Next" at bounding box center [836, 326] width 97 height 40
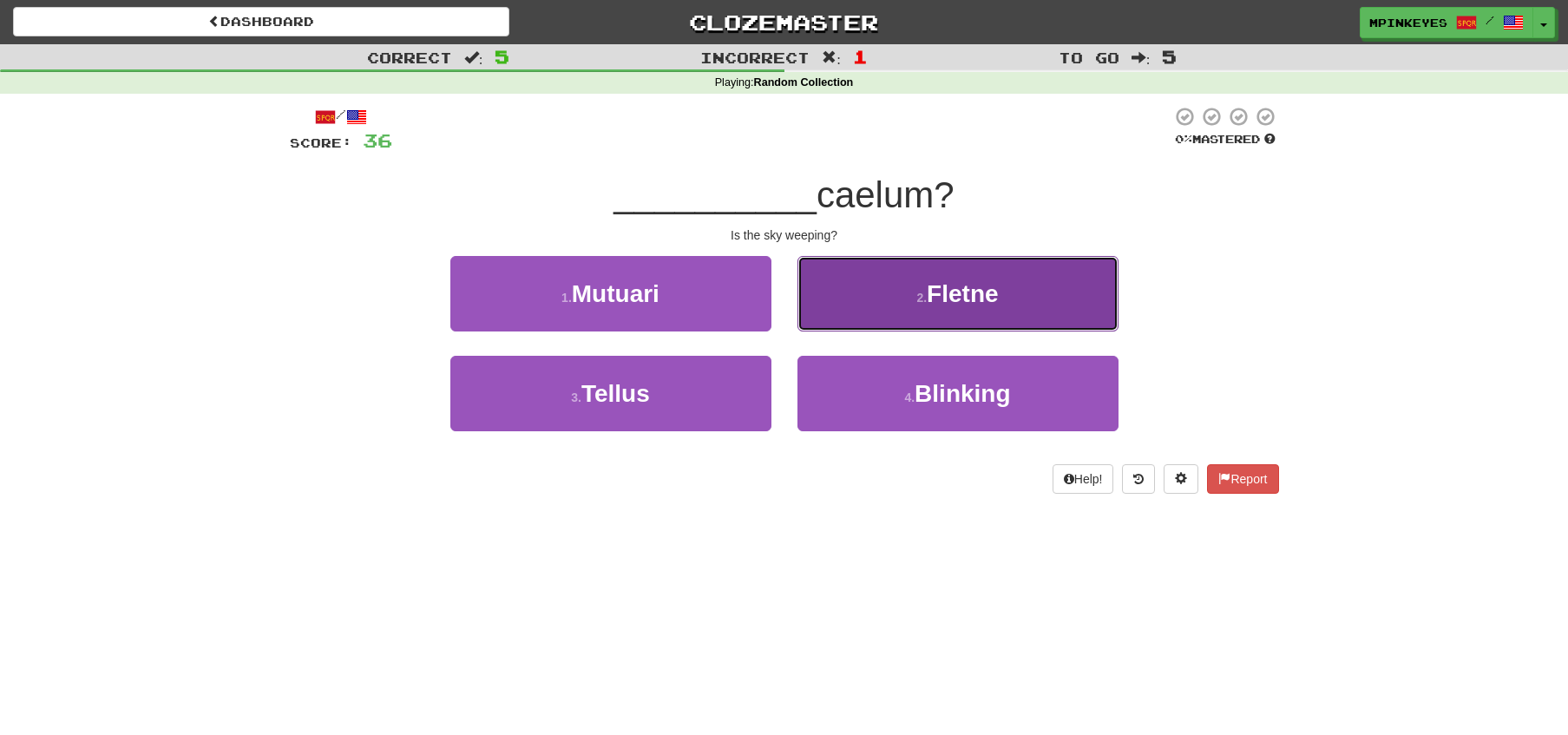
click at [846, 283] on button "2 . Fletne" at bounding box center [958, 294] width 321 height 76
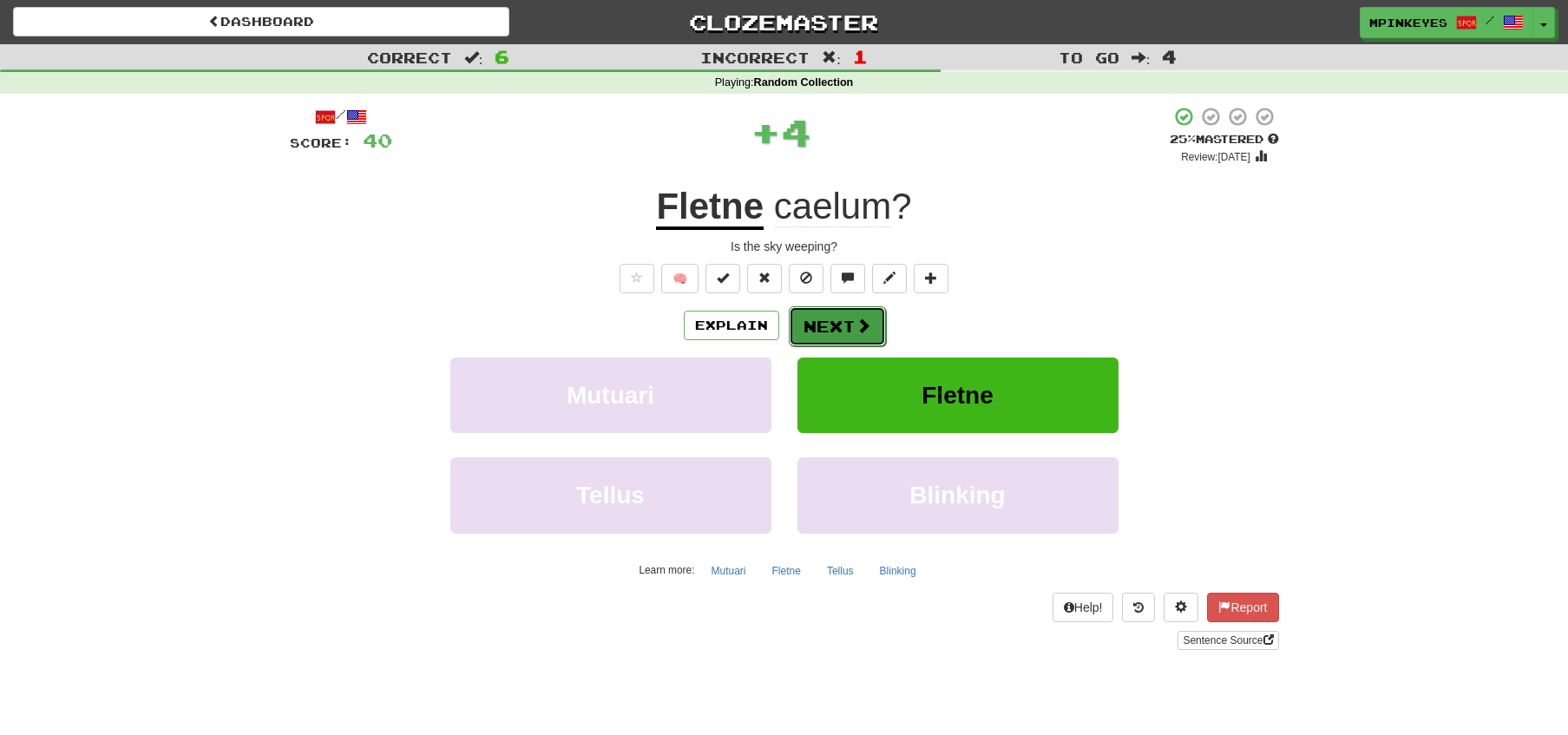
click at [829, 315] on button "Next" at bounding box center [836, 326] width 97 height 40
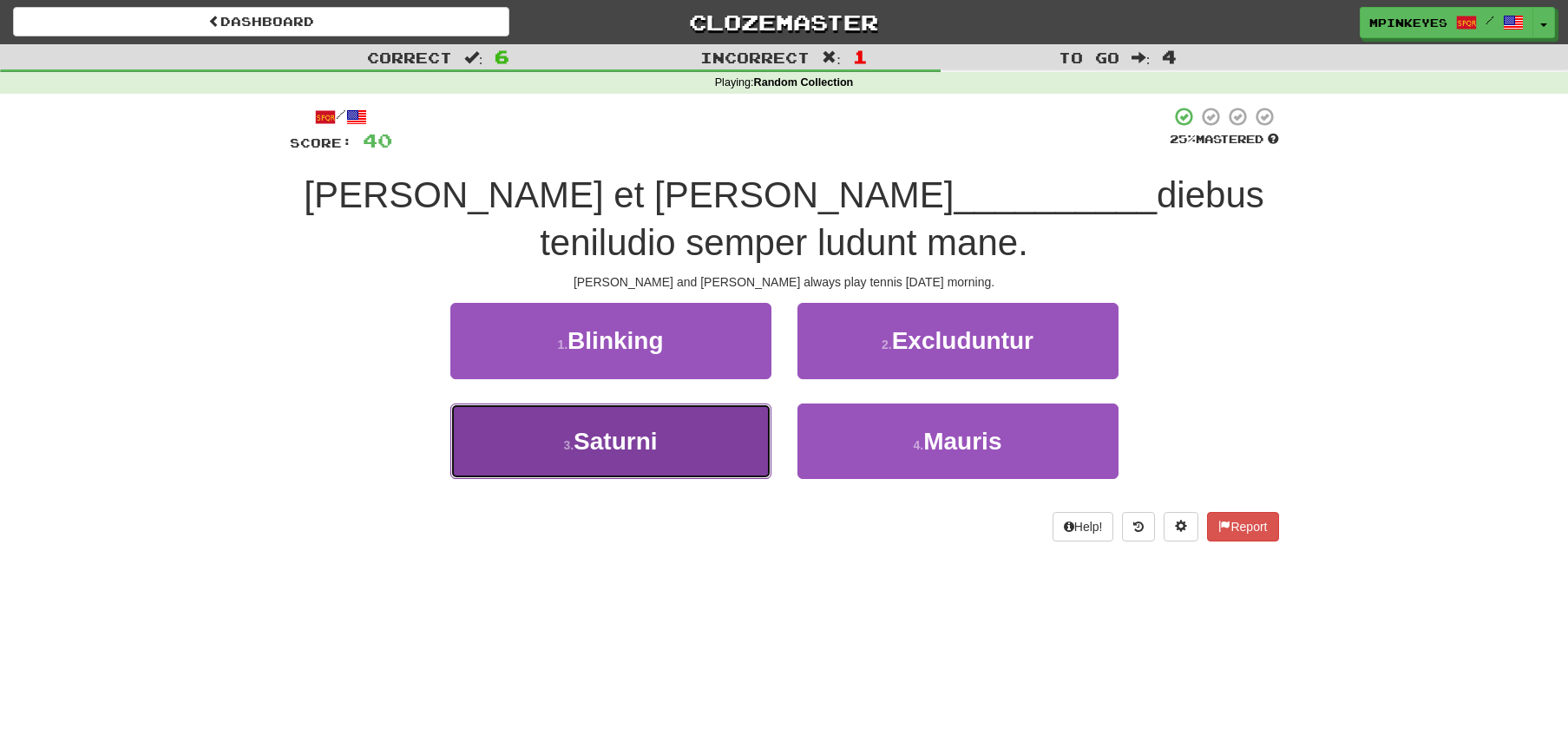
click at [742, 420] on button "3 . Saturni" at bounding box center [610, 441] width 321 height 76
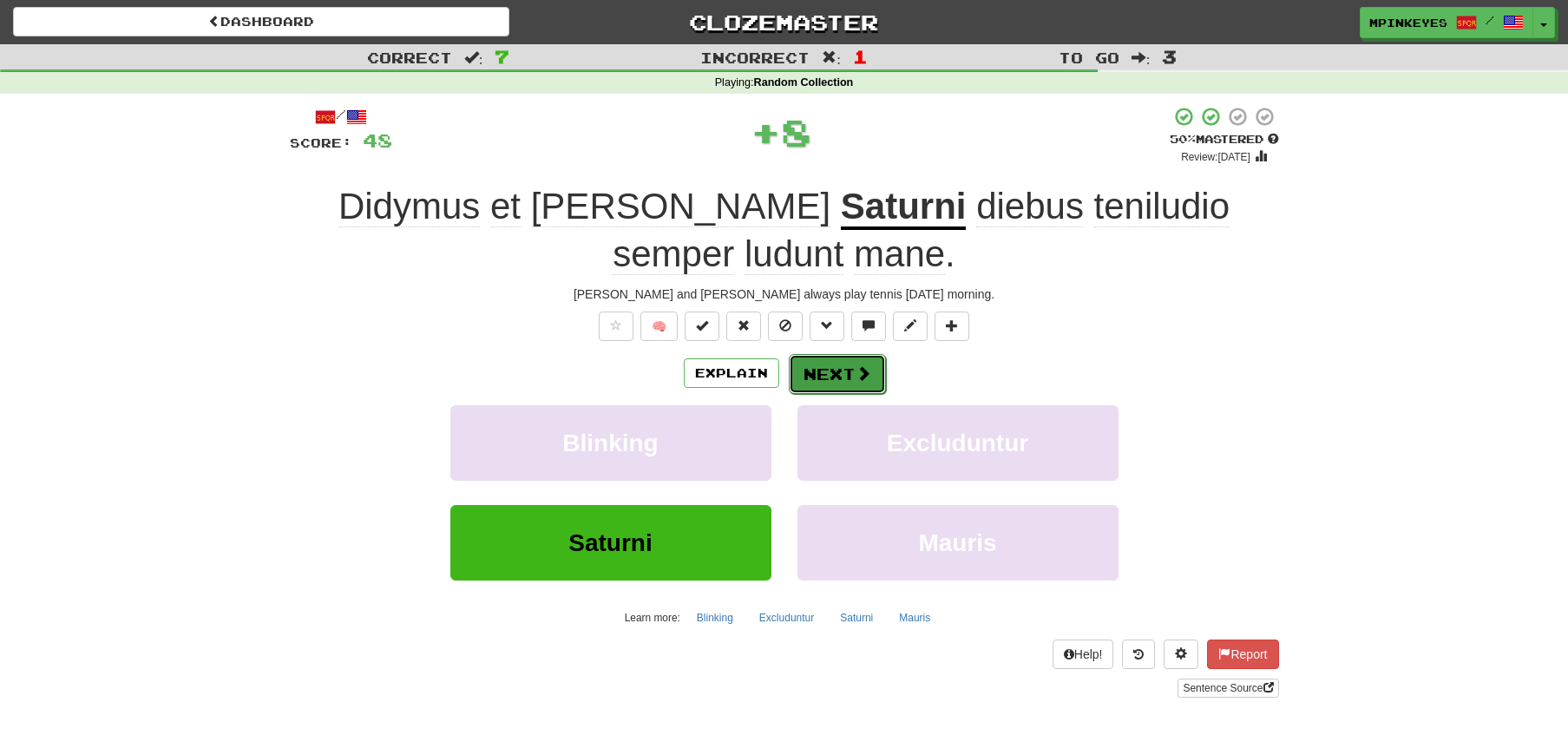
click at [840, 371] on button "Next" at bounding box center [836, 374] width 97 height 40
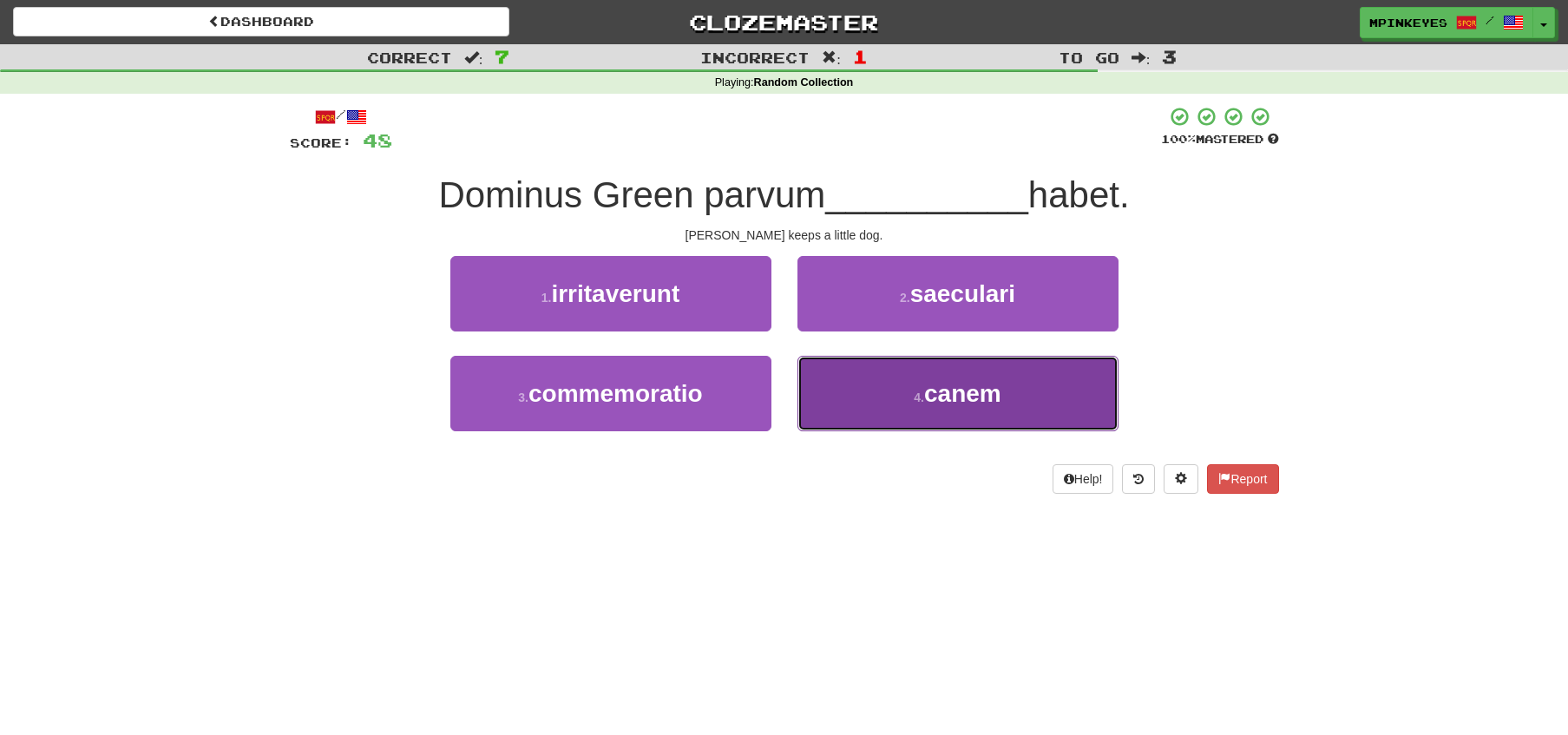
click at [849, 390] on button "4 . canem" at bounding box center [958, 393] width 321 height 76
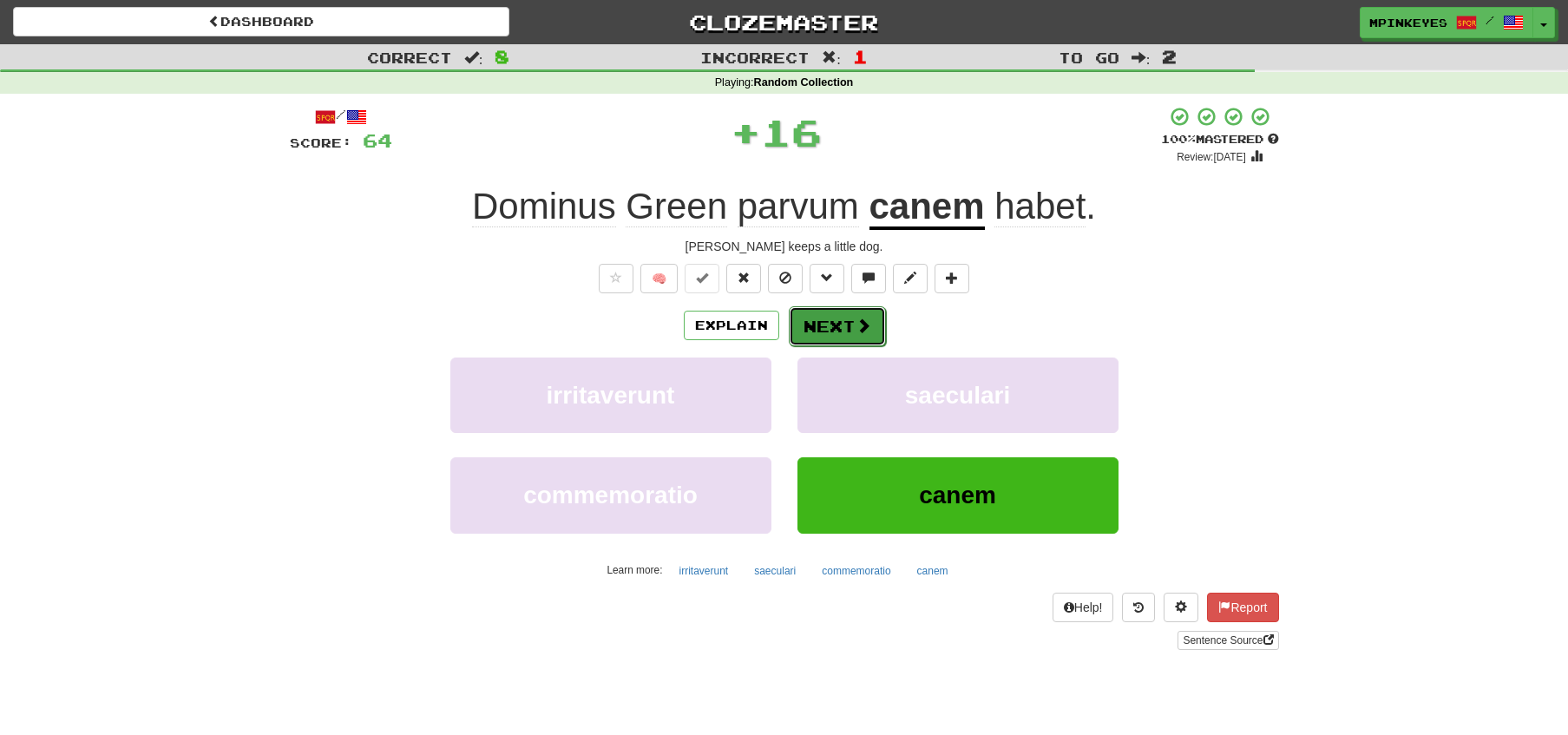
click at [842, 316] on button "Next" at bounding box center [836, 326] width 97 height 40
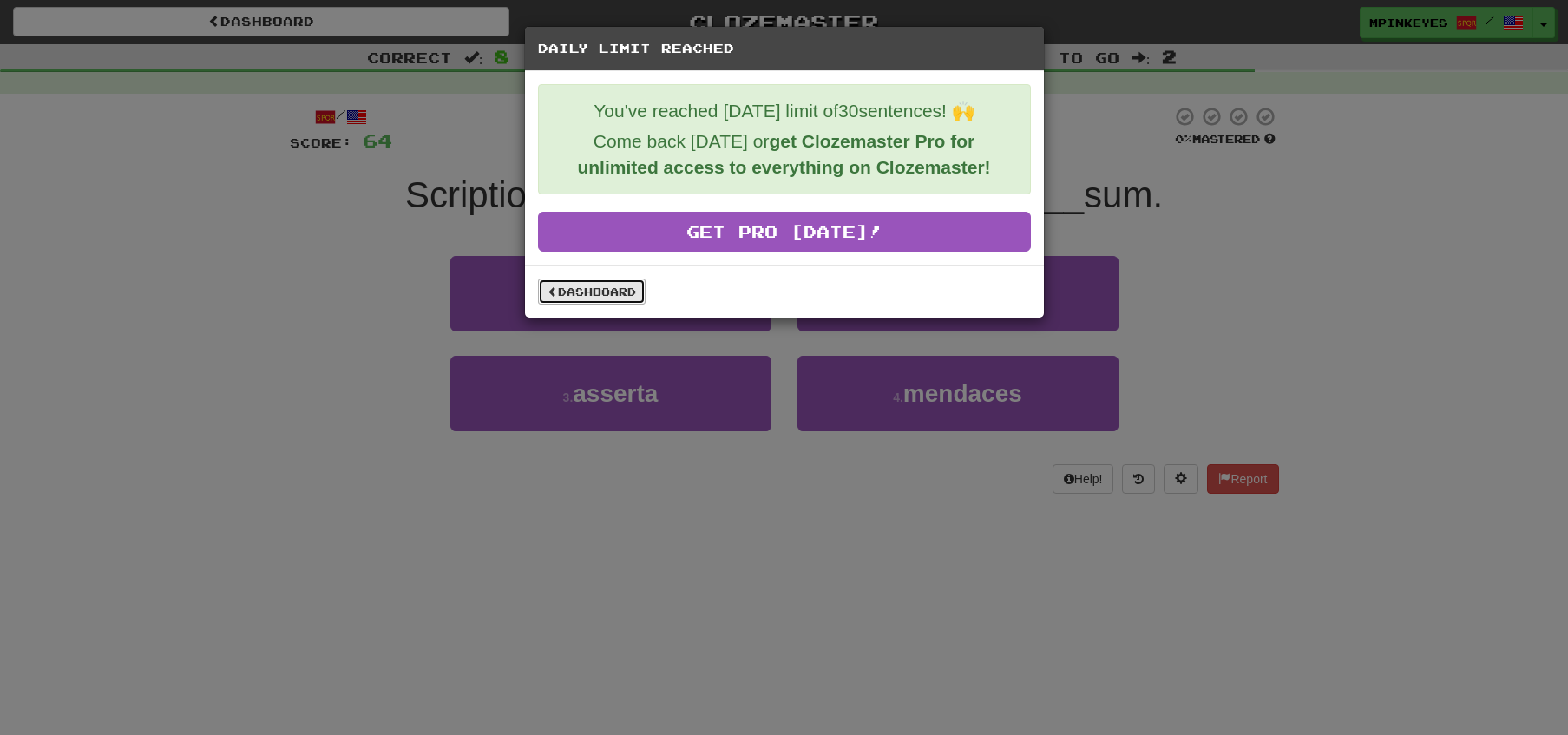
click at [618, 287] on link "Dashboard" at bounding box center [591, 291] width 107 height 26
